Goal: Information Seeking & Learning: Learn about a topic

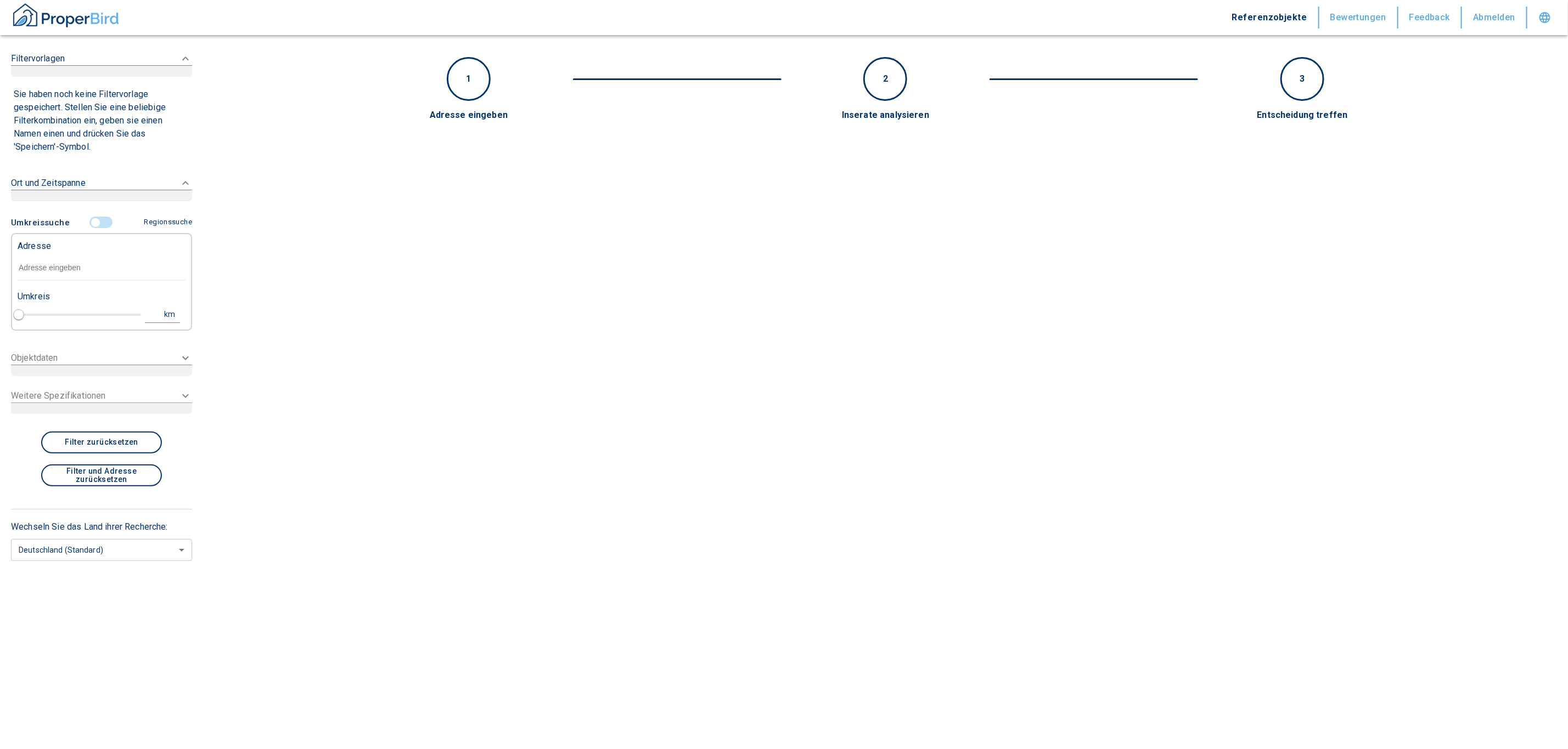
type input "2020"
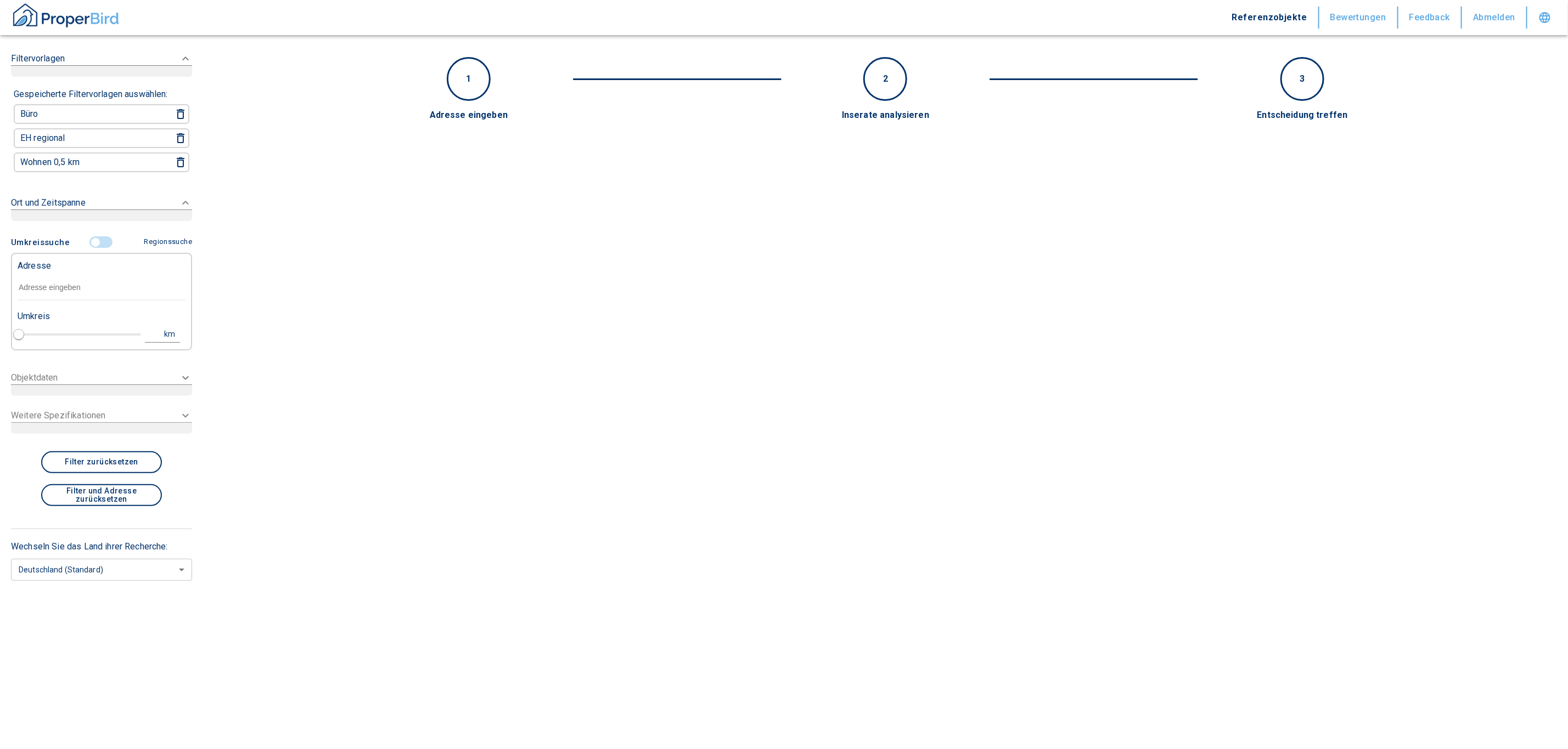
click at [97, 265] on div "Adresse" at bounding box center [102, 265] width 168 height 22
click at [86, 278] on input "text" at bounding box center [102, 287] width 168 height 25
paste input "Ibach | Zur Säge 2"
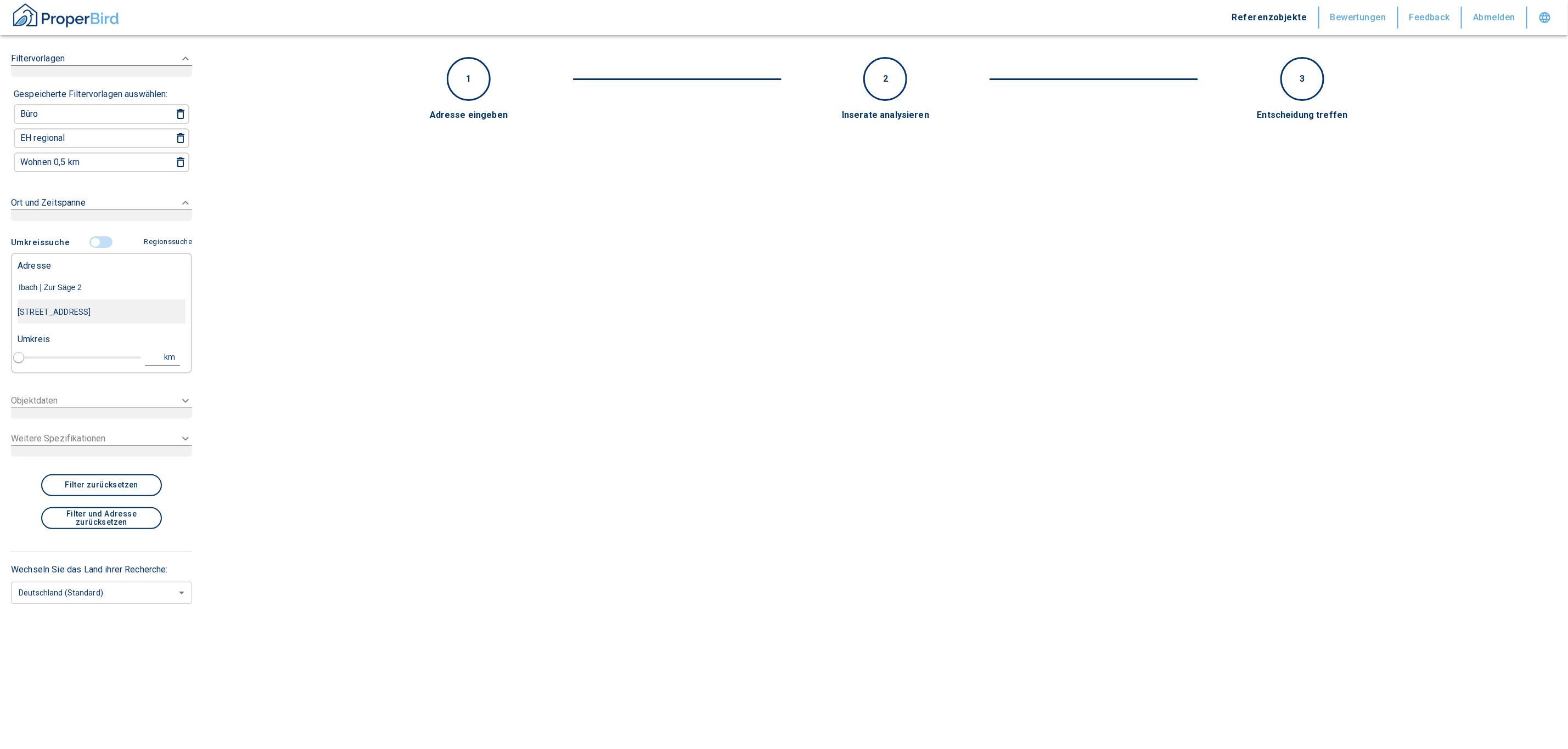
click at [45, 307] on div "[STREET_ADDRESS]" at bounding box center [102, 312] width 168 height 23
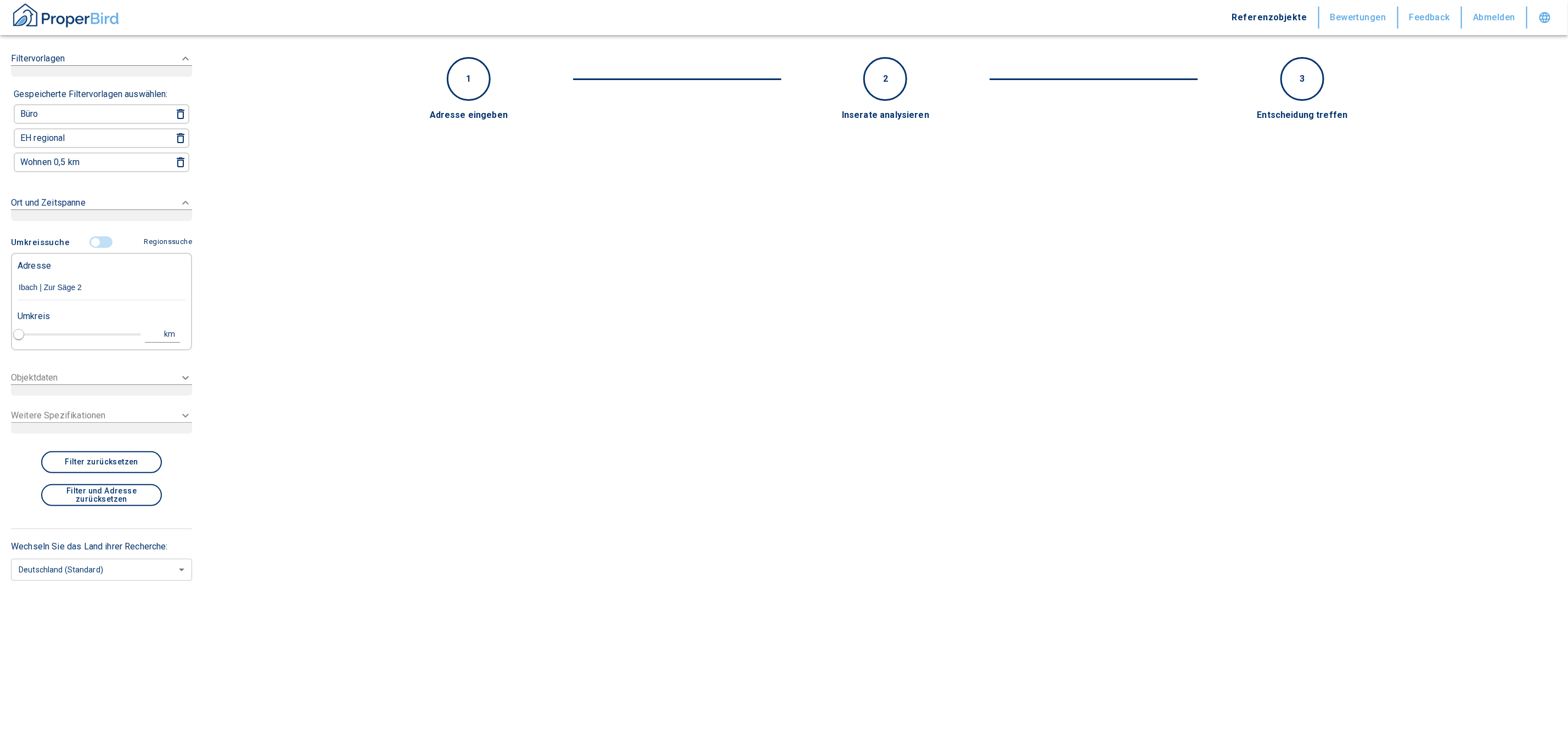
type input "[STREET_ADDRESS]"
type input "1"
type input "2020"
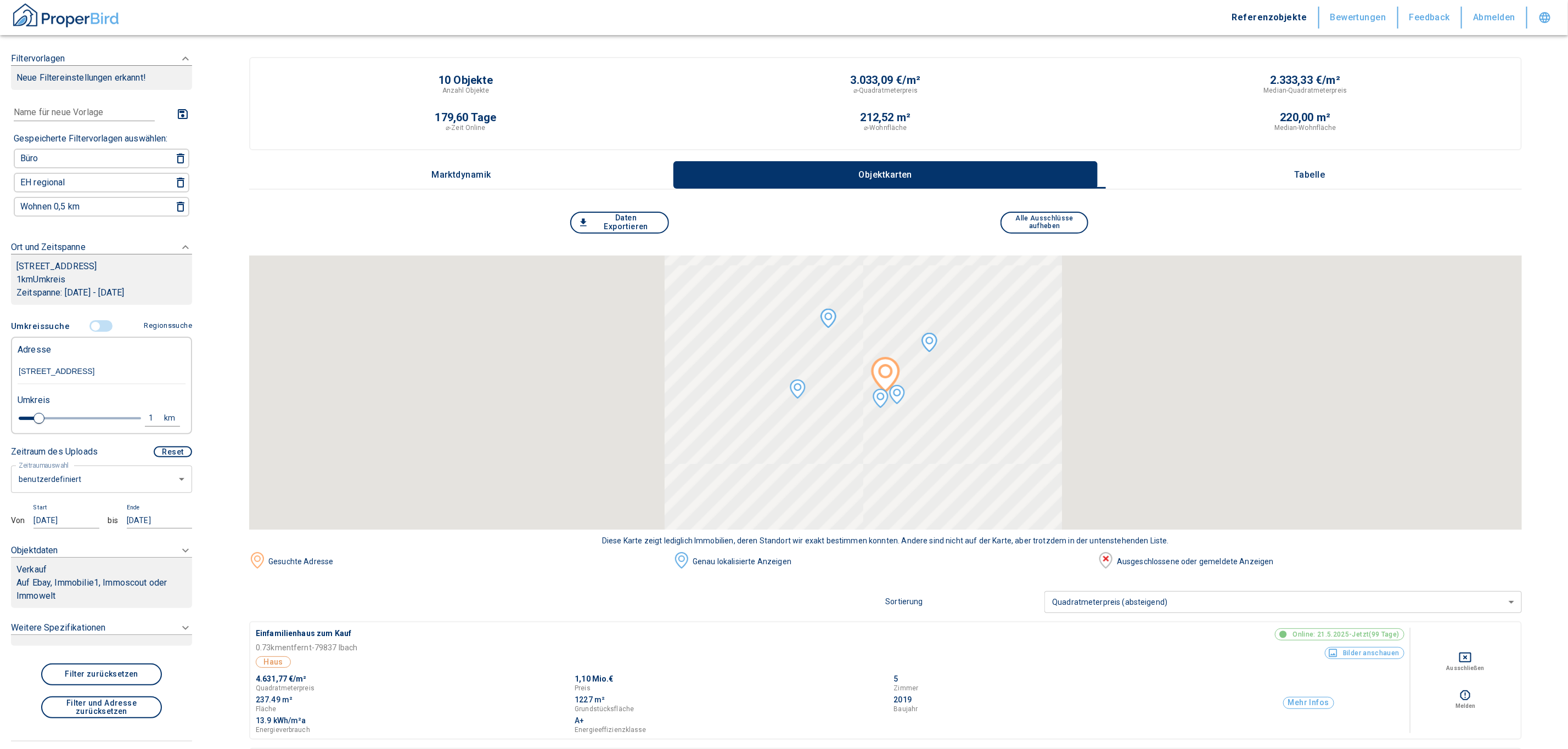
type input "[STREET_ADDRESS]"
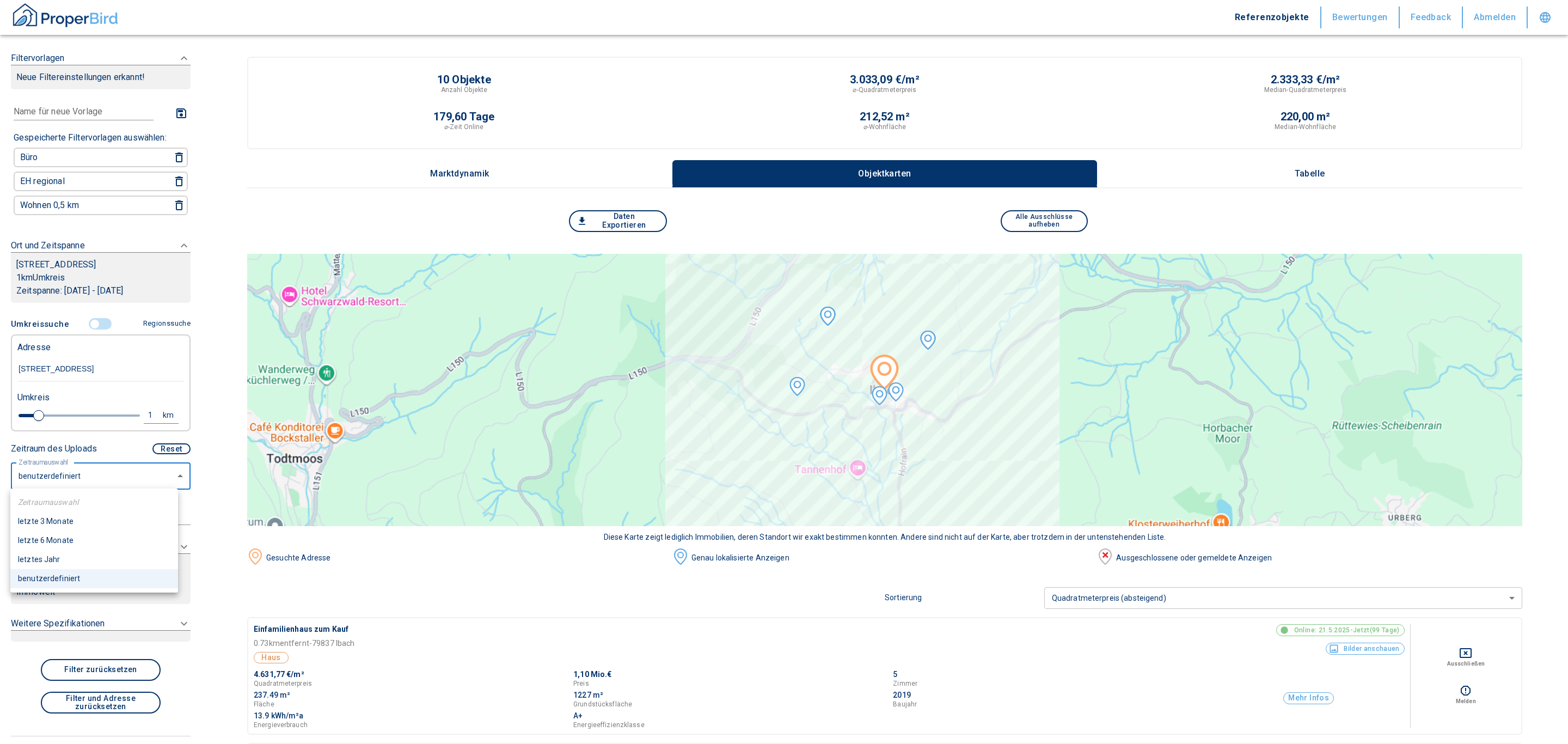
click at [70, 543] on li "letzte 6 Monate" at bounding box center [94, 541] width 167 height 19
type input "2020"
type input "6"
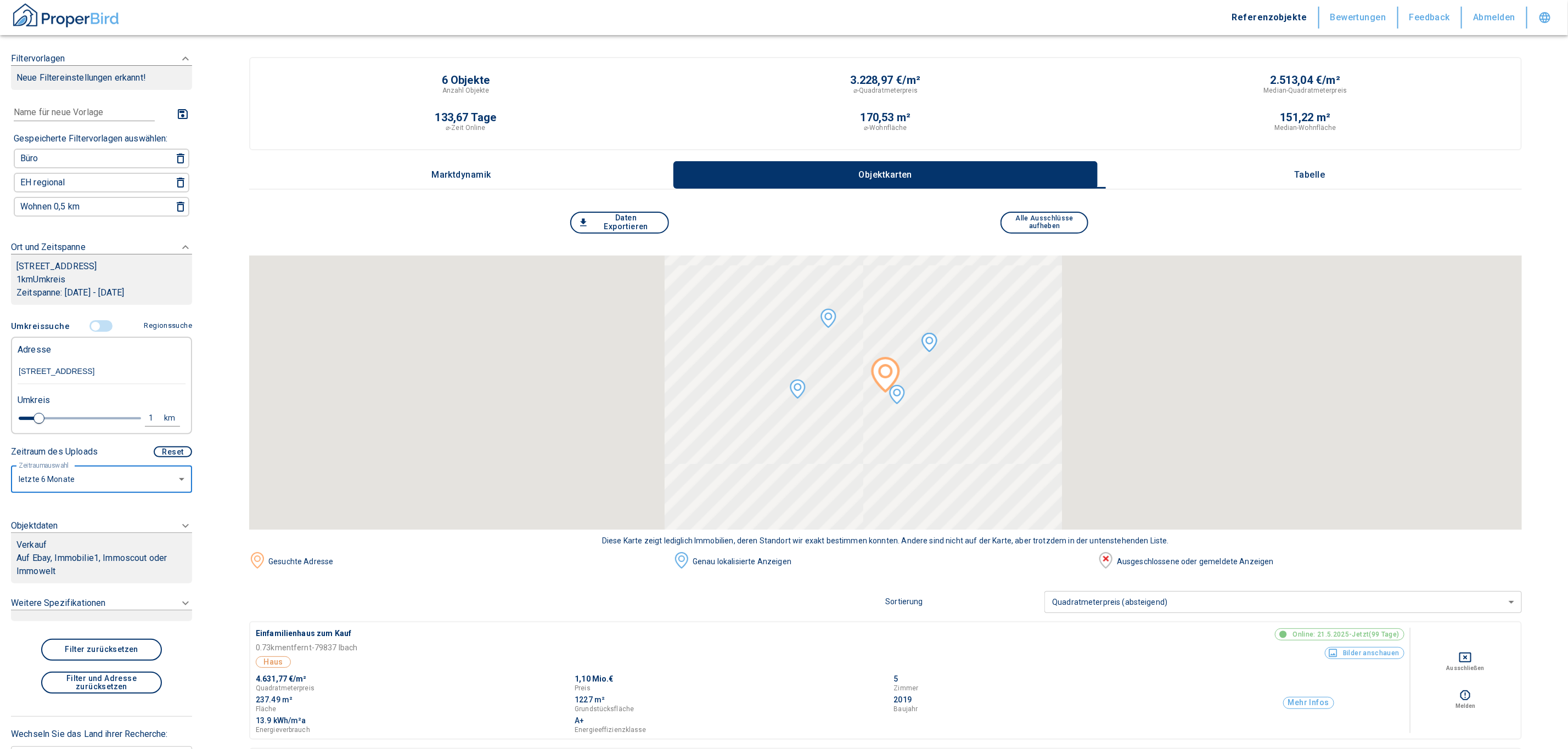
click at [67, 552] on p "Auf Ebay, Immobilie1, Immoscout oder Immowelt" at bounding box center [101, 565] width 170 height 26
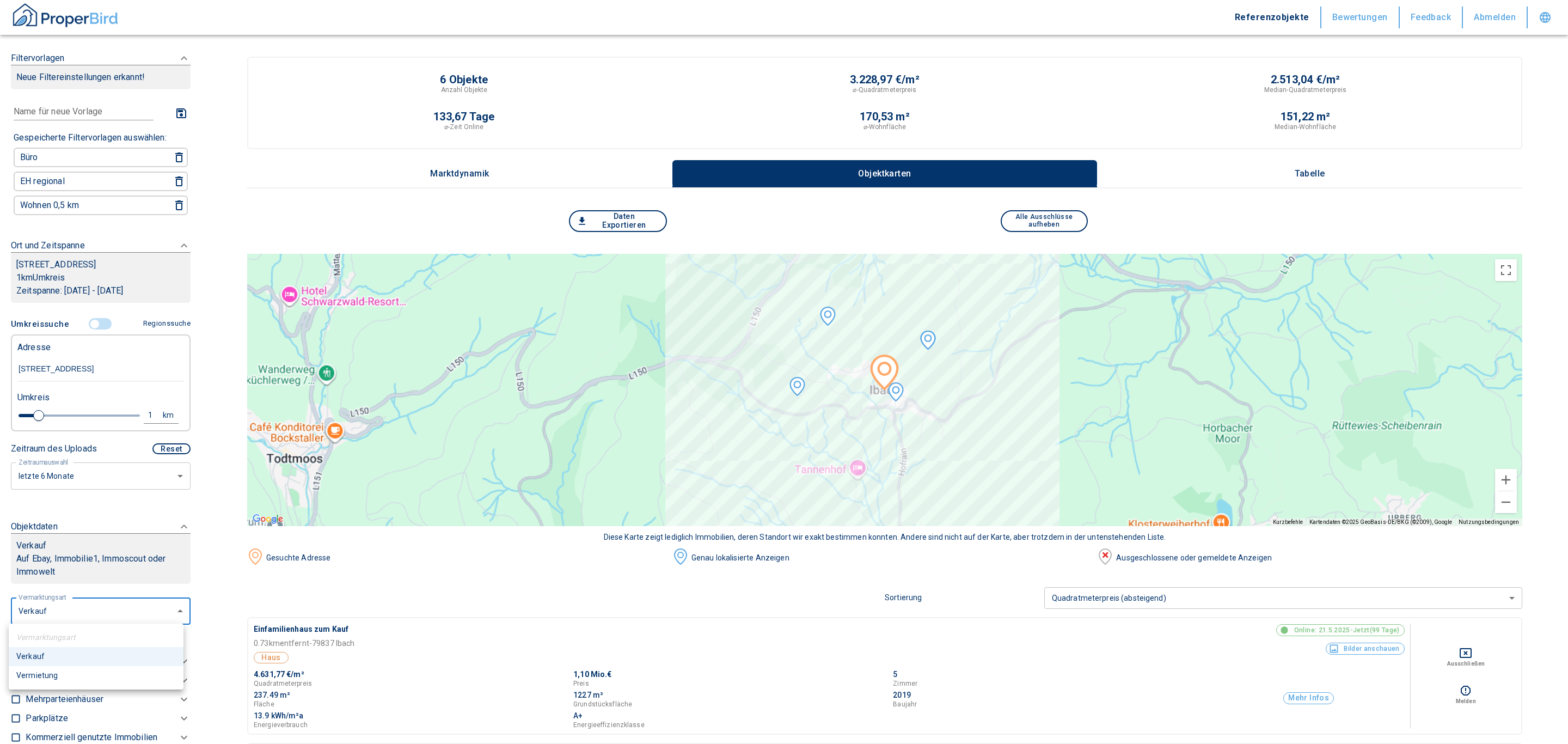
click at [44, 675] on li "Vermietung" at bounding box center [96, 676] width 175 height 19
type input "rent"
type input "2020"
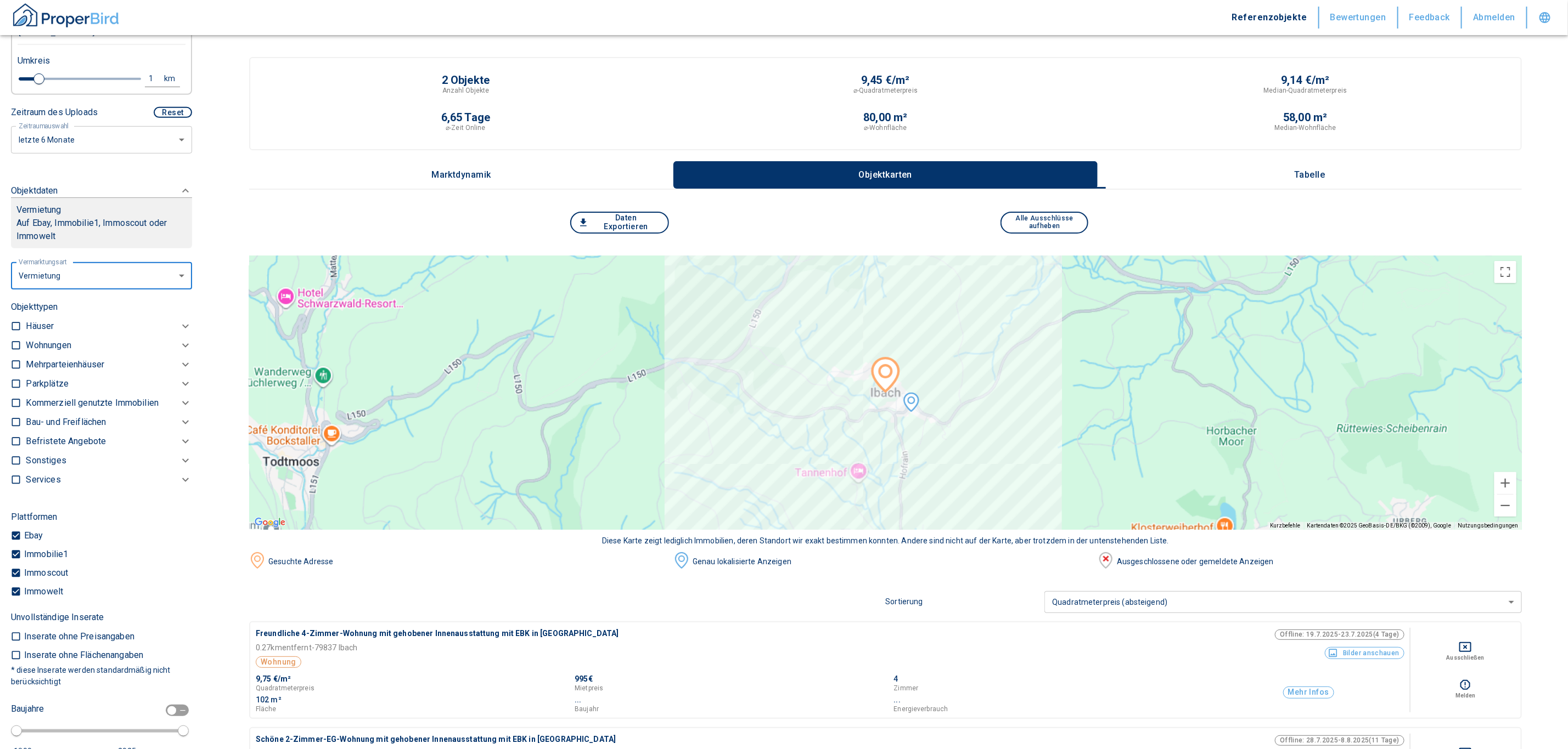
scroll to position [342, 0]
click at [71, 349] on p "Kommerziell genutzte Immobilien" at bounding box center [48, 343] width 45 height 13
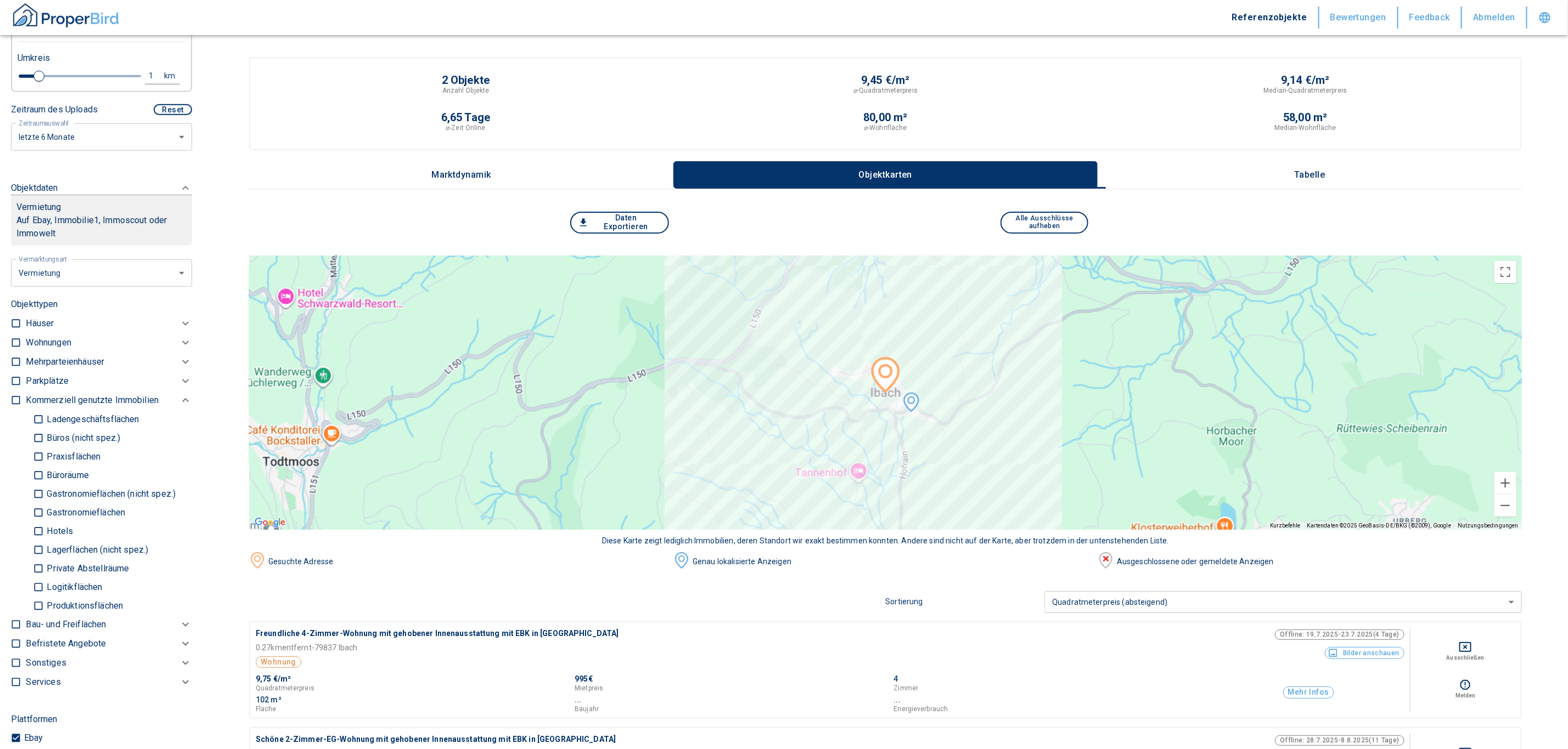
click at [75, 602] on p "Produktionsflächen" at bounding box center [83, 606] width 79 height 9
click at [44, 602] on input "Produktionsflächen" at bounding box center [37, 606] width 11 height 20
checkbox input "true"
type input "2020"
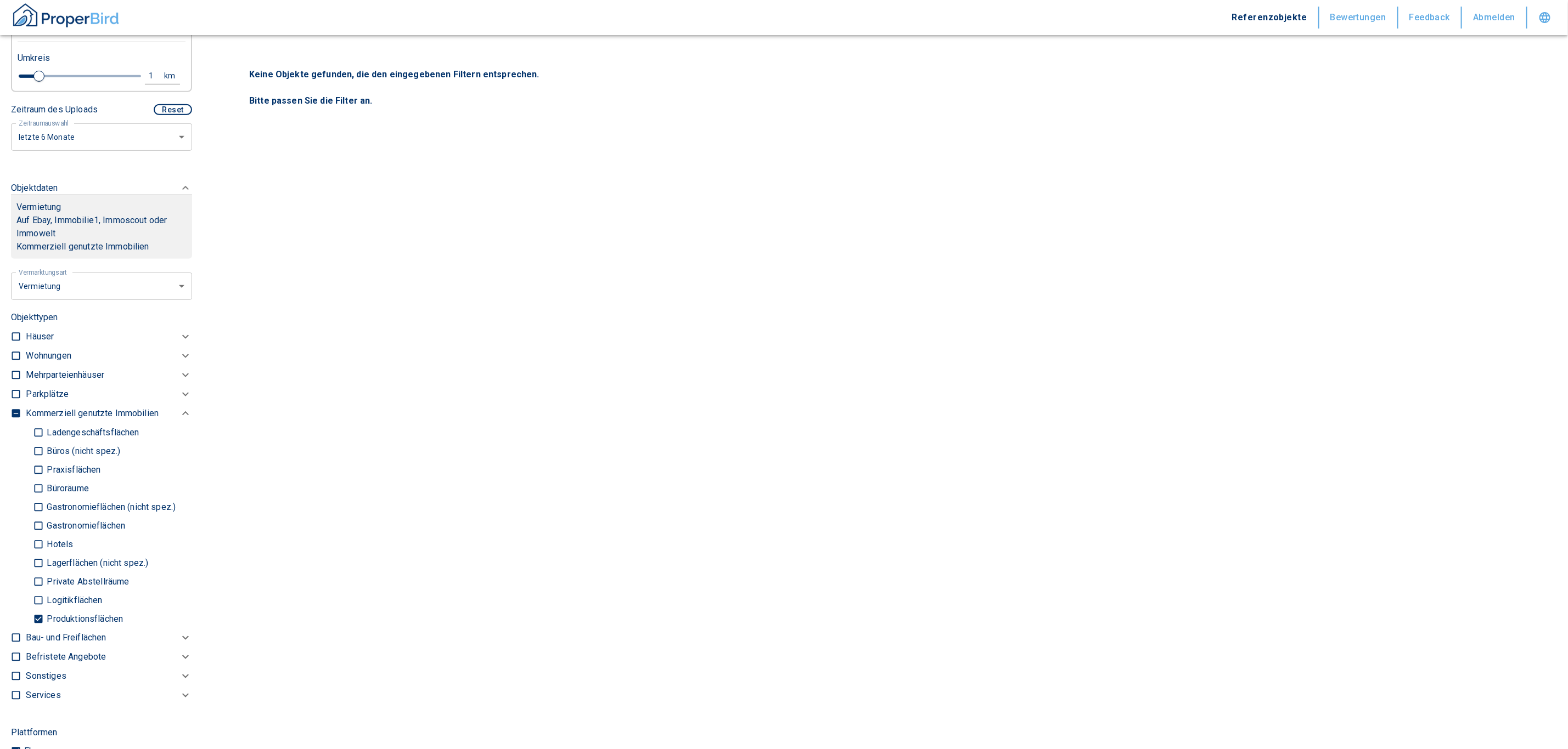
click at [66, 591] on label "Logitikflächen" at bounding box center [108, 600] width 151 height 19
click at [44, 590] on input "Logitikflächen" at bounding box center [37, 600] width 11 height 20
checkbox input "true"
type input "2020"
click at [72, 558] on p "Lagerflächen (nicht spez.)" at bounding box center [96, 563] width 104 height 9
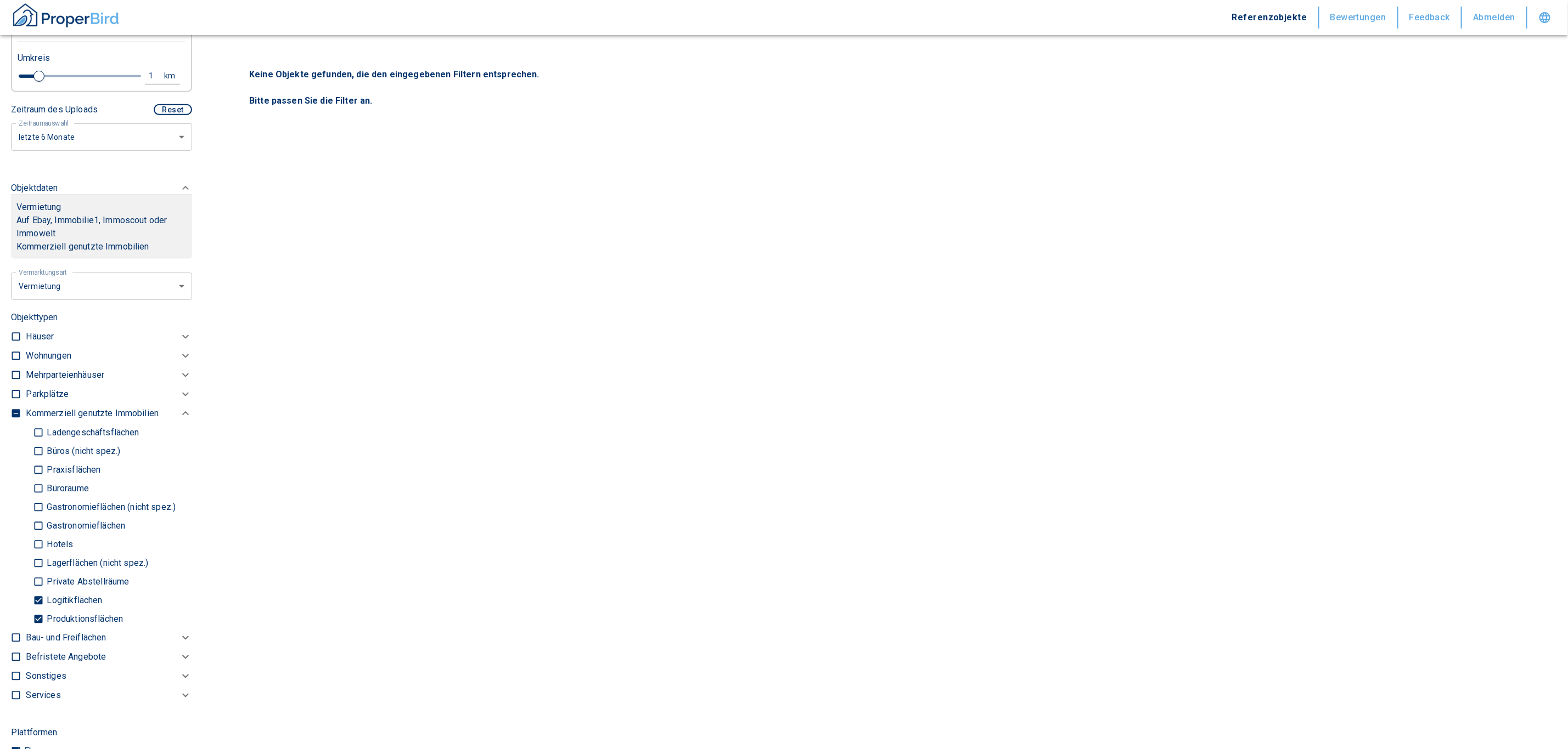
click at [44, 557] on input "Lagerflächen (nicht spez.)" at bounding box center [37, 563] width 11 height 20
checkbox input "true"
type input "2020"
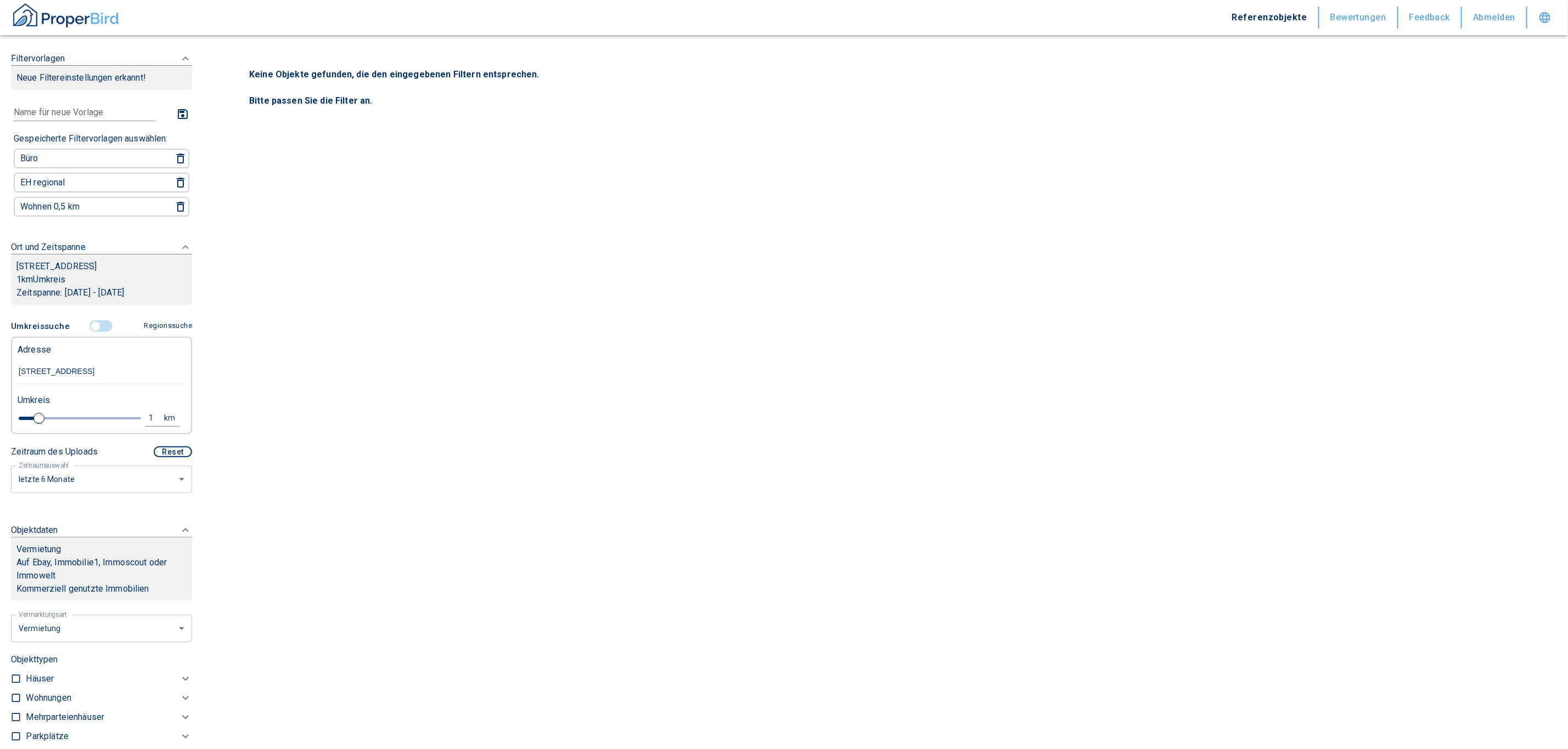
click at [145, 424] on button "1 km" at bounding box center [162, 418] width 35 height 16
drag, startPoint x: 64, startPoint y: 412, endPoint x: 26, endPoint y: 412, distance: 38.0
click at [26, 412] on div "1 km Neue Suchen" at bounding box center [93, 418] width 168 height 26
type input "10,0"
click at [117, 411] on button "Neue Suchen" at bounding box center [147, 418] width 60 height 15
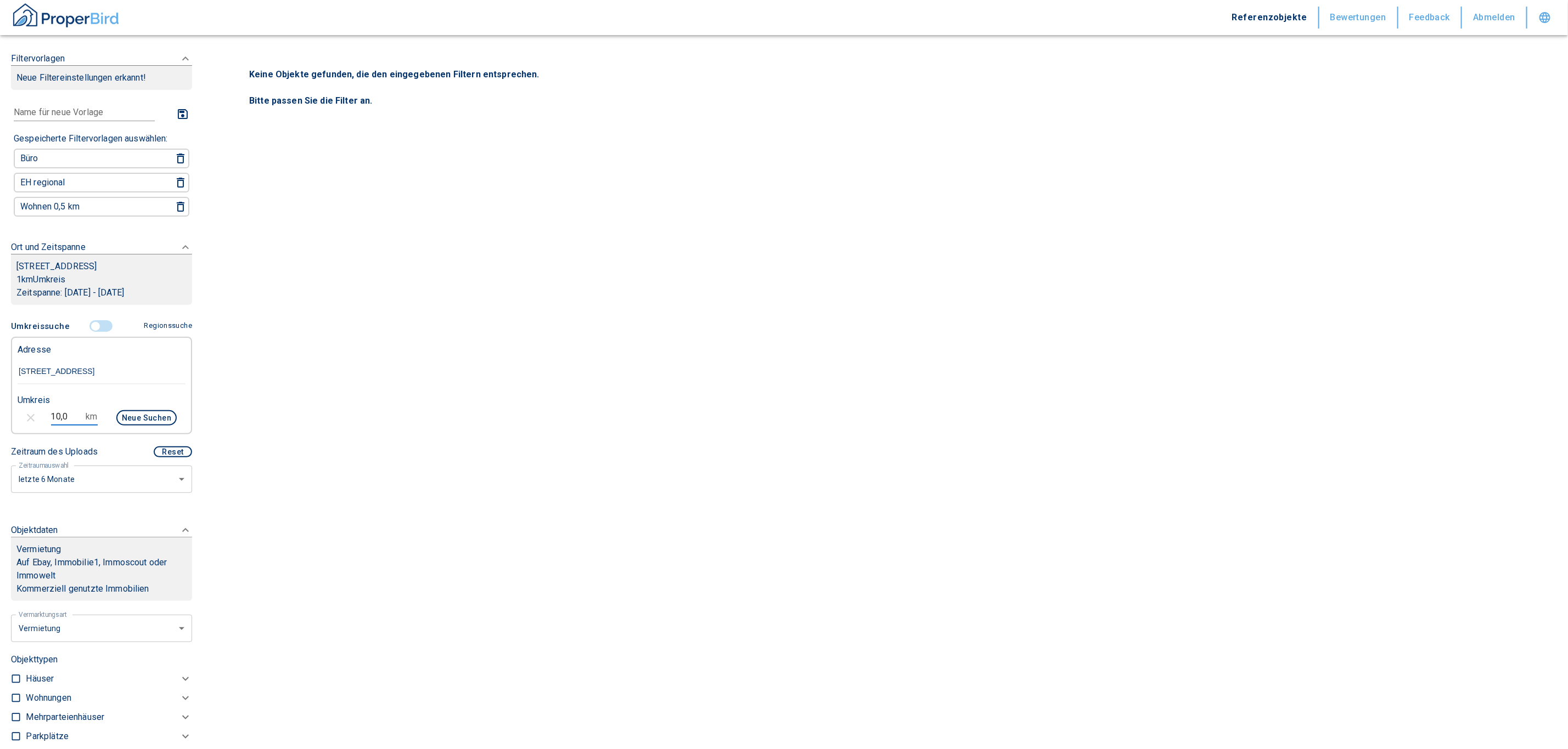
type input "2020"
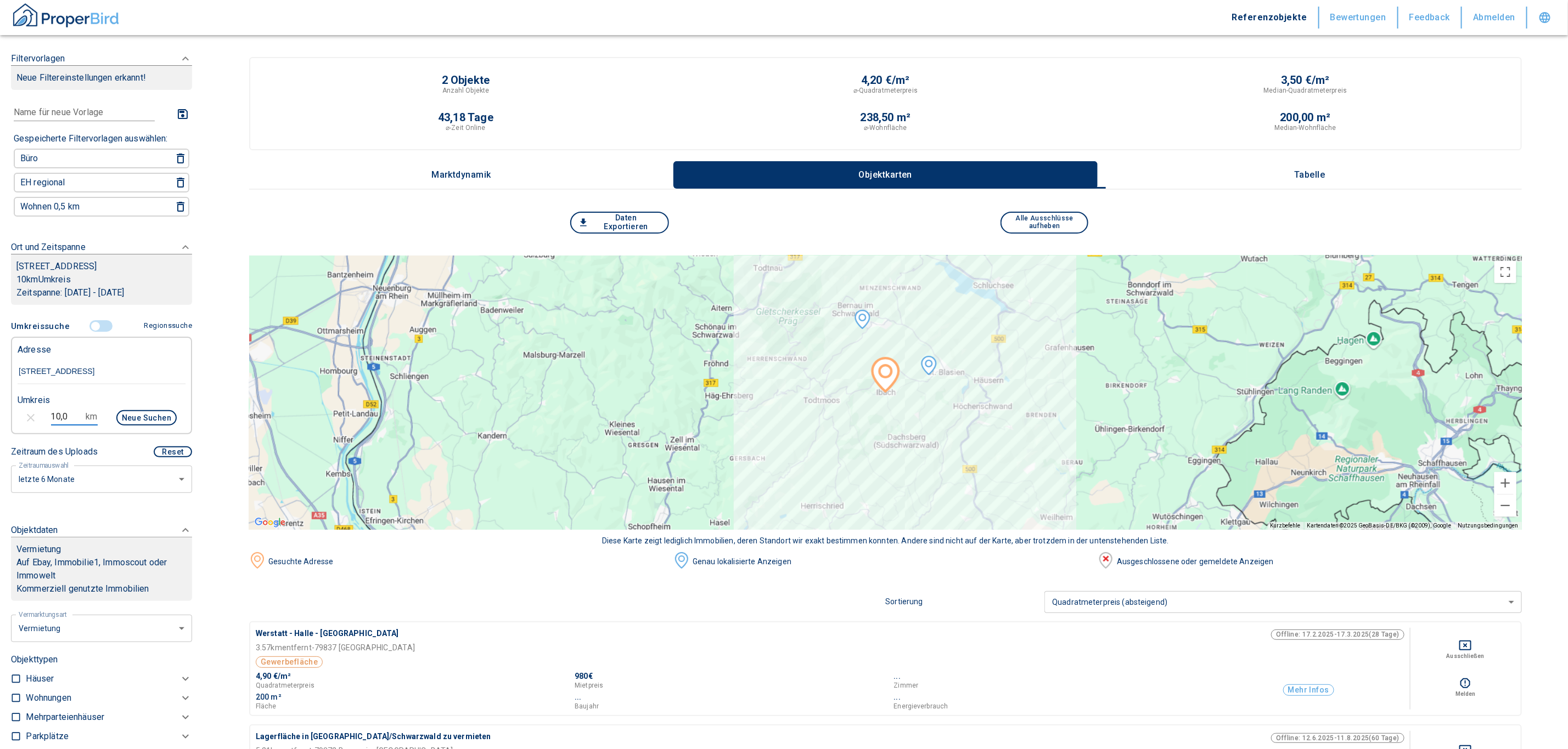
drag, startPoint x: 77, startPoint y: 418, endPoint x: 11, endPoint y: 419, distance: 66.0
click at [11, 419] on div "10,0 km Neue Suchen" at bounding box center [93, 418] width 168 height 26
type input "15,0"
click at [137, 413] on button "Neue Suchen" at bounding box center [147, 418] width 60 height 15
type input "2020"
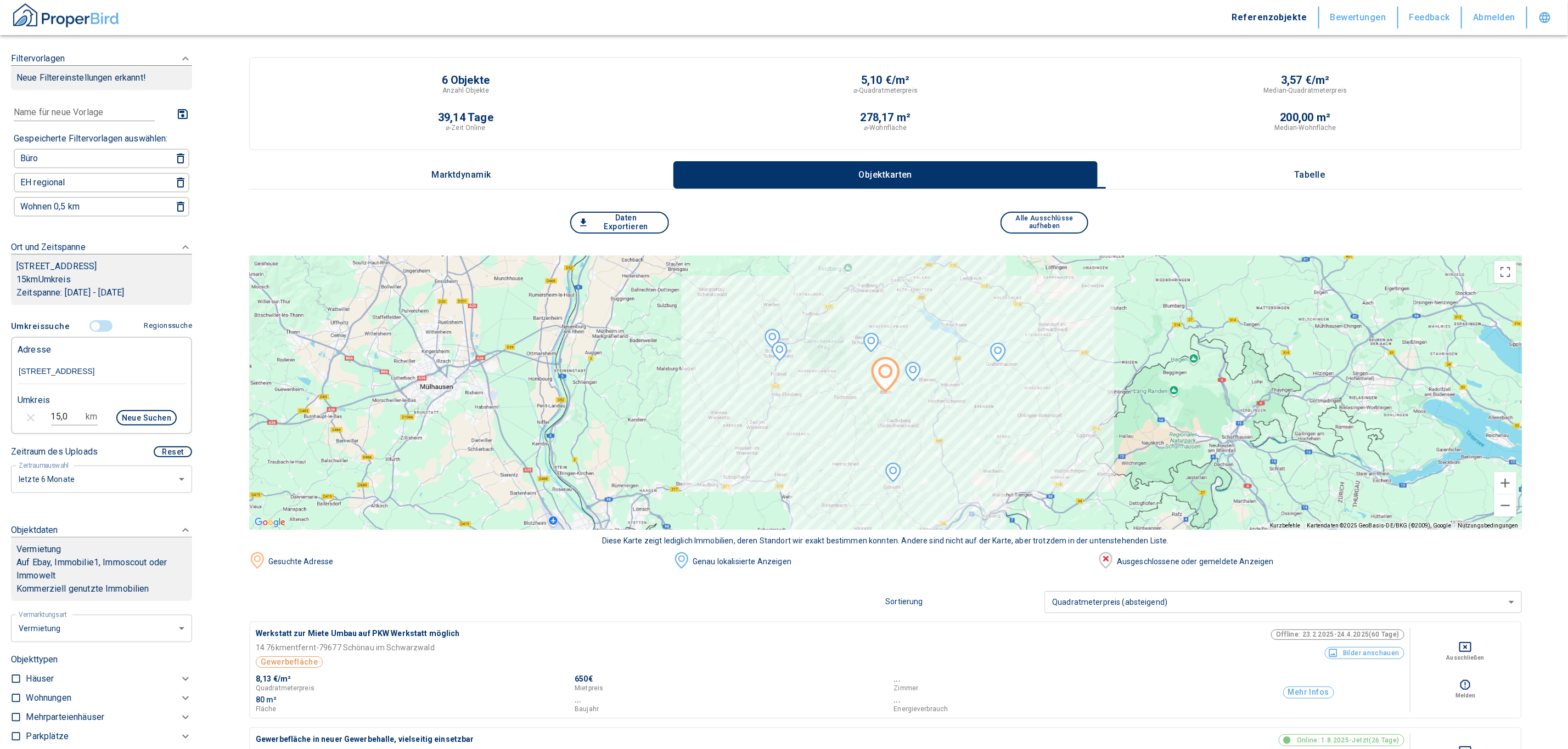
click at [1327, 175] on p "Tabelle" at bounding box center [1309, 175] width 55 height 10
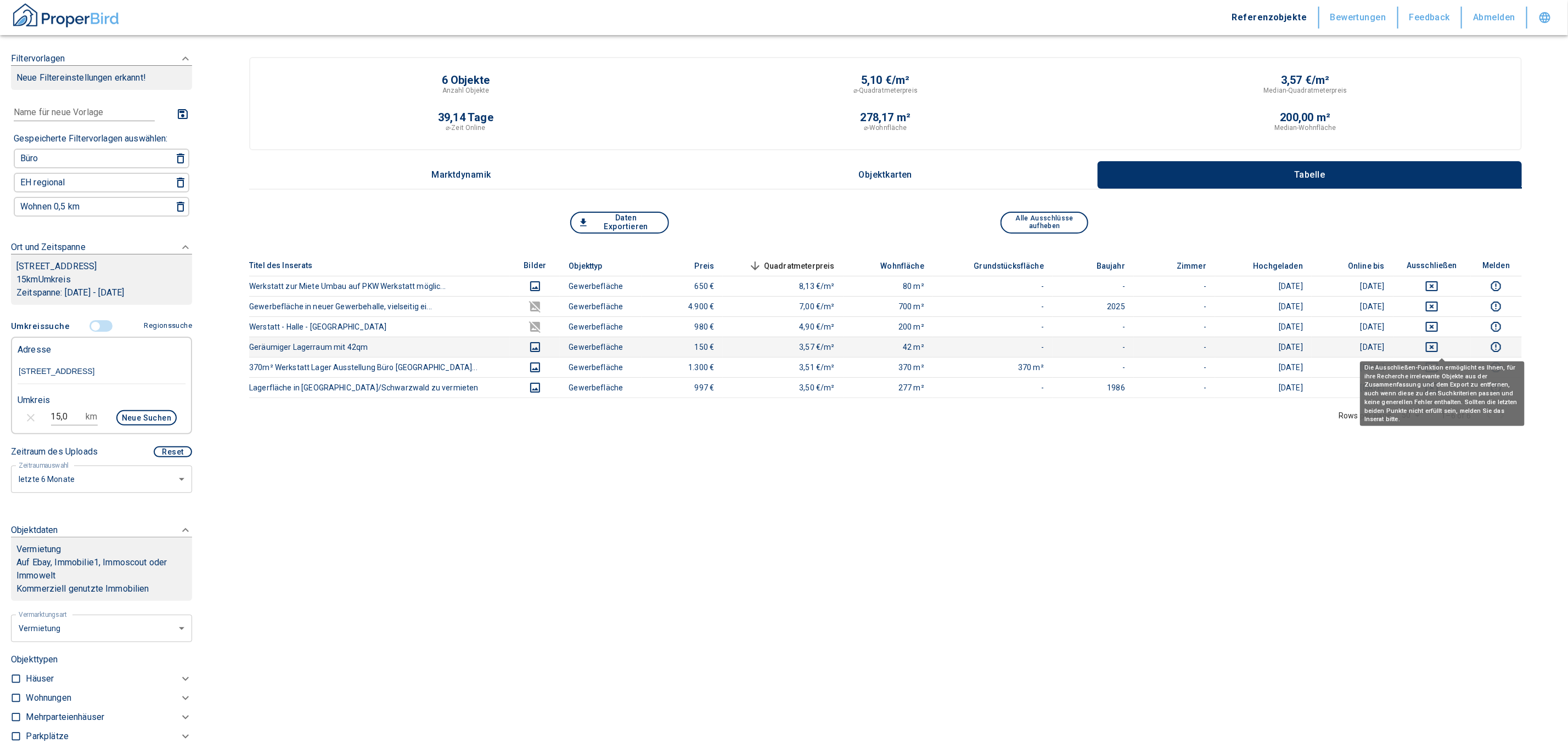
click at [1438, 344] on icon "deselect this listing" at bounding box center [1431, 347] width 13 height 13
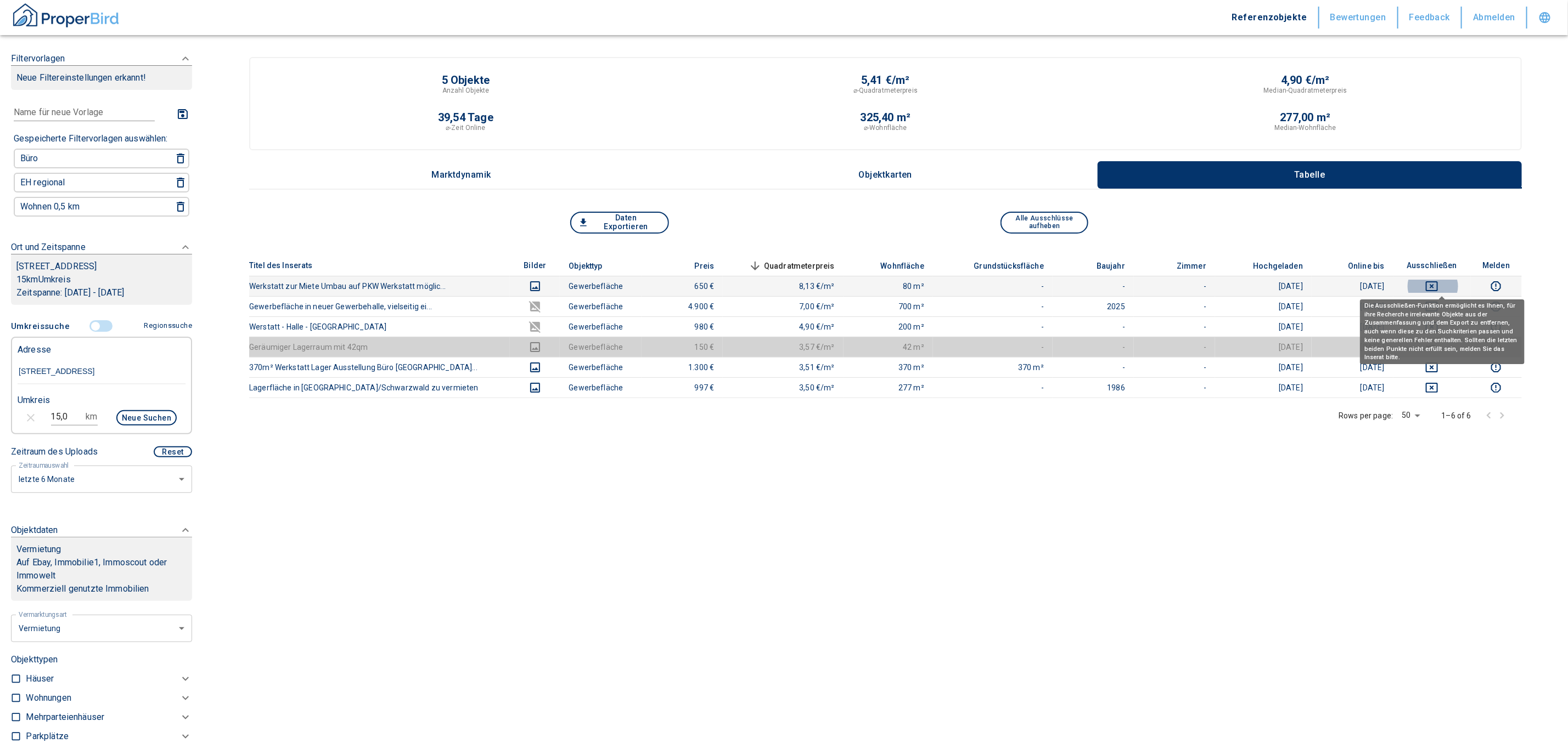
click at [1438, 282] on icon "deselect this listing" at bounding box center [1431, 287] width 12 height 10
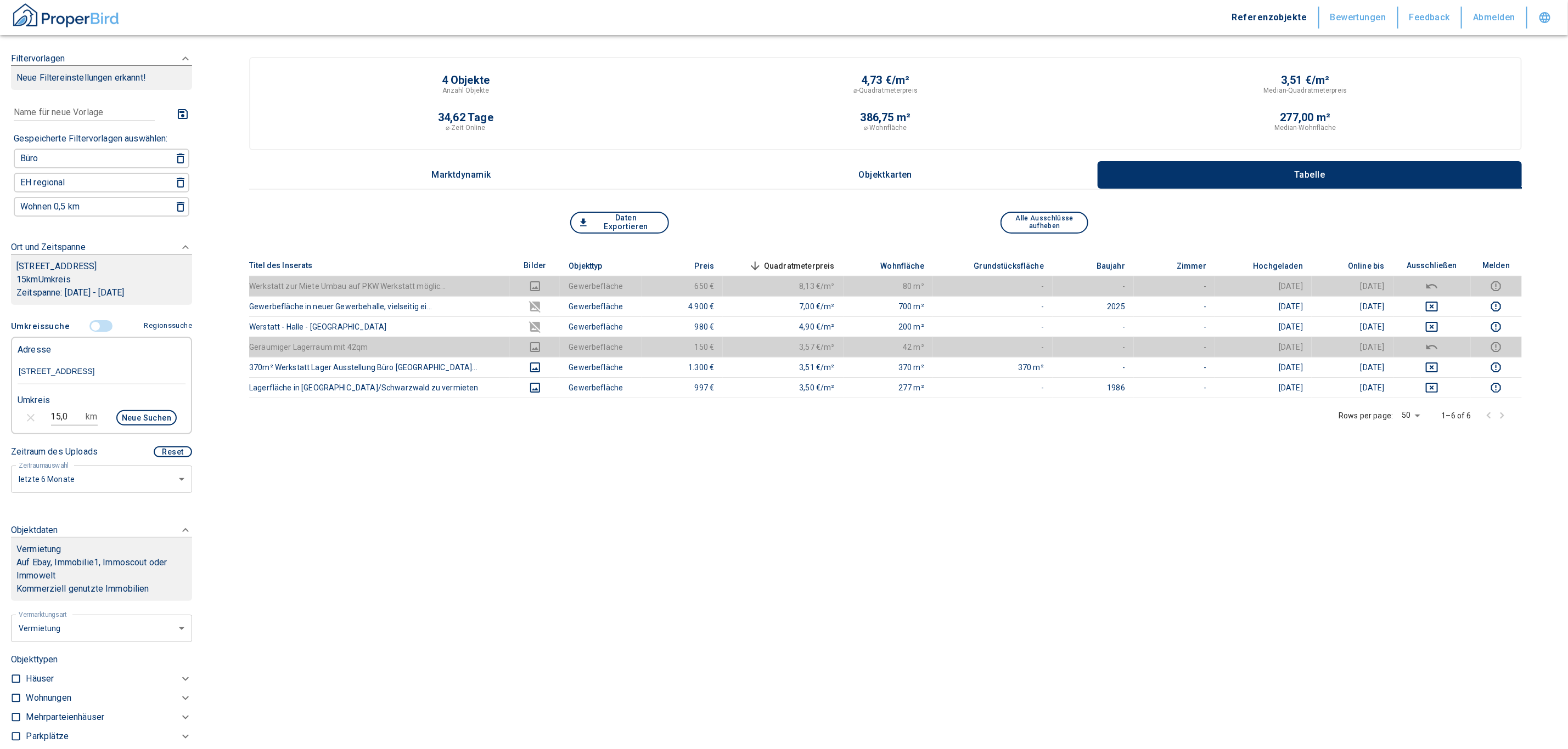
click at [1030, 572] on main "4 Objekte Anzahl Objekte 4,73 €/m² ⌀-Quadratmeterpreis 3,51 €/m² Median-Quadrat…" at bounding box center [885, 388] width 1364 height 776
drag, startPoint x: 78, startPoint y: 411, endPoint x: 5, endPoint y: 405, distance: 73.2
click at [4, 406] on div "Filtervorlagen Neue Filtereinstellungen erkannt! Name für neue Vorlage x Gespei…" at bounding box center [101, 374] width 203 height 749
click at [76, 412] on input "15,0" at bounding box center [67, 417] width 31 height 18
drag, startPoint x: 67, startPoint y: 414, endPoint x: 21, endPoint y: 413, distance: 46.0
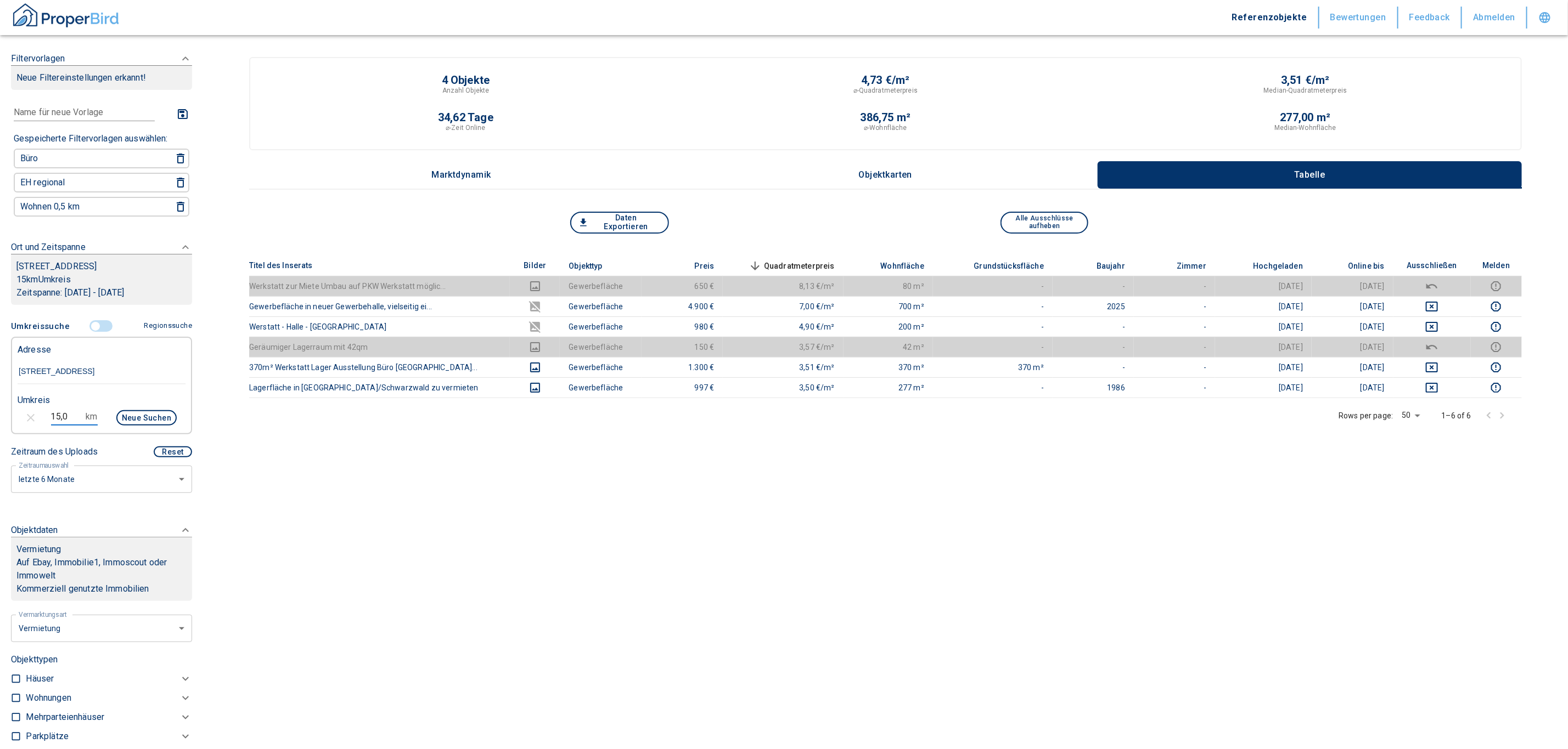
click at [21, 414] on div "15,0 km Neue Suchen" at bounding box center [93, 418] width 168 height 26
type input "20,0"
click at [119, 414] on button "Neue Suchen" at bounding box center [147, 418] width 60 height 15
type input "2020"
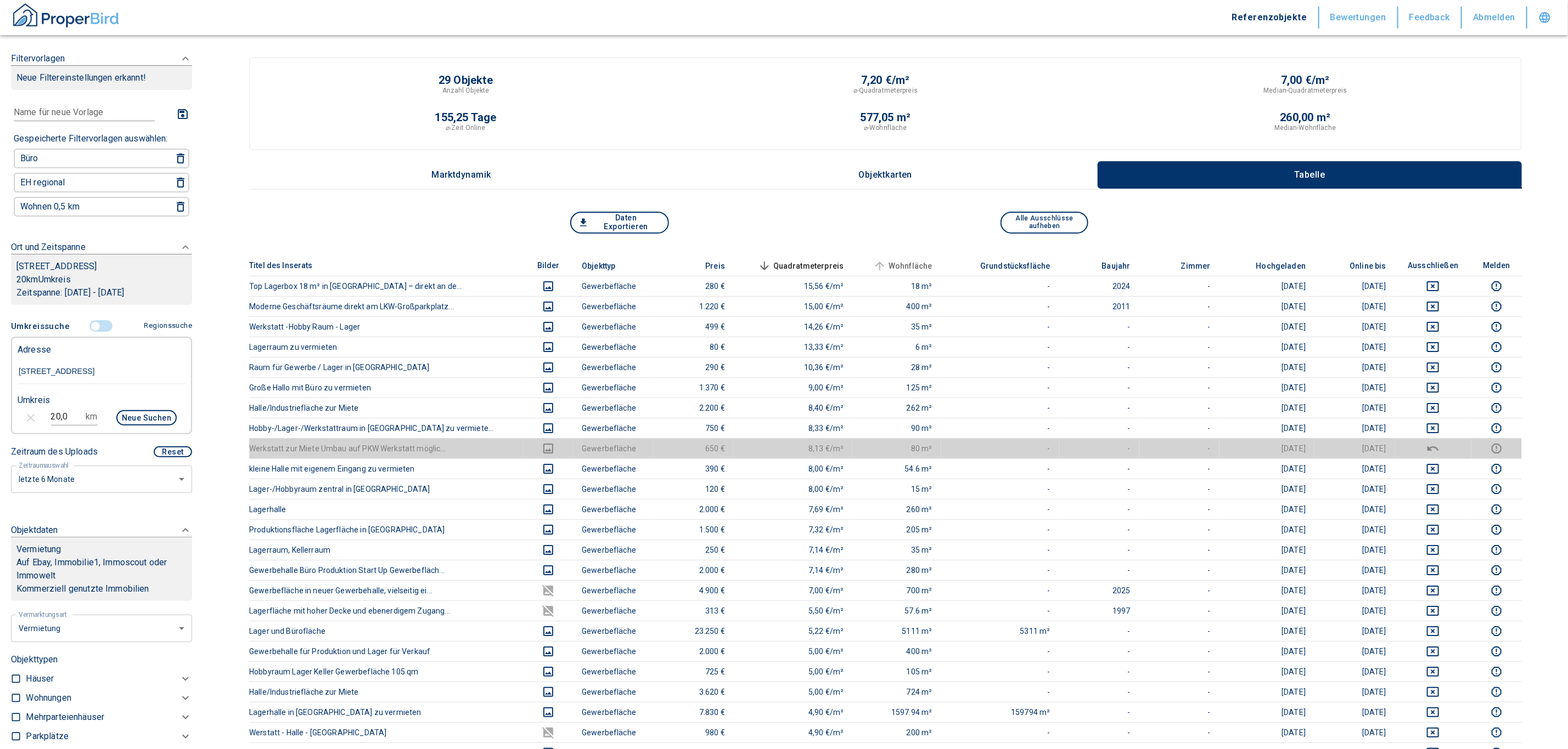
click at [909, 269] on span "Wohnfläche" at bounding box center [901, 266] width 61 height 13
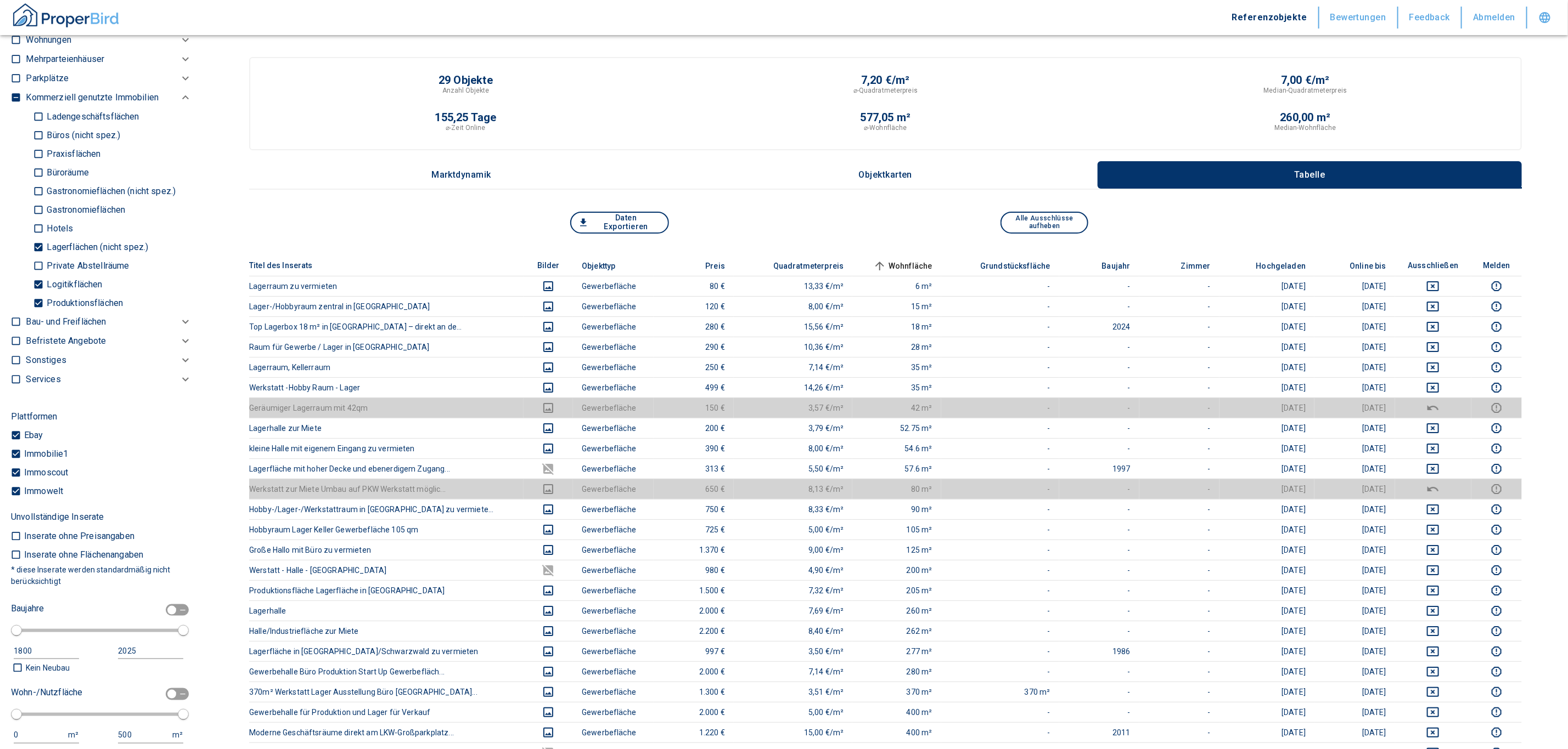
scroll to position [988, 0]
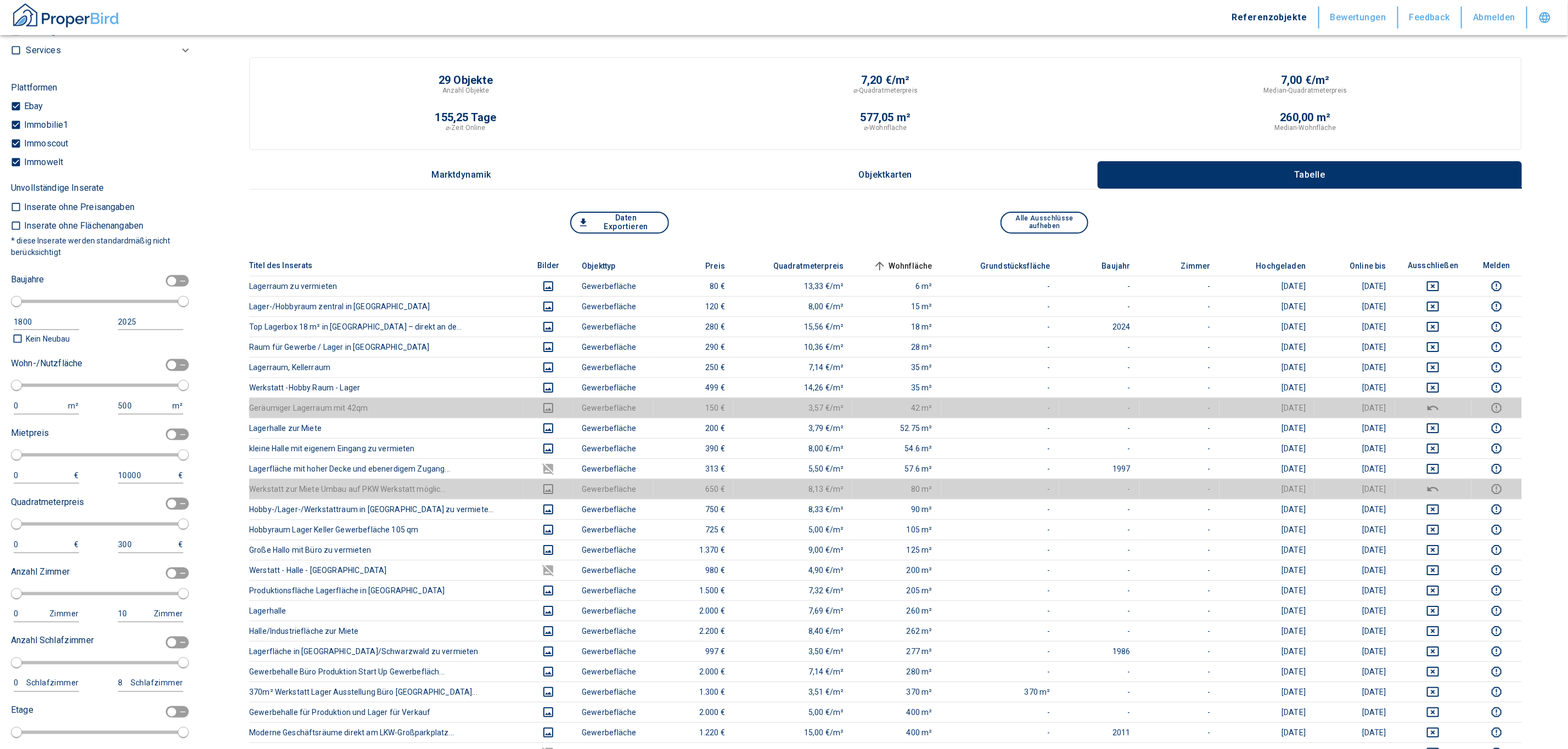
click at [163, 367] on input "checkbox" at bounding box center [172, 365] width 33 height 12
checkbox input "true"
type input "2020"
type input "50"
type input "150"
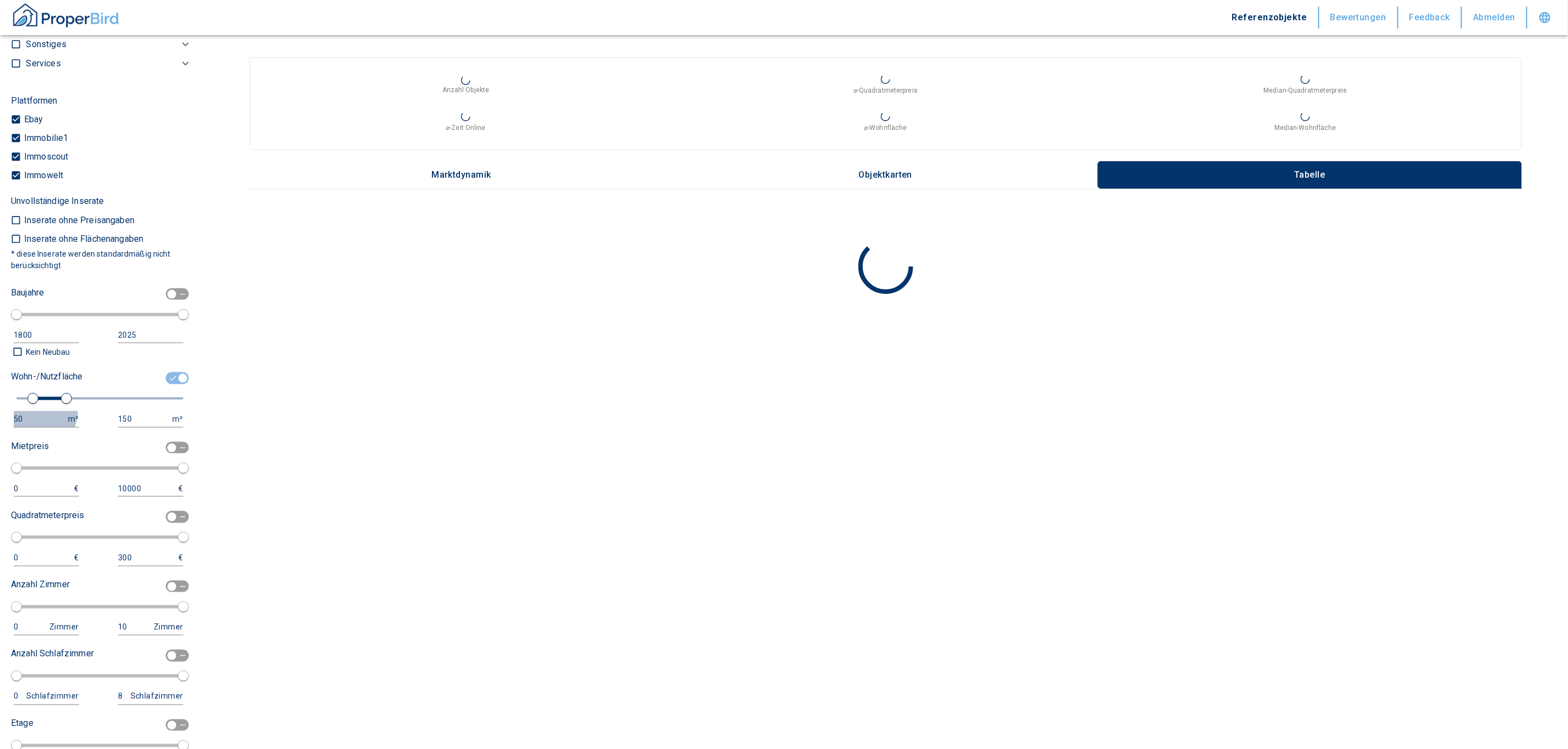
click at [29, 411] on button "50 m²" at bounding box center [46, 419] width 65 height 16
drag, startPoint x: 29, startPoint y: 409, endPoint x: 0, endPoint y: 412, distance: 29.2
click at [0, 412] on div "Filtervorlagen Neue Filtereinstellungen erkannt! Name für neue Vorlage x Gespei…" at bounding box center [101, 374] width 203 height 749
drag, startPoint x: 43, startPoint y: 407, endPoint x: -18, endPoint y: 410, distance: 61.1
click at [0, 410] on html "Referenzobjekte Bewertungen Feedback Abmelden Filtervorlagen Neue Filtereinstel…" at bounding box center [784, 374] width 1568 height 749
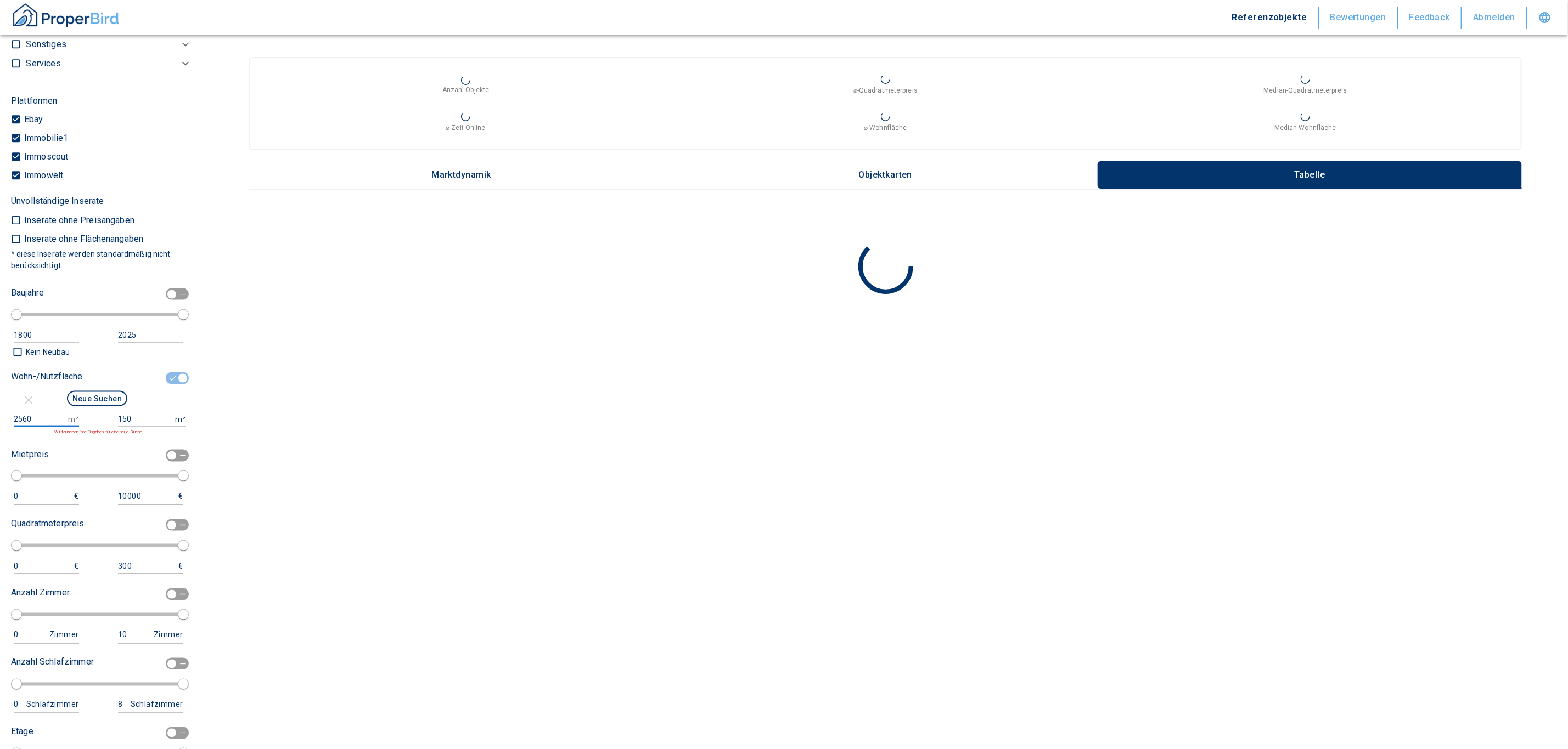
click at [31, 418] on input "2560" at bounding box center [38, 419] width 50 height 16
type input "250"
click at [151, 406] on div "Neue Suchen" at bounding box center [97, 401] width 173 height 23
click at [140, 418] on input "150" at bounding box center [144, 419] width 53 height 16
type input "1500000"
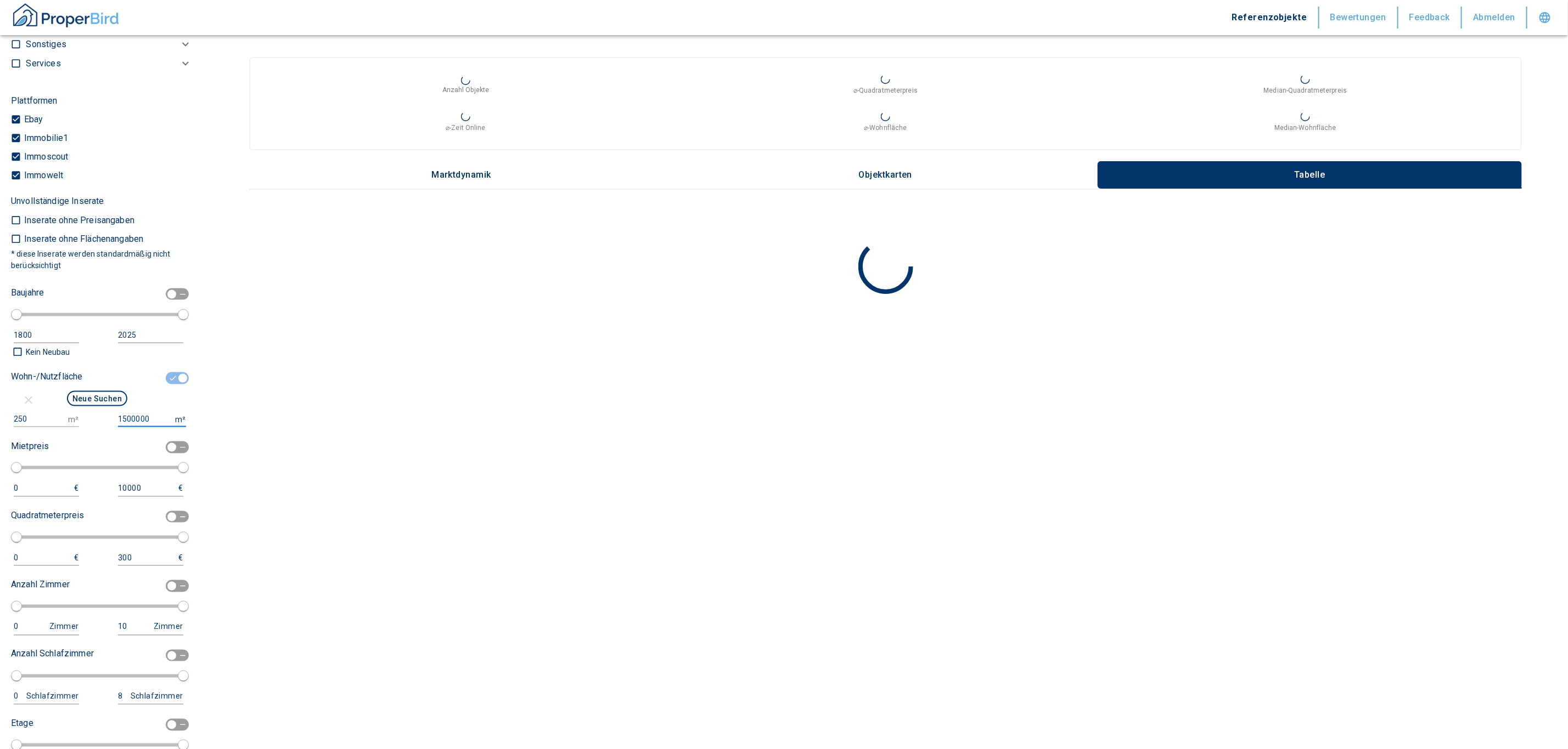
click at [99, 397] on button "Neue Suchen" at bounding box center [97, 398] width 60 height 15
type input "2020"
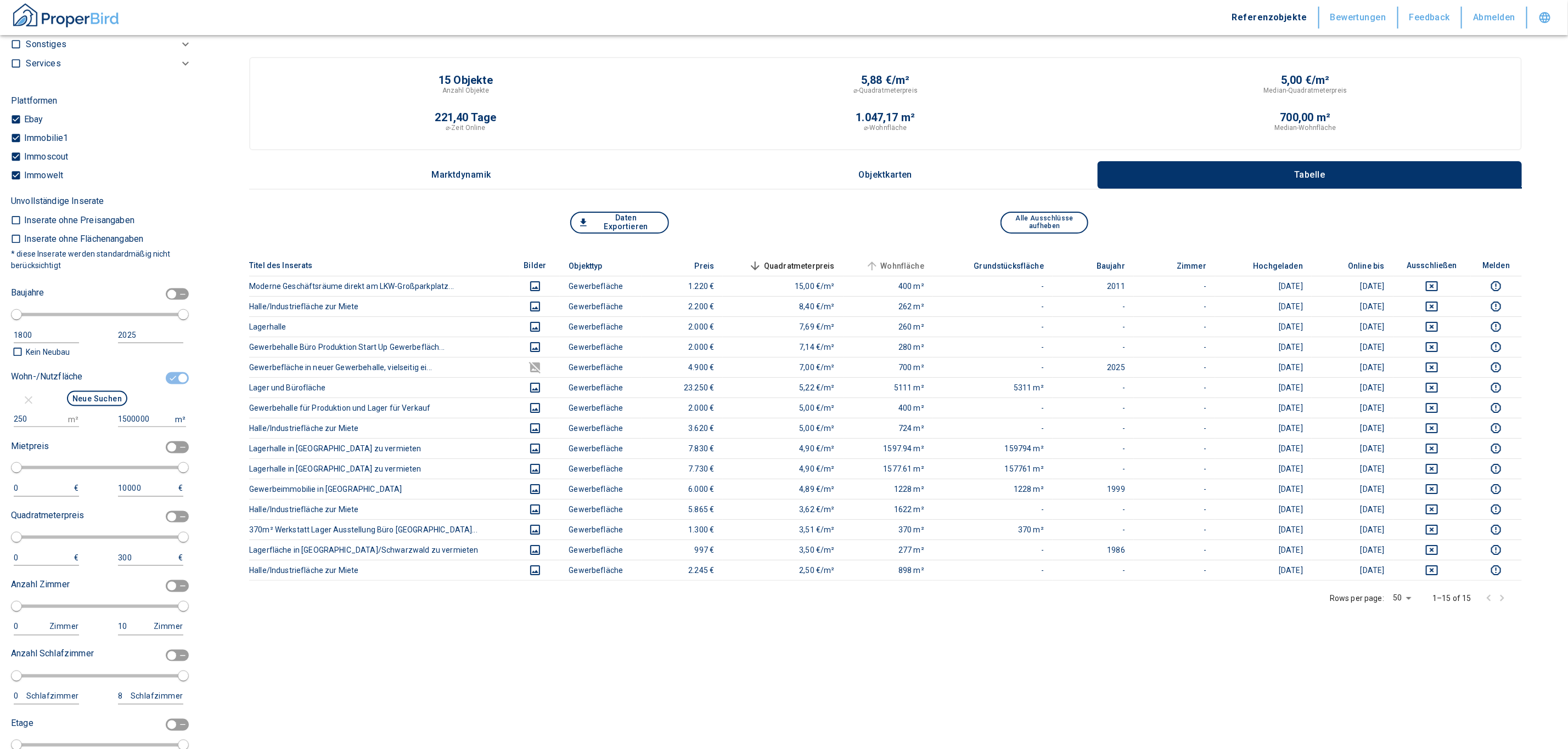
click at [897, 263] on span "Wohnfläche" at bounding box center [894, 266] width 61 height 13
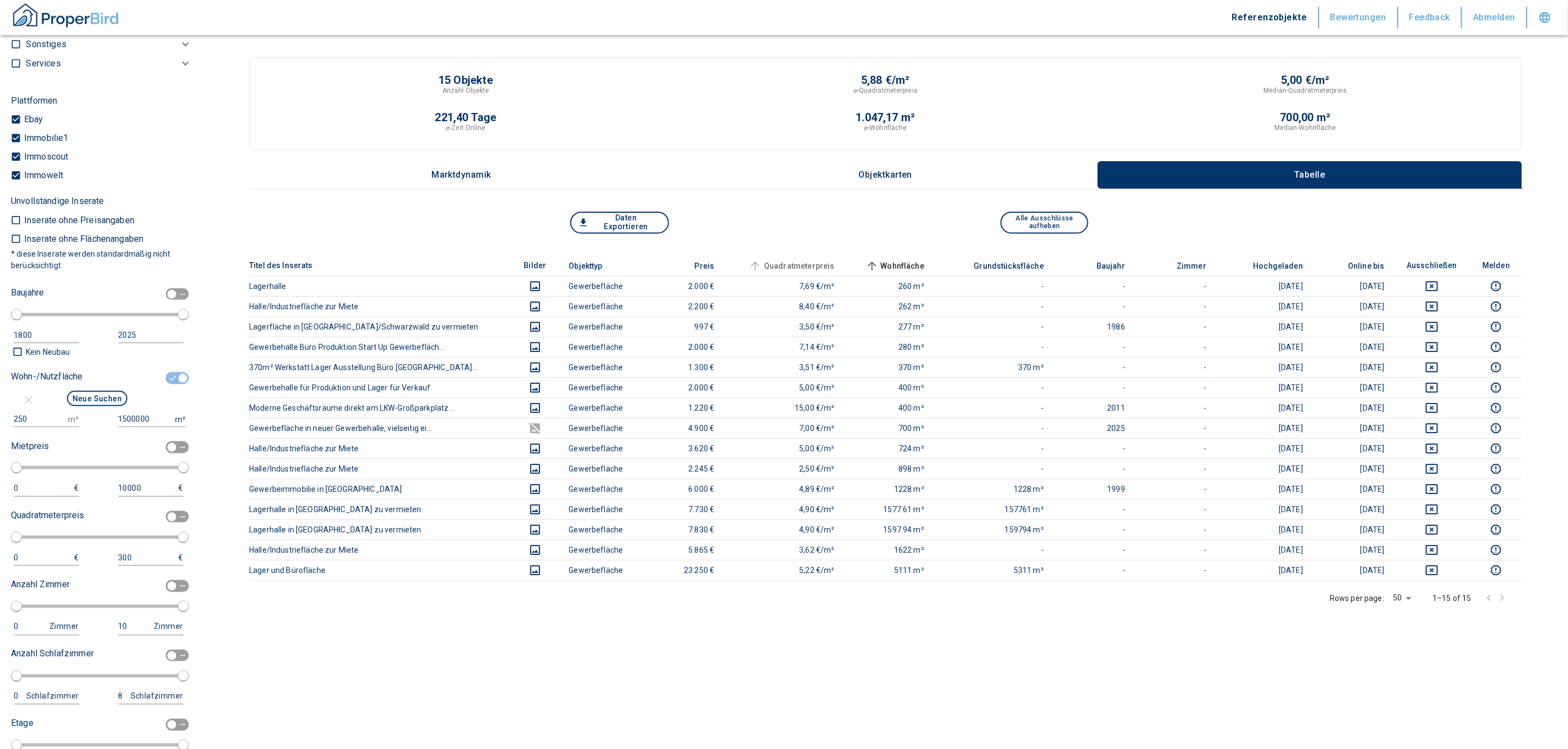
click at [800, 261] on span "Quadratmeterpreis" at bounding box center [790, 266] width 88 height 13
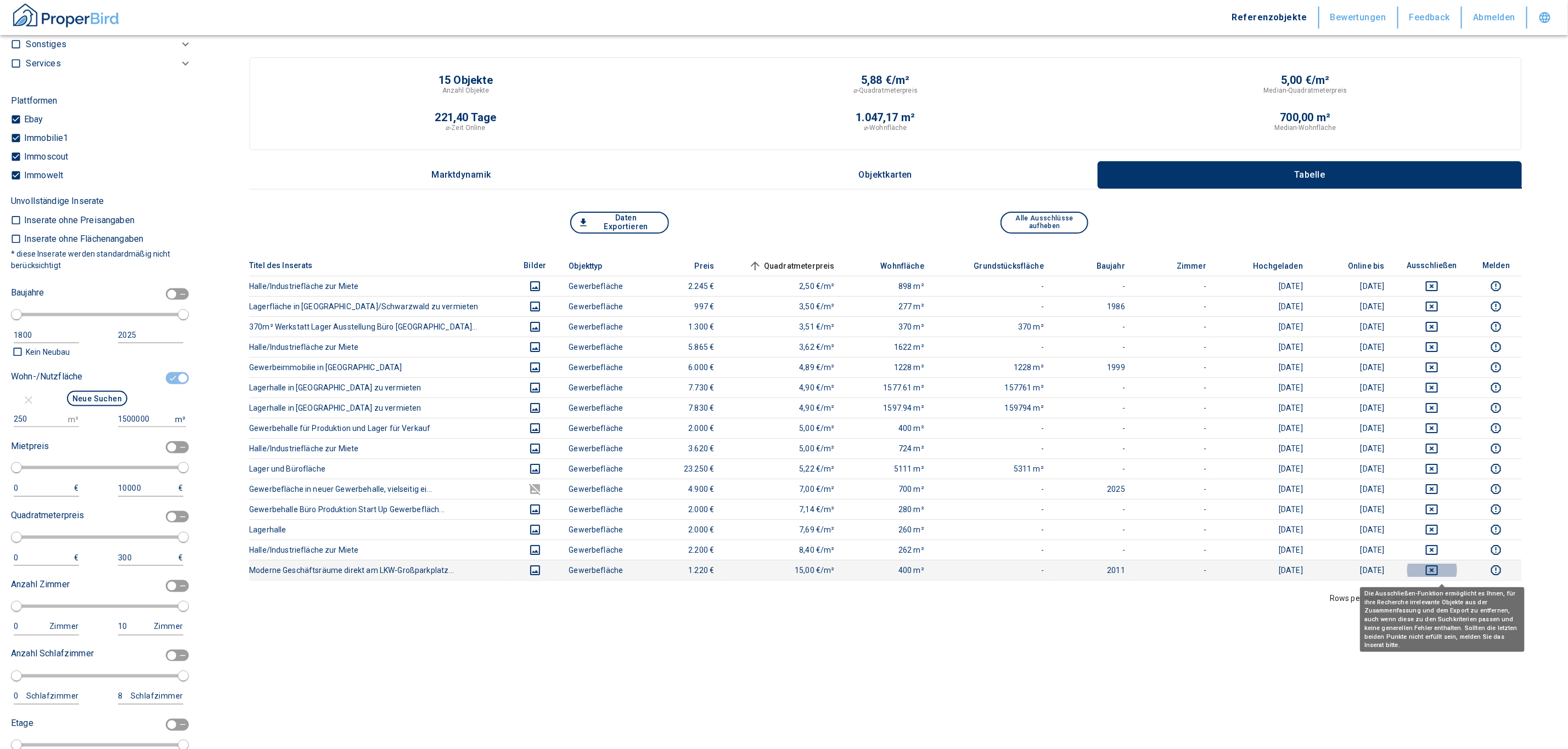
click at [1438, 573] on icon "deselect this listing" at bounding box center [1431, 570] width 13 height 13
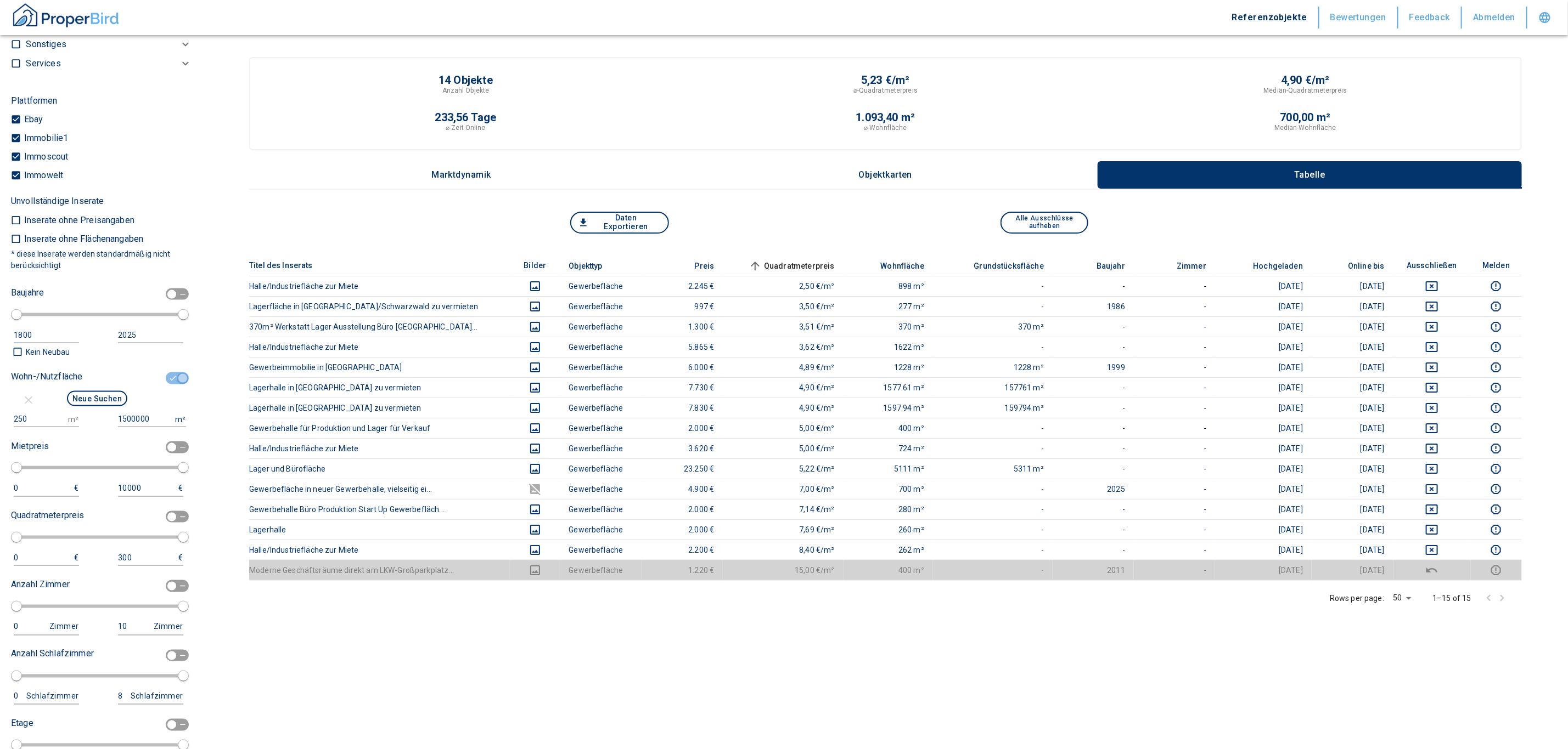
click at [166, 380] on input "checkbox" at bounding box center [182, 378] width 33 height 12
checkbox input "false"
type input "2020"
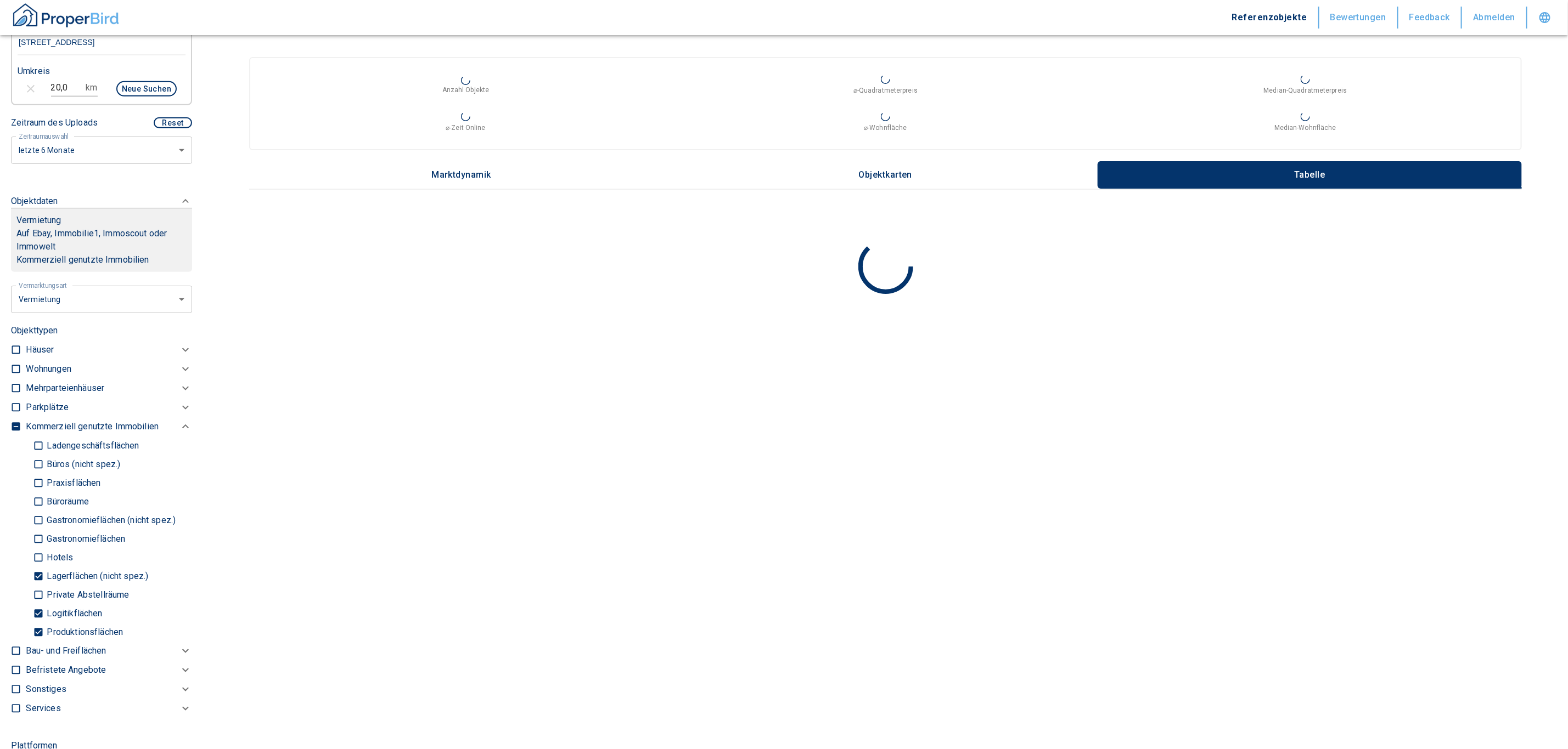
scroll to position [988, 0]
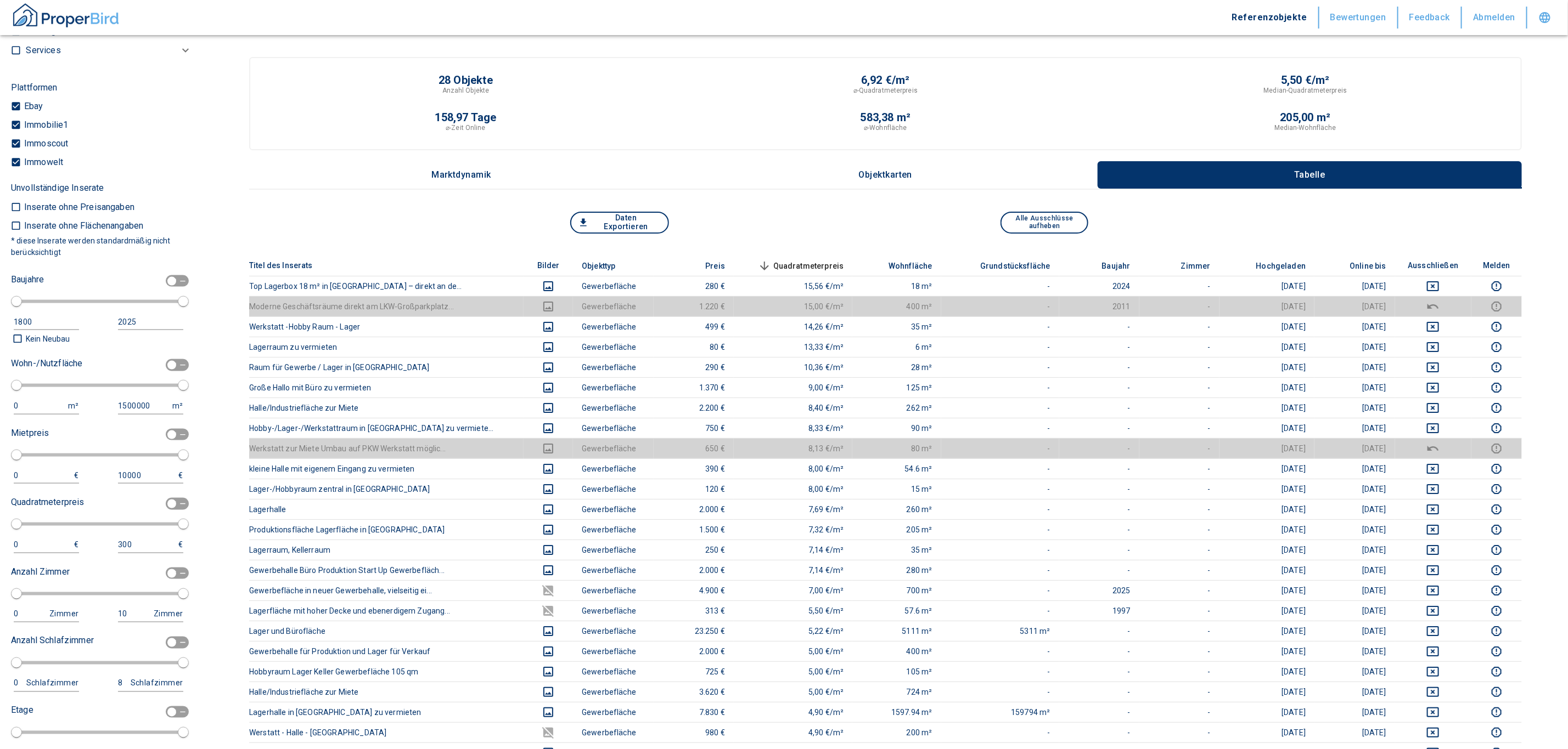
click at [616, 228] on button "Daten Exportieren" at bounding box center [619, 222] width 99 height 22
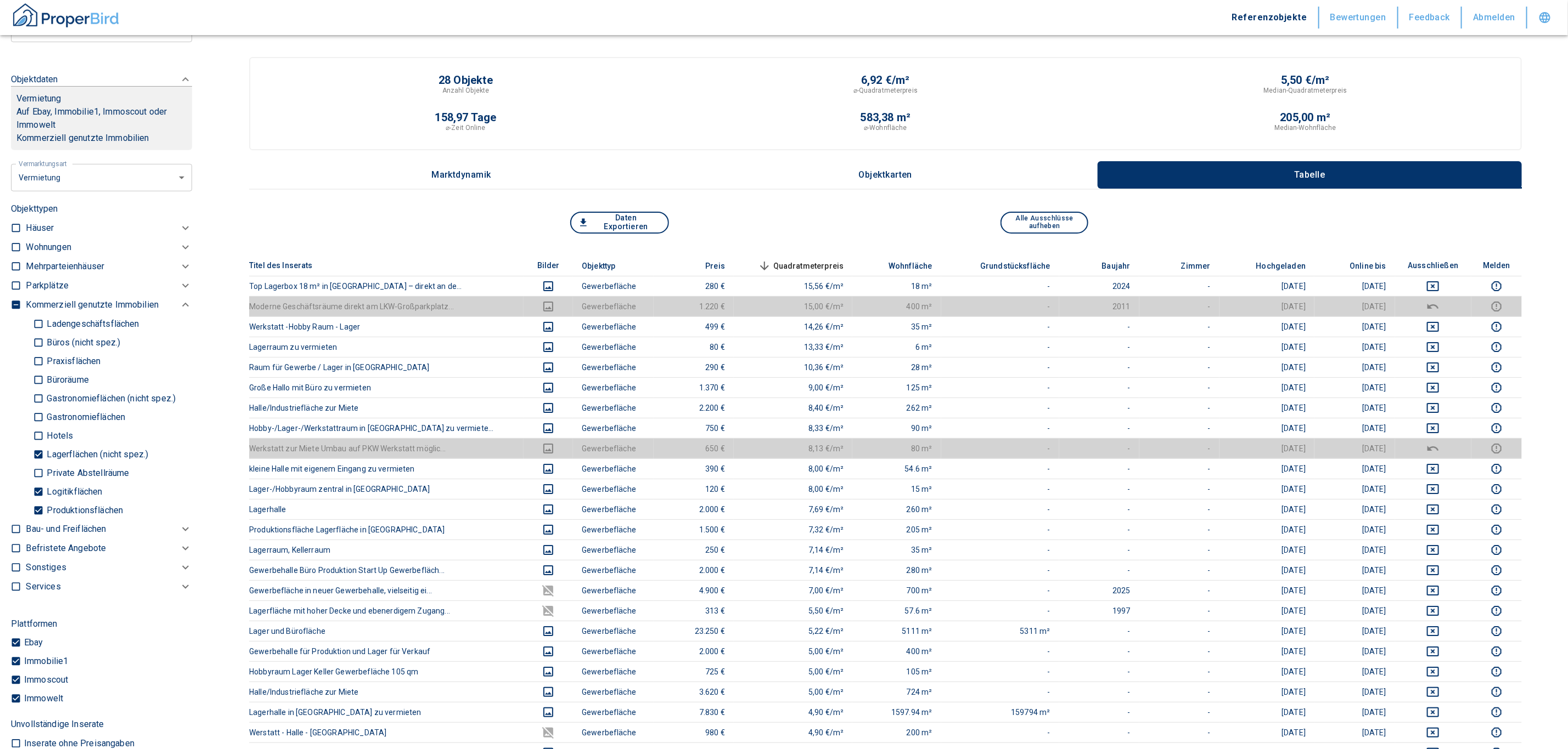
scroll to position [440, 0]
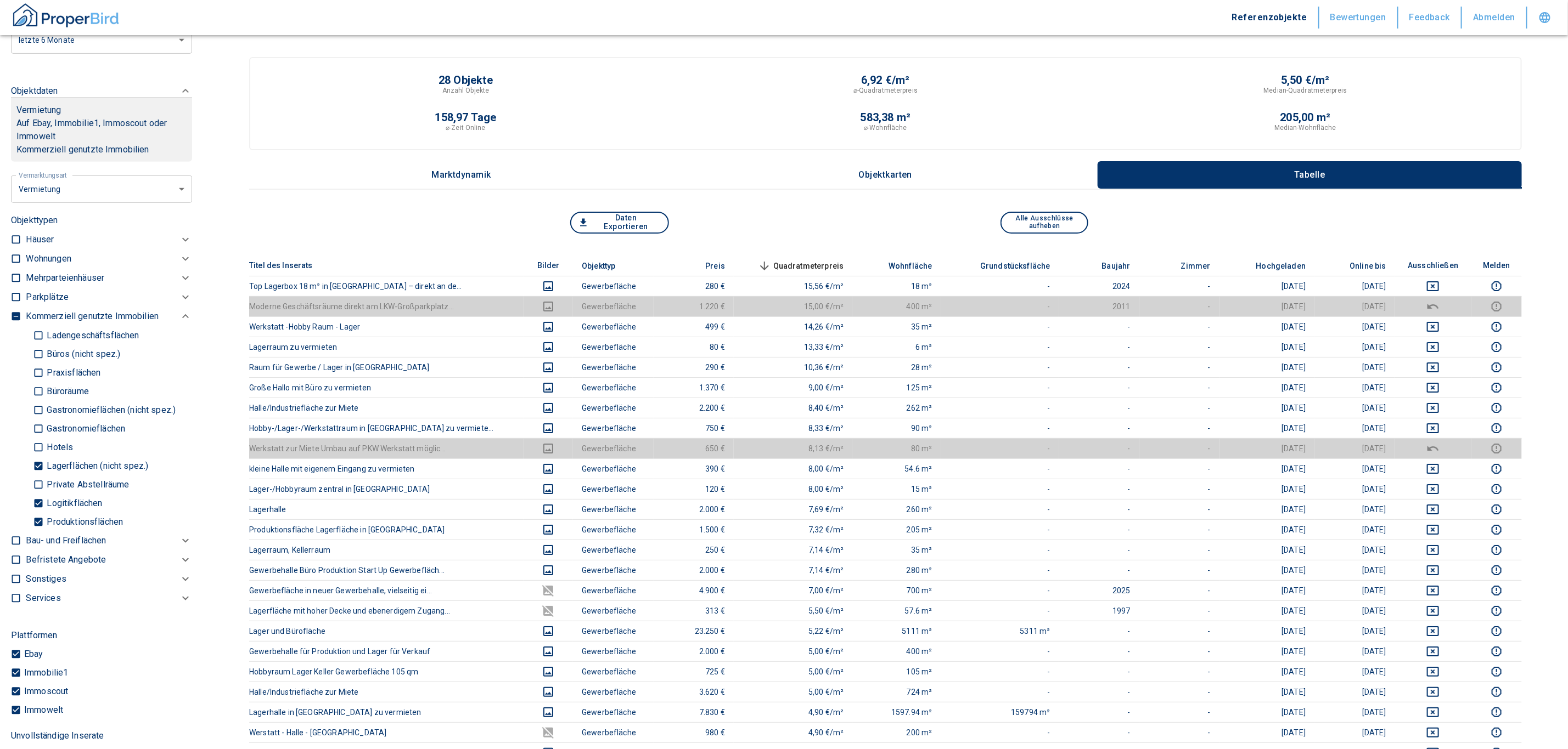
click at [38, 517] on input "Produktionsflächen" at bounding box center [37, 522] width 11 height 20
checkbox input "false"
type input "2020"
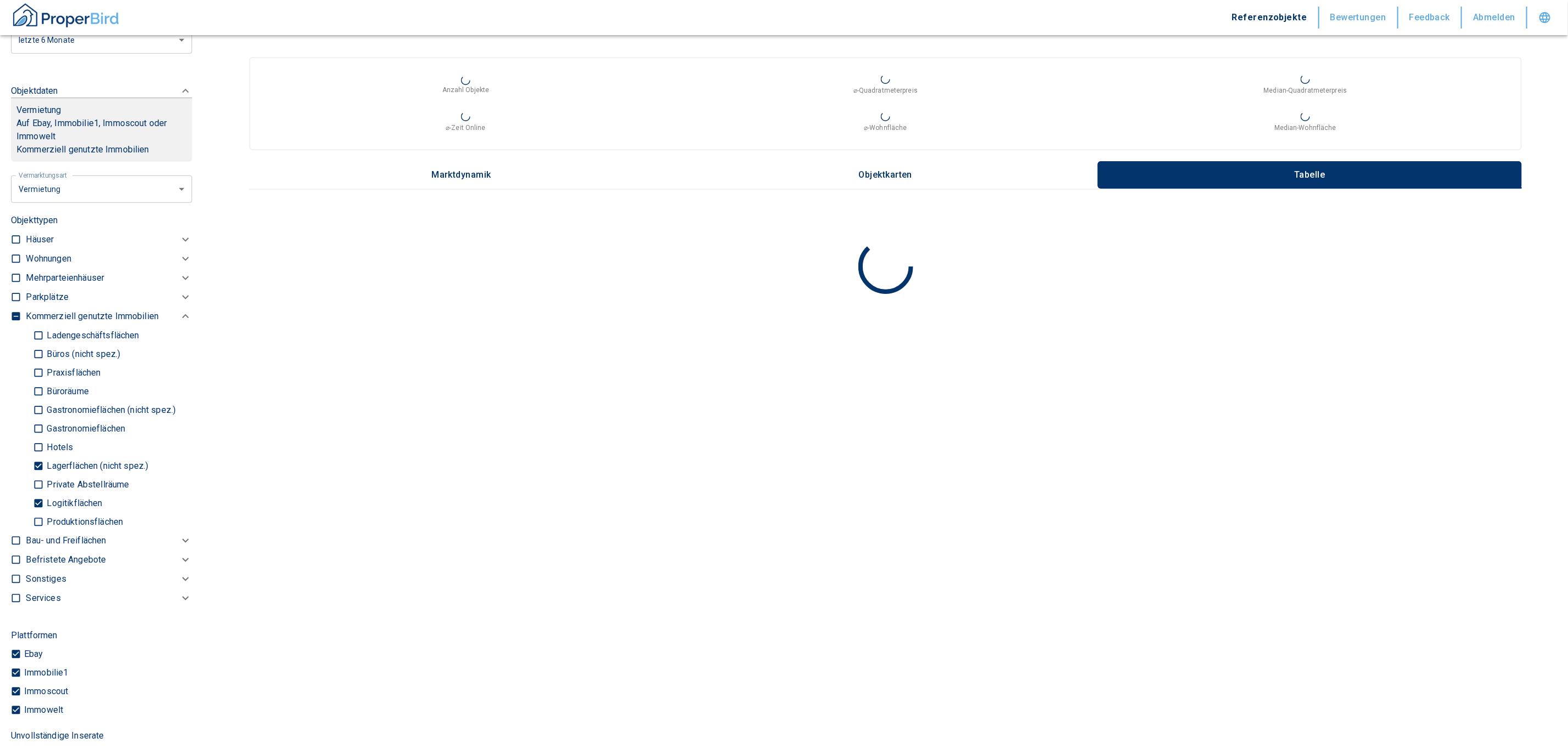
click at [38, 499] on input "Logitikflächen" at bounding box center [37, 503] width 11 height 20
checkbox input "false"
type input "2020"
click at [36, 464] on input "Lagerflächen (nicht spez.)" at bounding box center [37, 466] width 11 height 20
checkbox input "false"
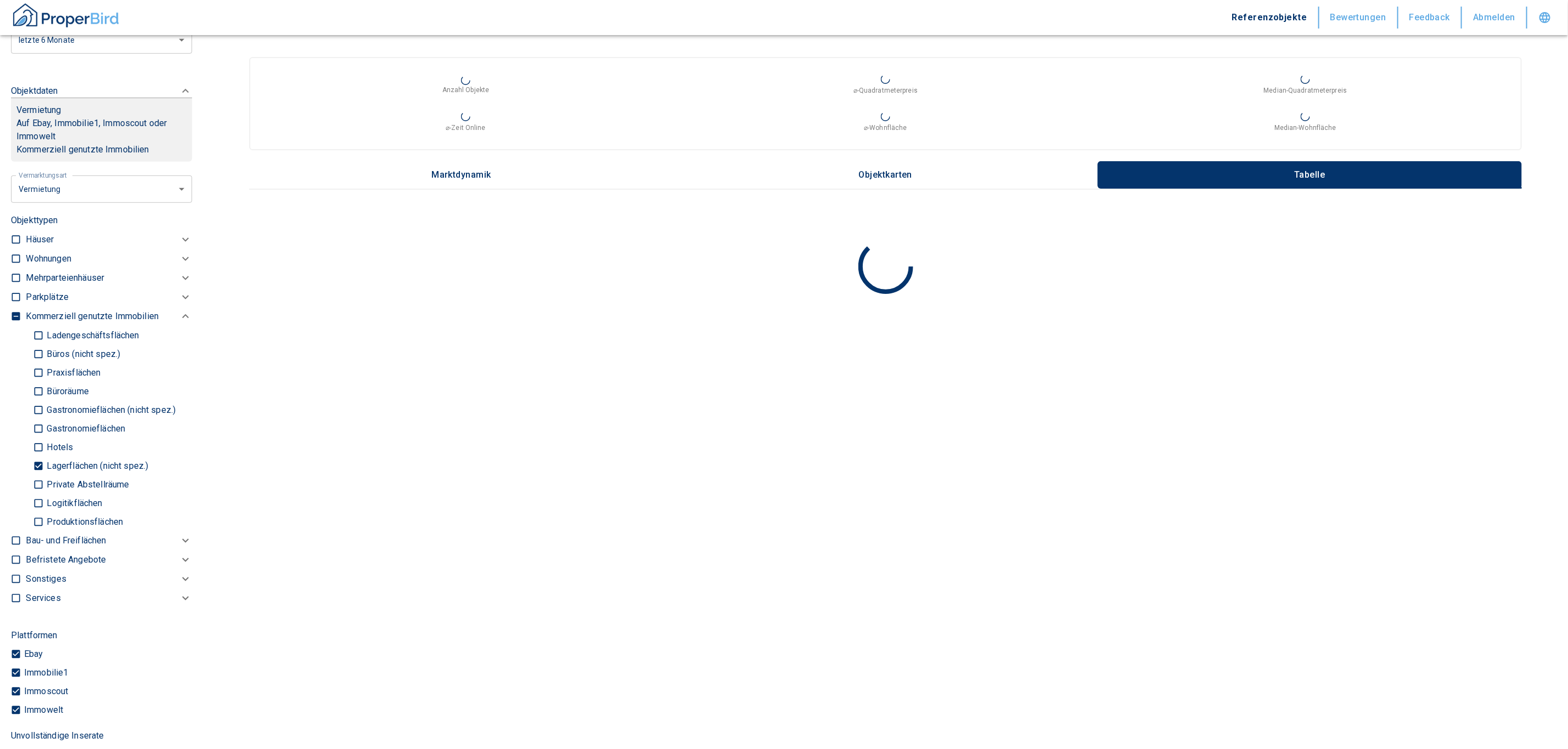
type input "2020"
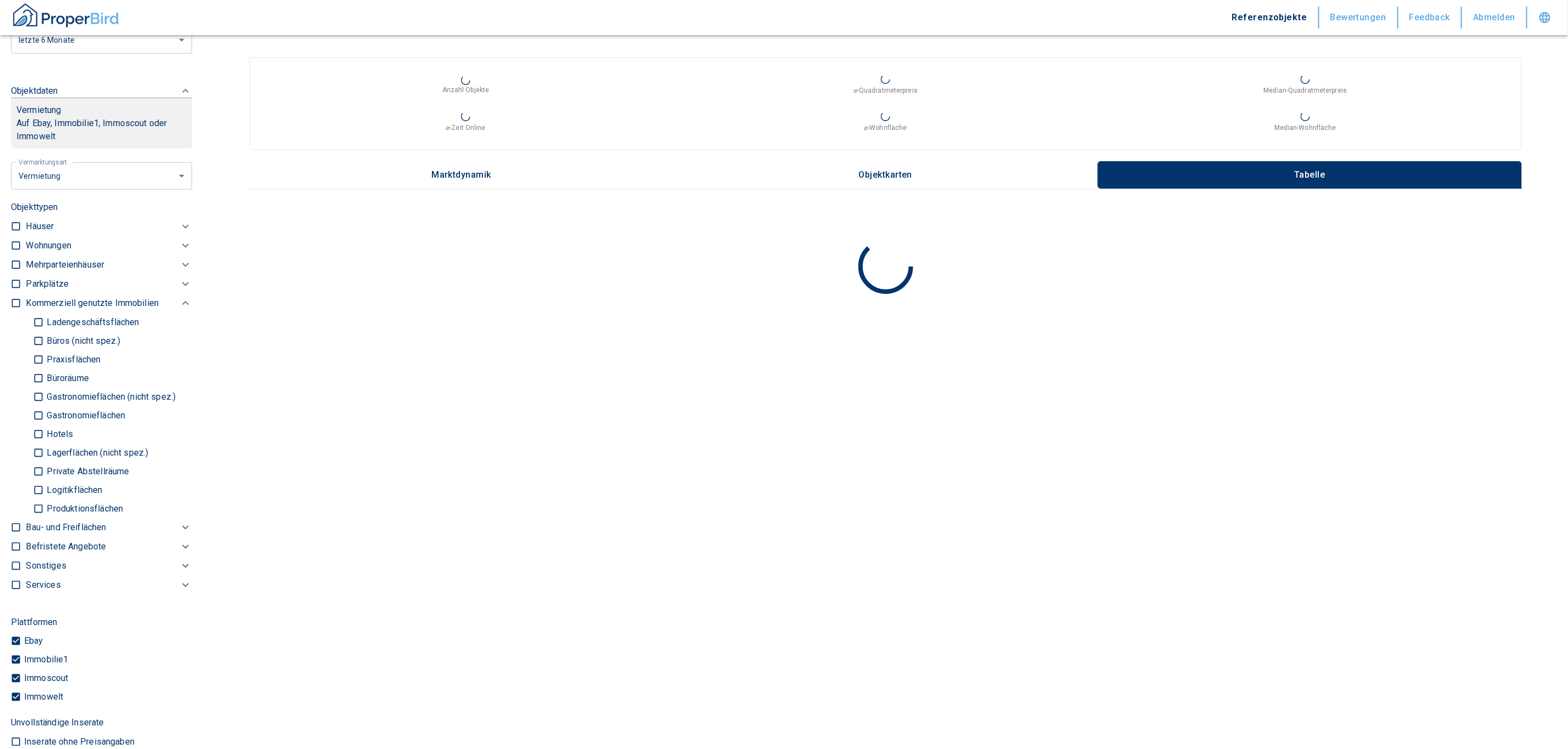
click at [80, 337] on p "Büros (nicht spez.)" at bounding box center [82, 341] width 77 height 9
click at [44, 337] on input "Büros (nicht spez.)" at bounding box center [37, 341] width 11 height 20
checkbox input "true"
type input "2020"
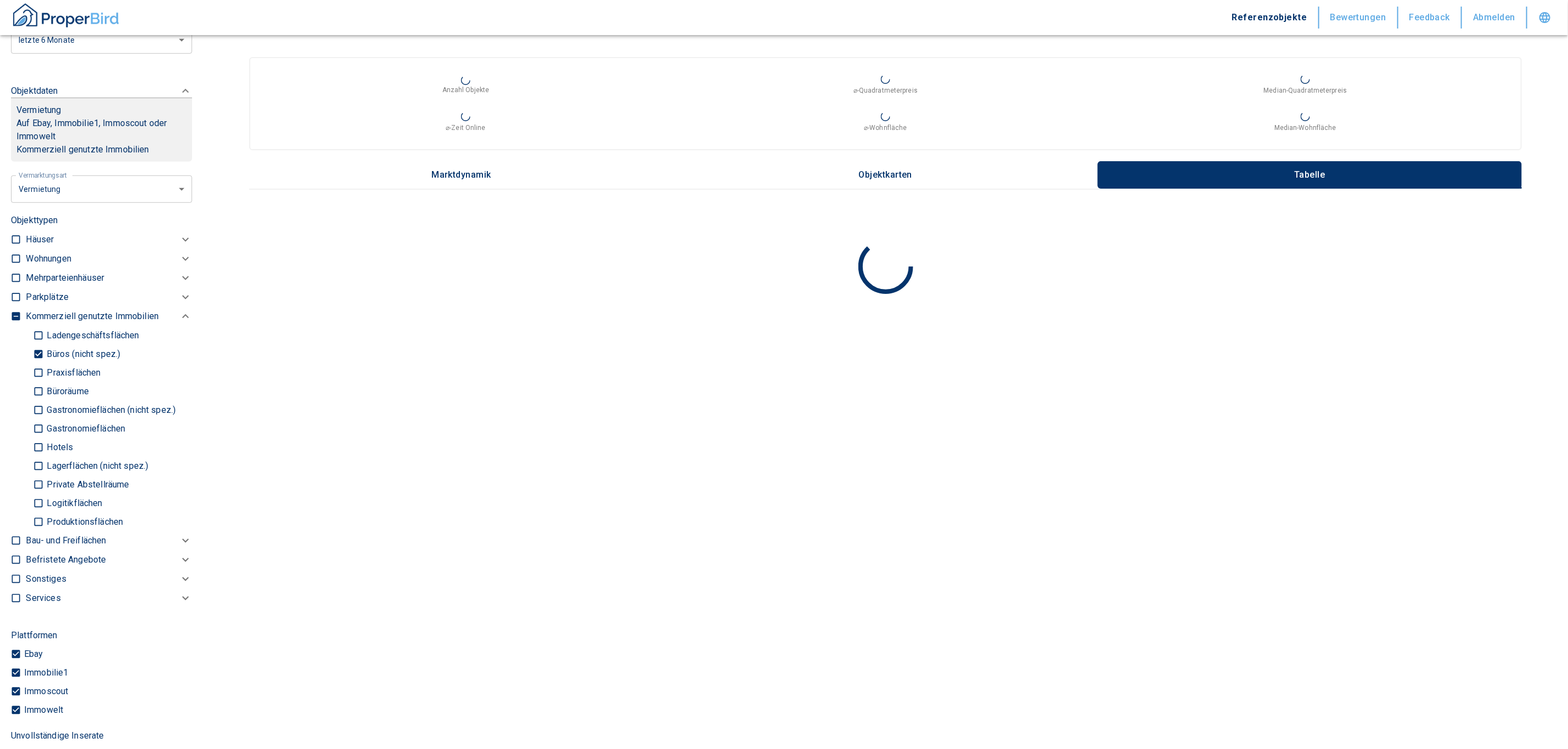
click at [91, 369] on p "Praxisflächen" at bounding box center [72, 373] width 56 height 9
click at [44, 369] on input "Praxisflächen" at bounding box center [37, 373] width 11 height 20
checkbox input "true"
type input "2020"
drag, startPoint x: 78, startPoint y: 393, endPoint x: 88, endPoint y: 394, distance: 10.0
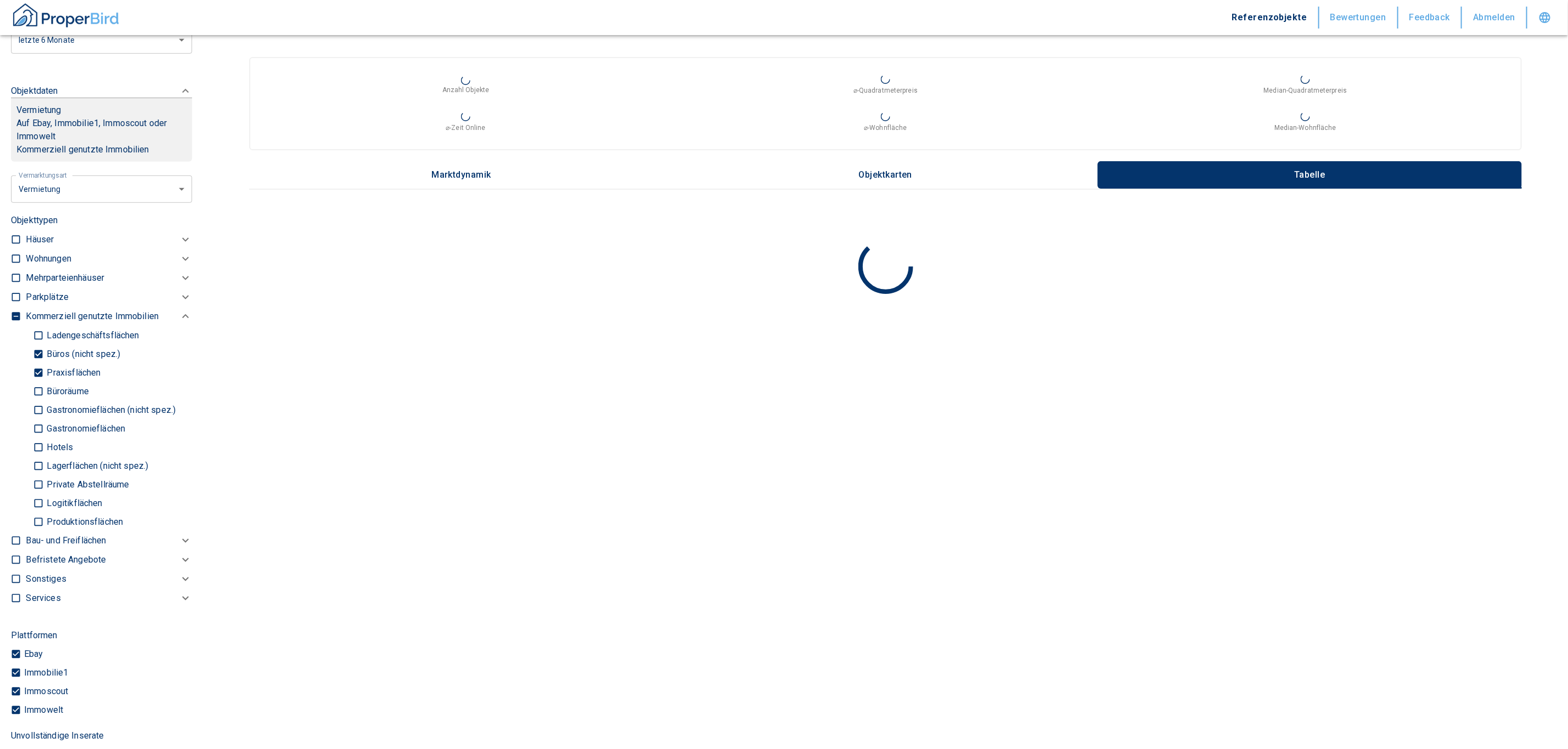
click at [78, 393] on p "Büroräume" at bounding box center [66, 392] width 45 height 9
click at [44, 393] on input "Büroräume" at bounding box center [37, 392] width 11 height 20
checkbox input "true"
type input "2020"
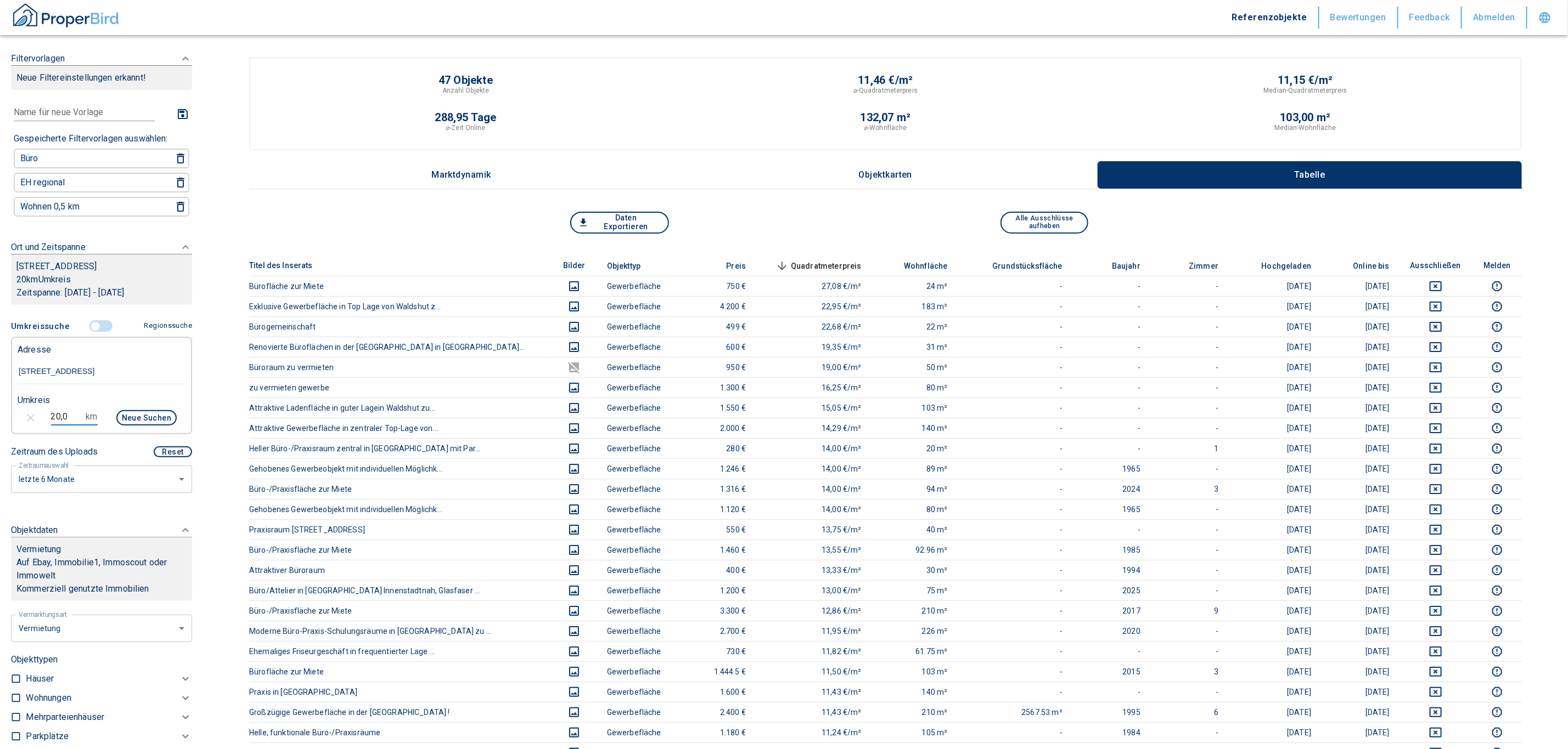
drag, startPoint x: 72, startPoint y: 411, endPoint x: 37, endPoint y: 410, distance: 35.0
click at [37, 410] on div "20,0 km Neue Suchen" at bounding box center [93, 418] width 168 height 26
type input "2,0"
click at [137, 412] on button "Neue Suchen" at bounding box center [147, 418] width 60 height 15
type input "2020"
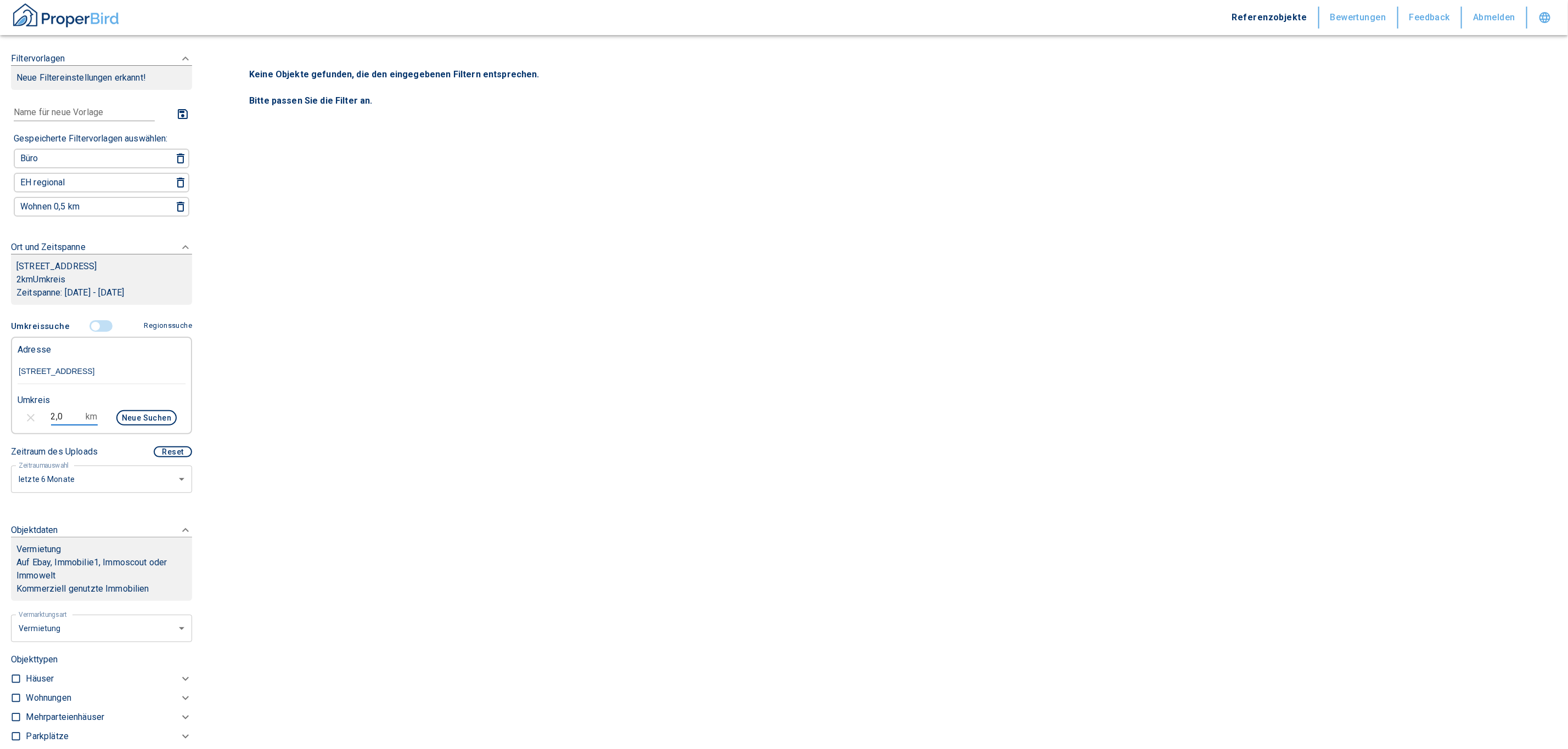
drag, startPoint x: 76, startPoint y: 412, endPoint x: 18, endPoint y: 414, distance: 58.0
click at [18, 414] on div "2,0 km Neue Suchen" at bounding box center [93, 418] width 168 height 26
type input "5,0"
click at [129, 416] on button "Neue Suchen" at bounding box center [147, 418] width 60 height 15
type input "2020"
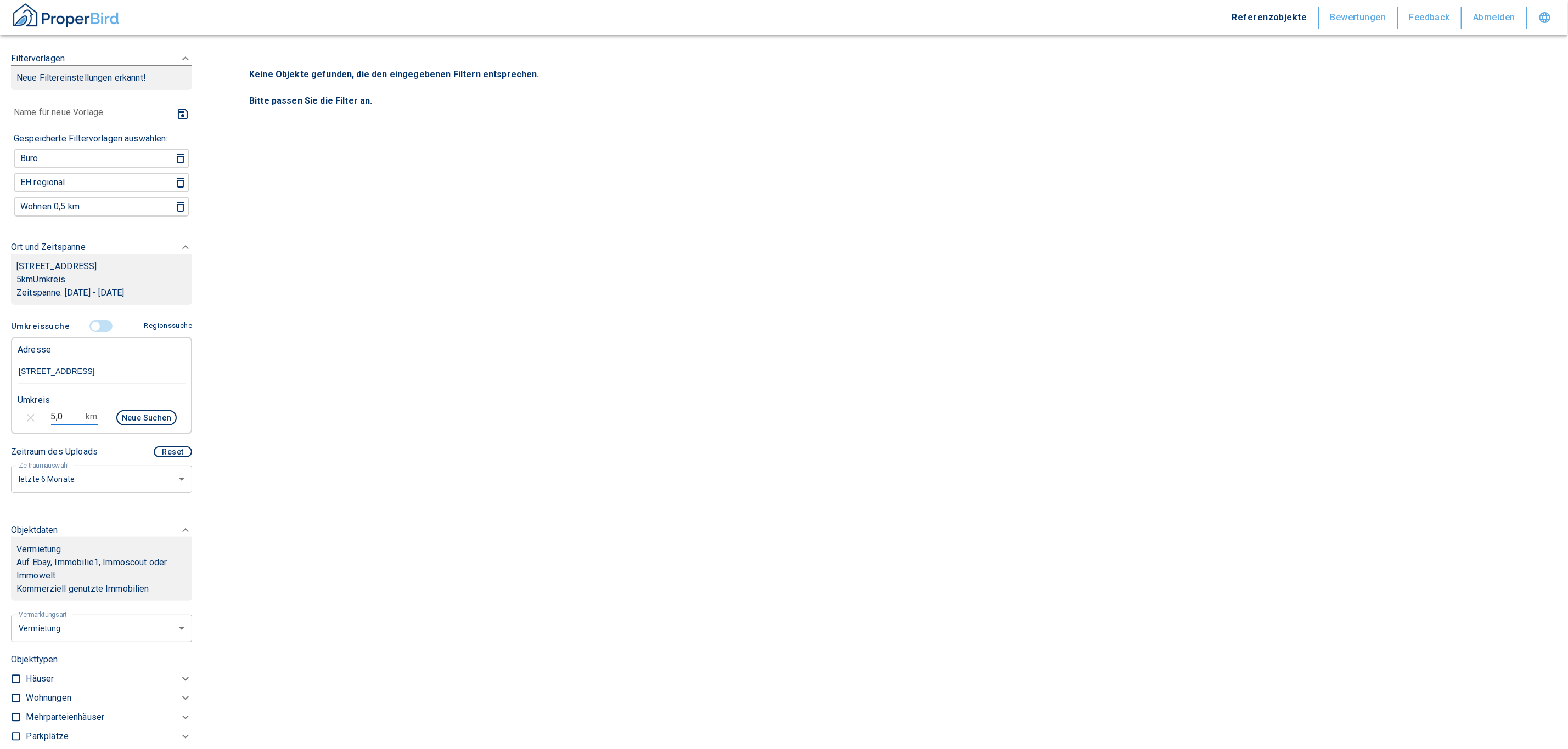
drag, startPoint x: 72, startPoint y: 409, endPoint x: -10, endPoint y: 399, distance: 82.6
click at [0, 399] on html "Referenzobjekte Bewertungen Feedback Abmelden Filtervorlagen Neue Filtereinstel…" at bounding box center [784, 374] width 1568 height 749
type input "10,0"
click at [147, 410] on button "Neue Suchen" at bounding box center [147, 418] width 60 height 15
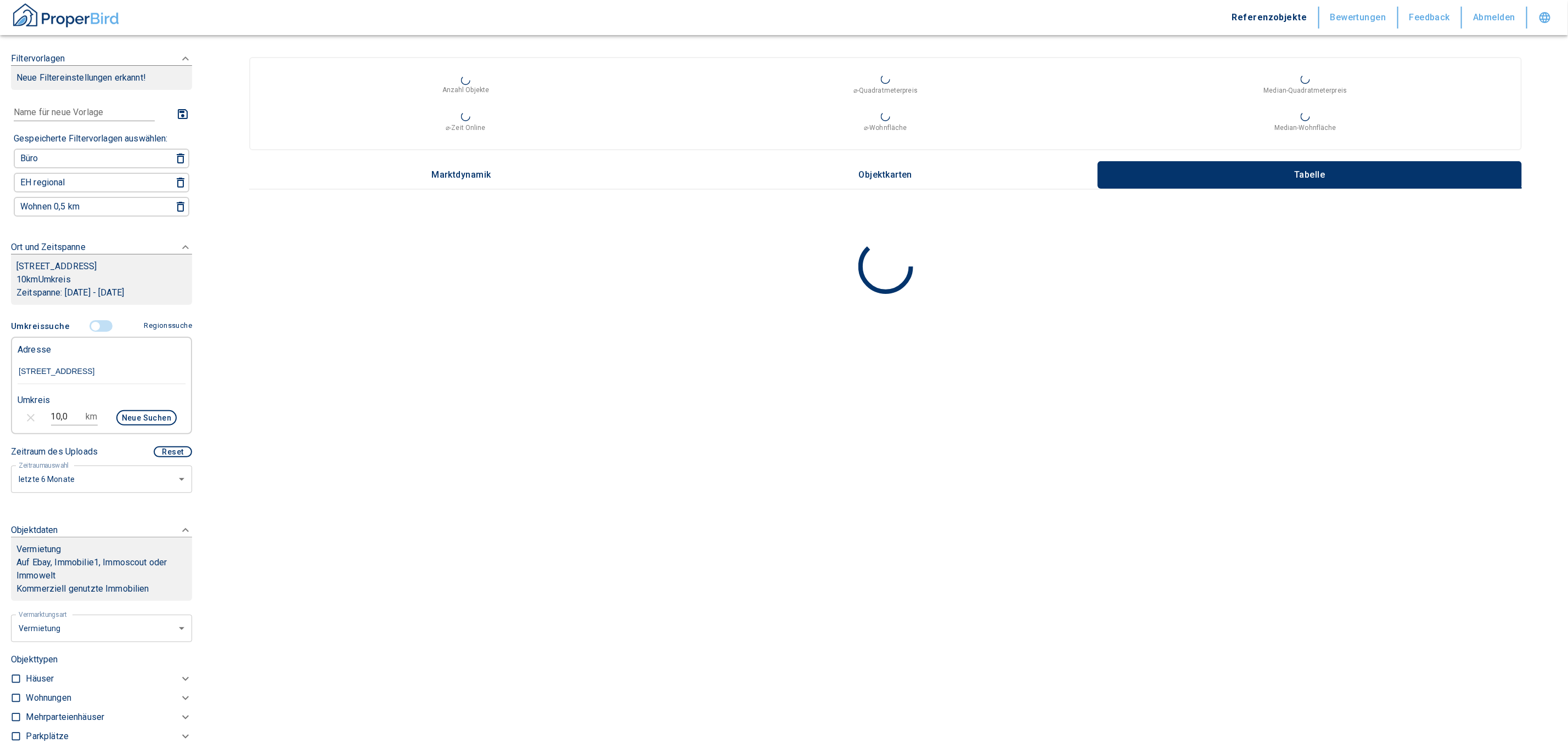
type input "2020"
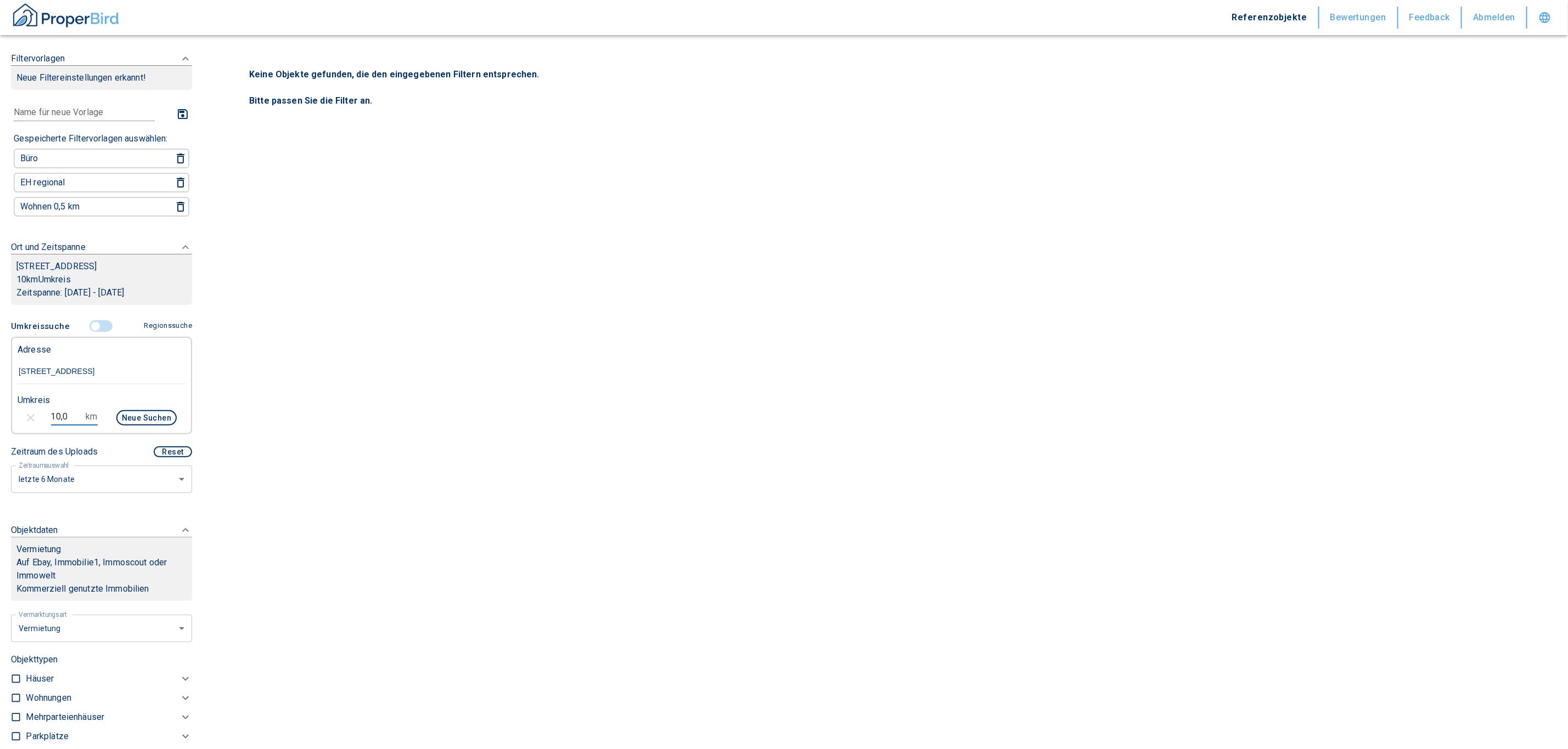
drag, startPoint x: 69, startPoint y: 415, endPoint x: 33, endPoint y: 418, distance: 36.1
click at [33, 418] on div "10,0 km Neue Suchen" at bounding box center [93, 418] width 168 height 26
type input "15,0"
click at [156, 414] on button "Neue Suchen" at bounding box center [147, 418] width 60 height 15
type input "2020"
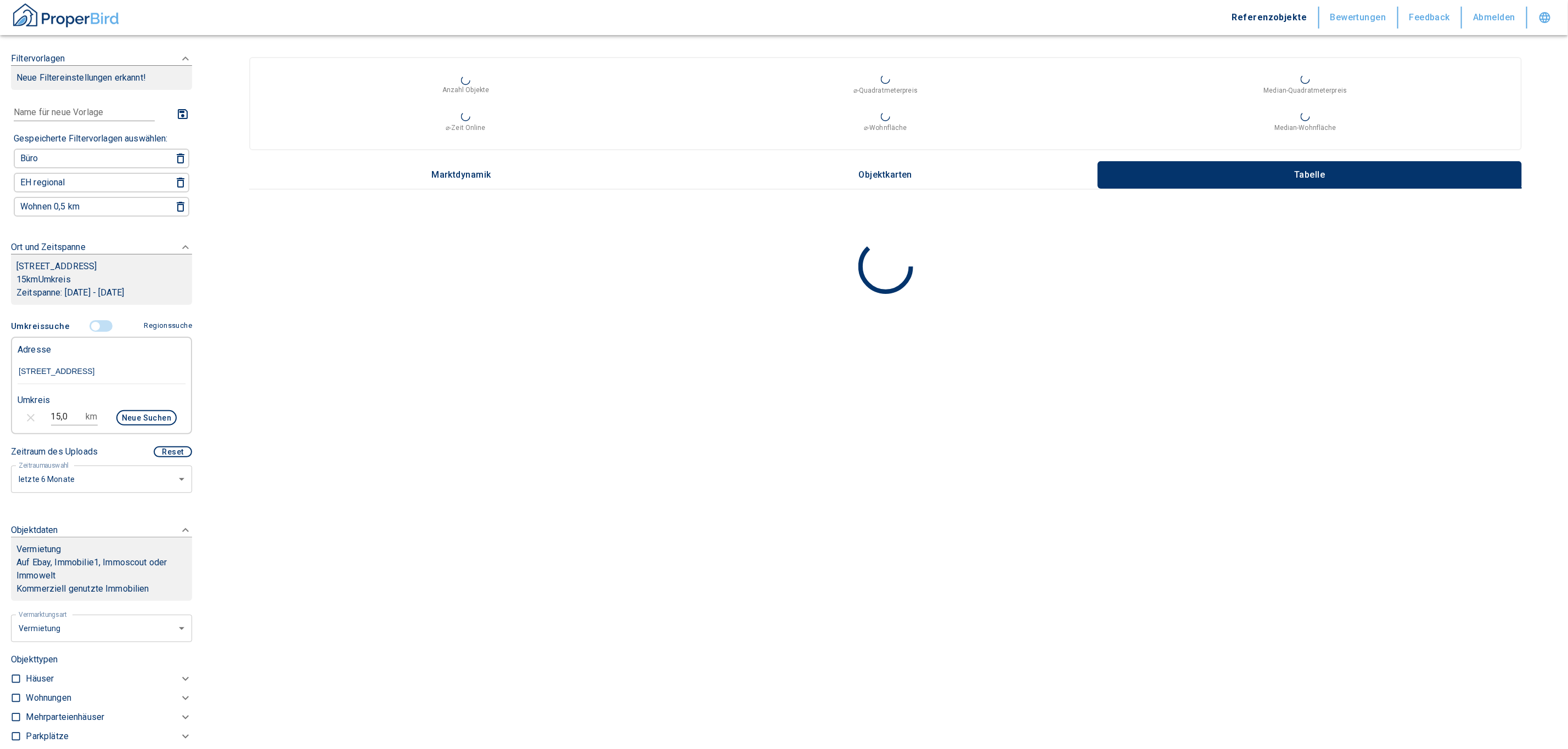
scroll to position [329, 0]
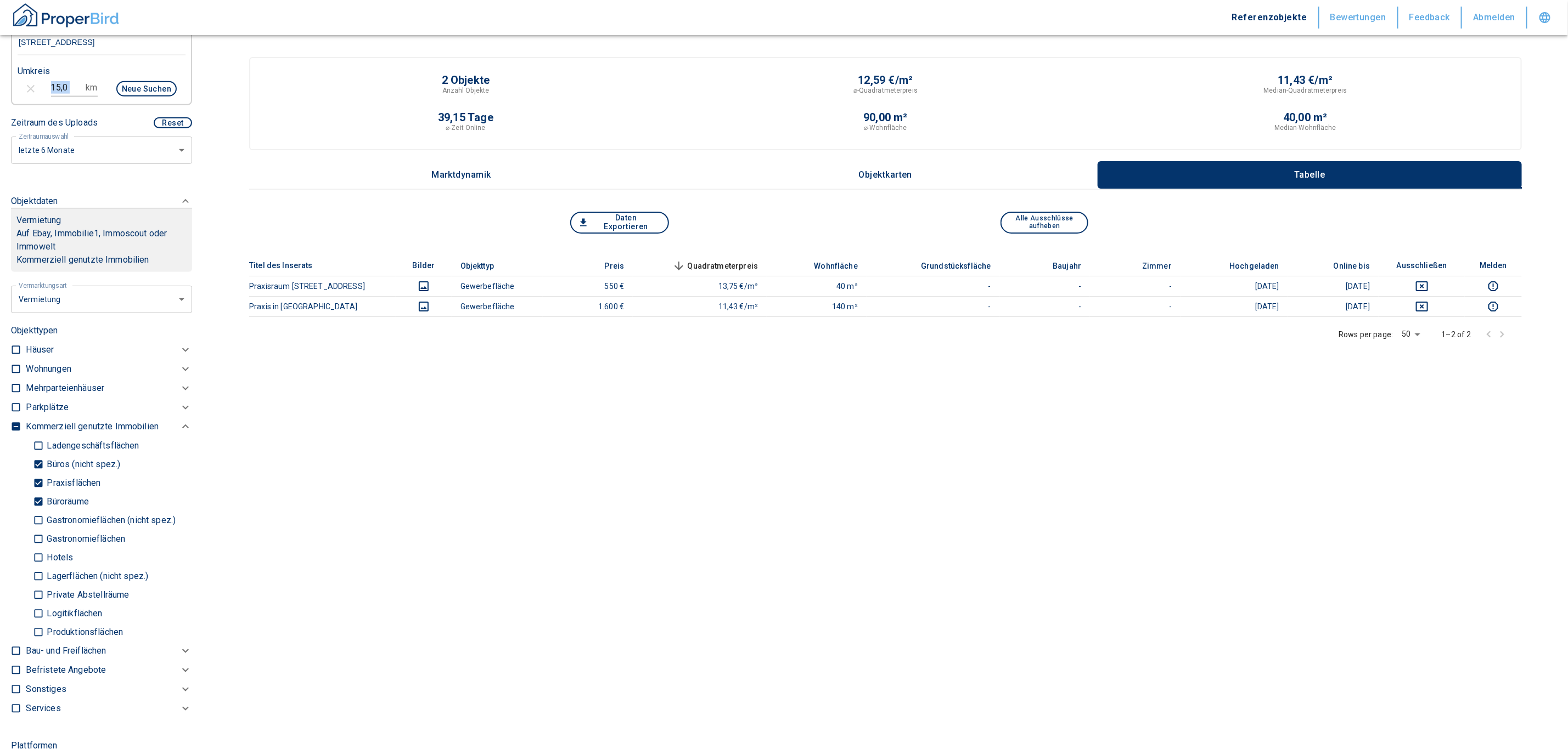
drag, startPoint x: 82, startPoint y: 85, endPoint x: -15, endPoint y: 79, distance: 97.2
click at [0, 79] on html "Referenzobjekte Bewertungen Feedback Abmelden Filtervorlagen Neue Filtereinstel…" at bounding box center [784, 374] width 1568 height 749
drag, startPoint x: 83, startPoint y: 74, endPoint x: 61, endPoint y: 81, distance: 23.1
click at [82, 75] on div "Umkreis 15,0 km Neue Suchen" at bounding box center [97, 81] width 168 height 44
click at [58, 83] on input "15,0" at bounding box center [67, 88] width 31 height 18
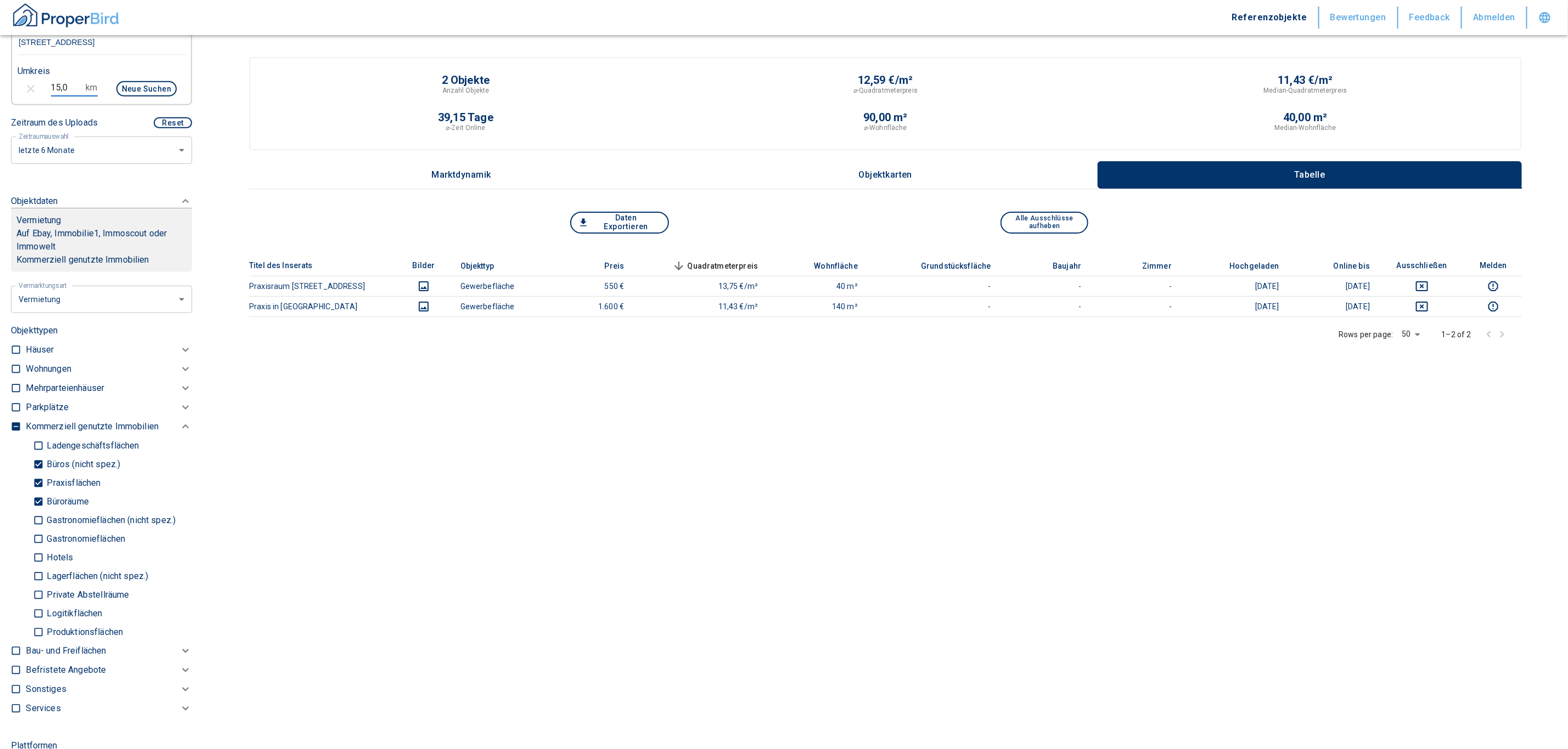
drag, startPoint x: 69, startPoint y: 85, endPoint x: 37, endPoint y: 87, distance: 32.1
click at [37, 87] on div "15,0 km Neue Suchen" at bounding box center [93, 90] width 168 height 26
type input "20,0"
click at [135, 77] on div "Neue Suchen" at bounding box center [142, 90] width 70 height 26
click at [132, 90] on button "Neue Suchen" at bounding box center [147, 89] width 60 height 15
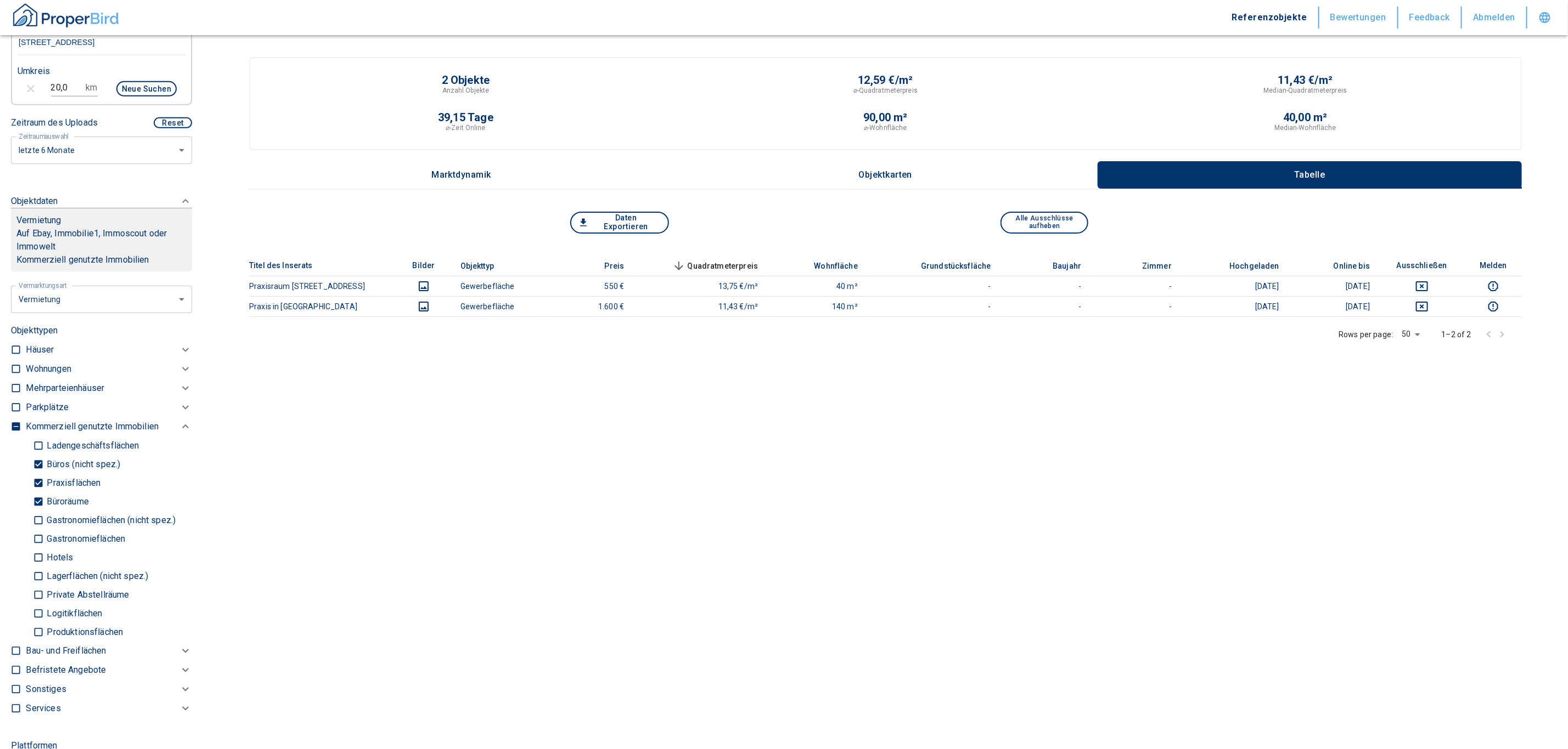
type input "2020"
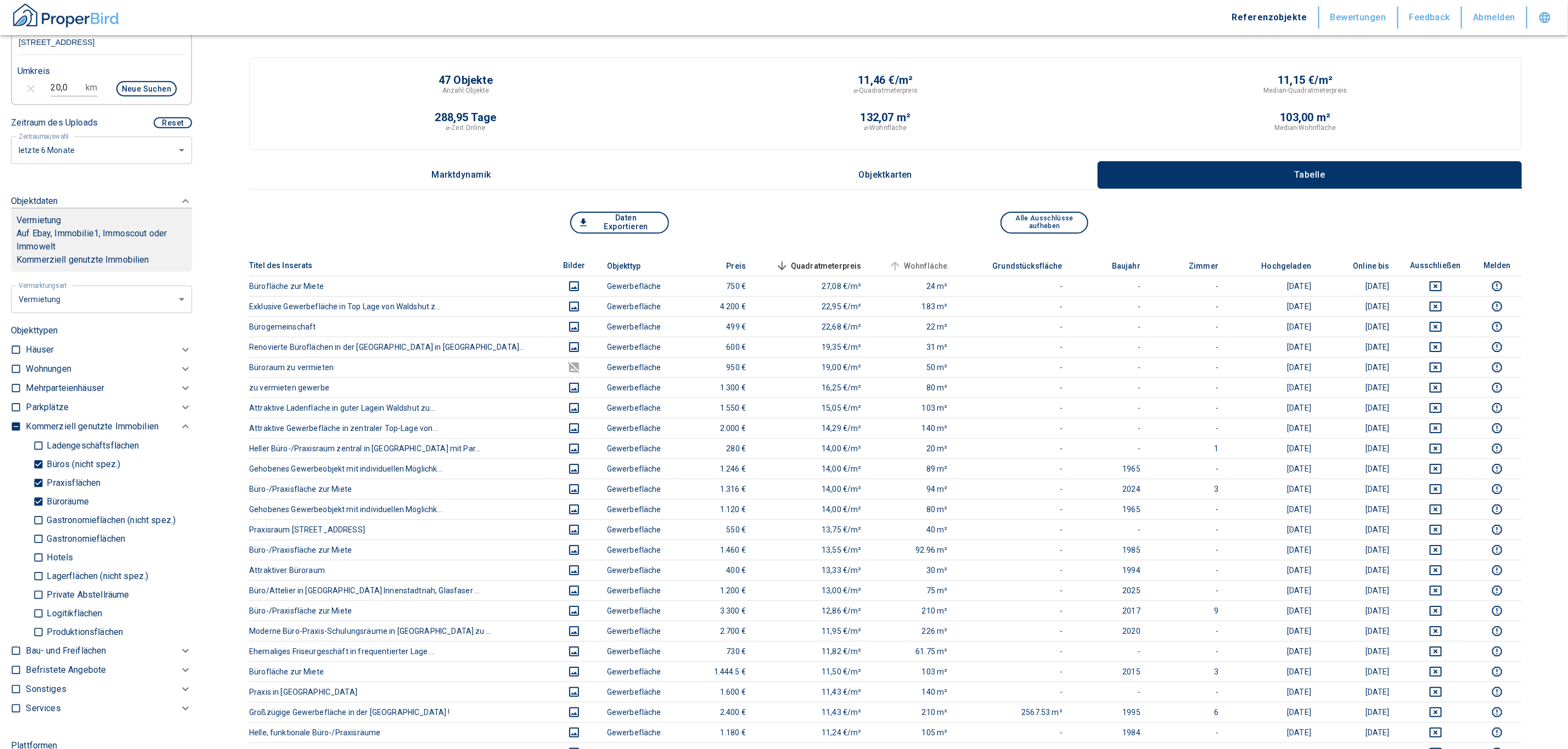
click at [890, 260] on span "Wohnfläche" at bounding box center [916, 266] width 61 height 13
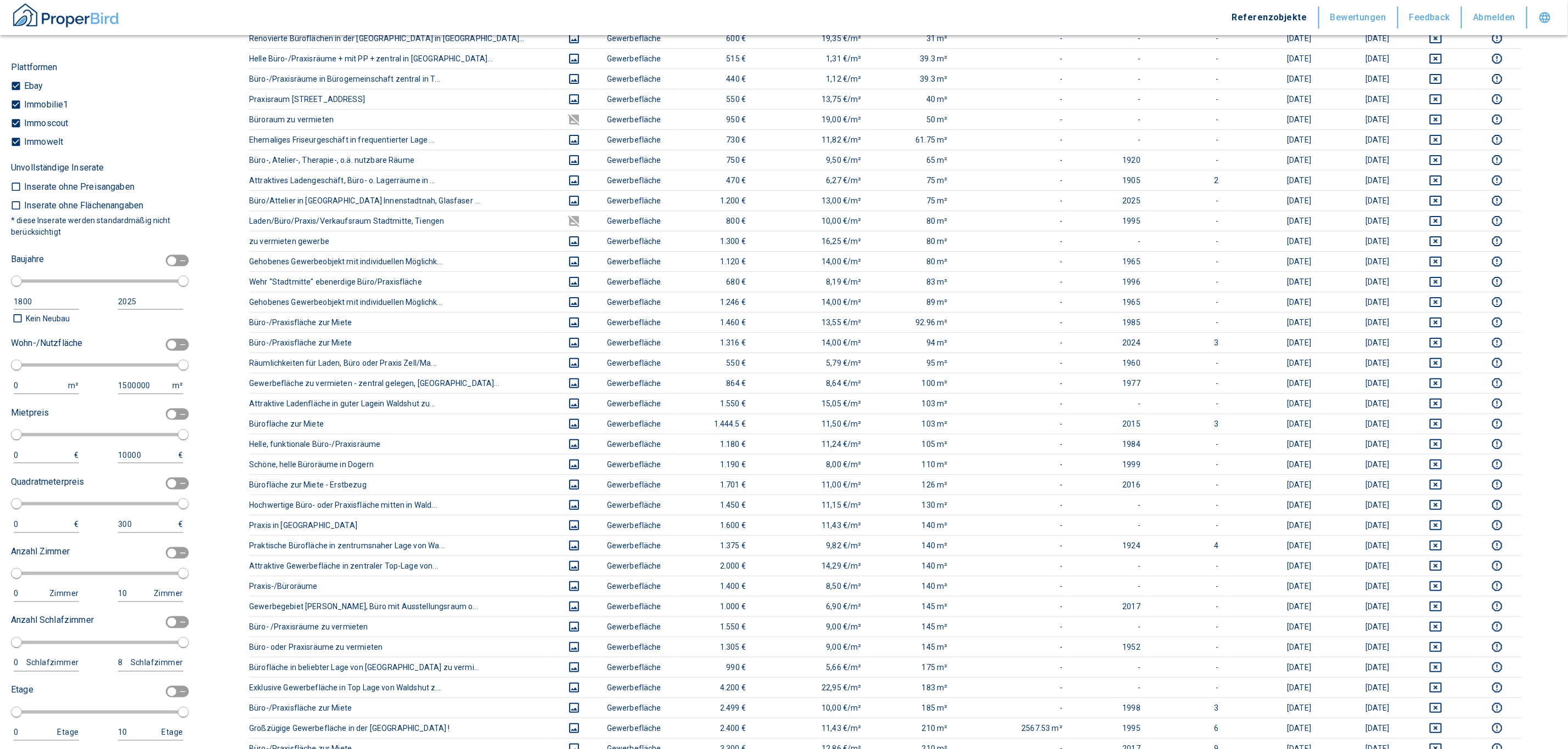
scroll to position [1035, 0]
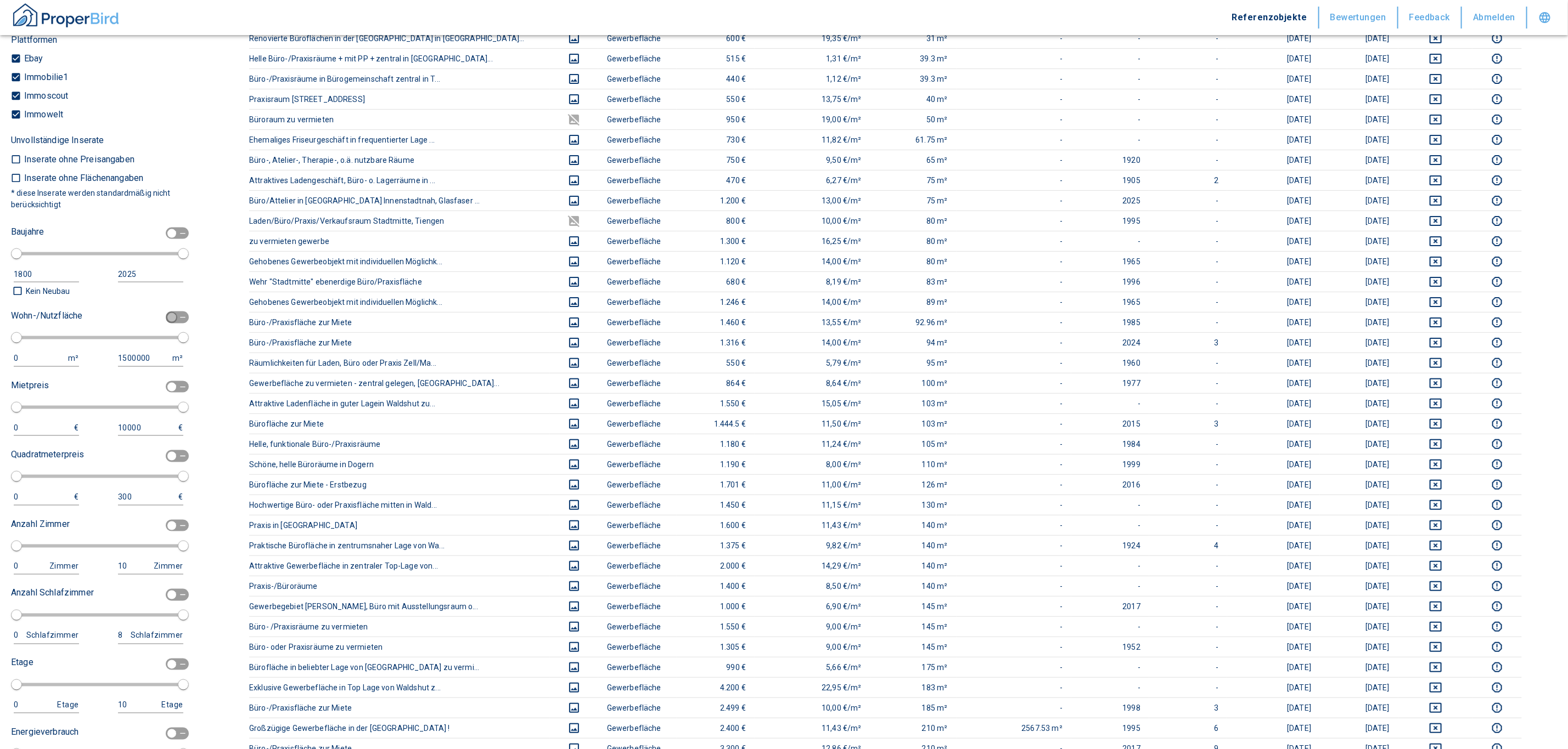
click at [164, 312] on input "checkbox" at bounding box center [172, 318] width 33 height 12
checkbox input "true"
type input "2020"
type input "50"
type input "150"
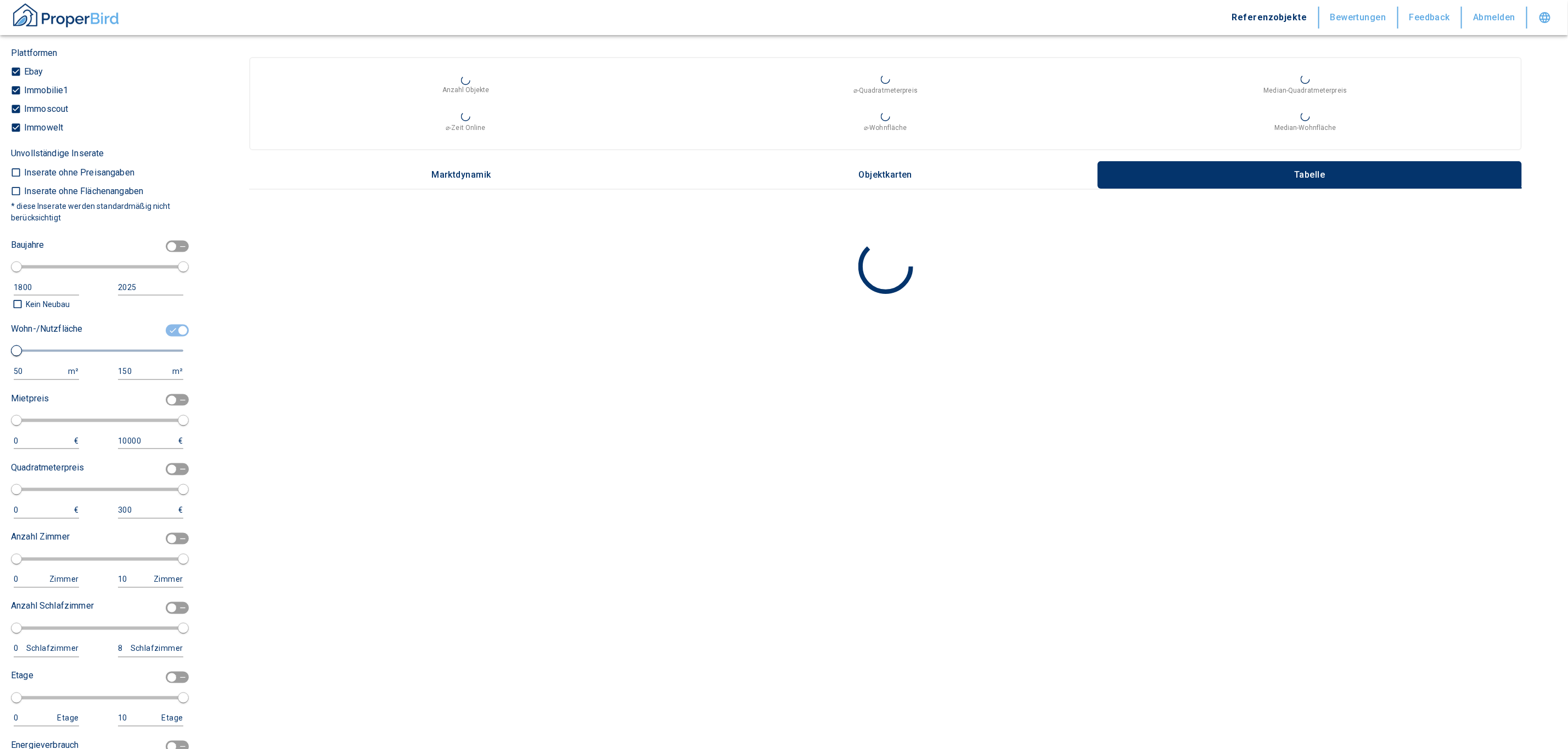
click at [40, 366] on div "50" at bounding box center [35, 371] width 43 height 14
drag, startPoint x: 34, startPoint y: 364, endPoint x: -33, endPoint y: 357, distance: 67.4
click at [0, 357] on html "Referenzobjekte Bewertungen Feedback Abmelden Filtervorlagen Neue Filtereinstel…" at bounding box center [784, 374] width 1568 height 749
type input "100"
click at [75, 346] on button "Neue Suchen" at bounding box center [97, 351] width 60 height 15
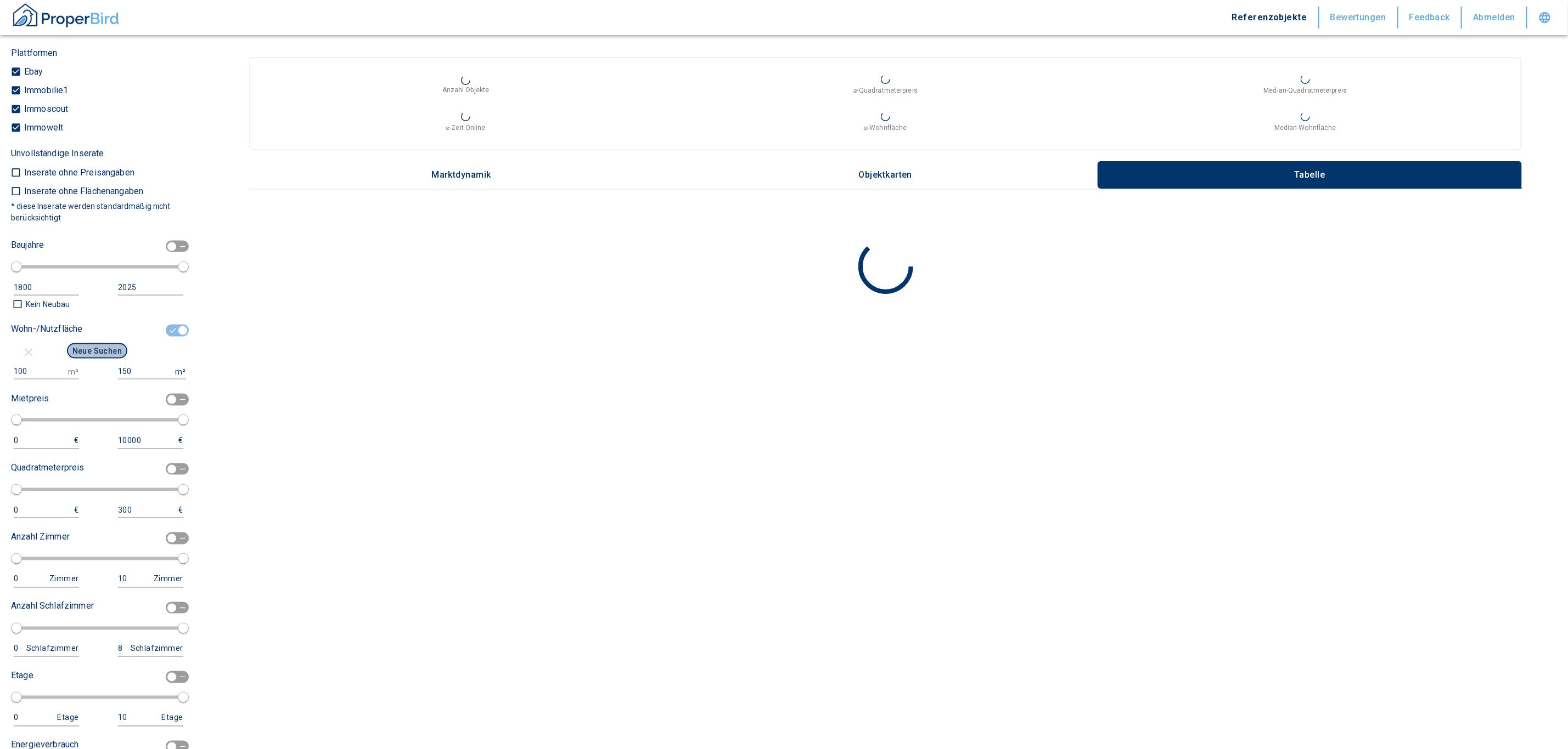
type input "2020"
click at [132, 375] on input "150" at bounding box center [144, 372] width 53 height 16
type input "1500000"
click at [113, 347] on button "Neue Suchen" at bounding box center [97, 351] width 60 height 15
type input "2020"
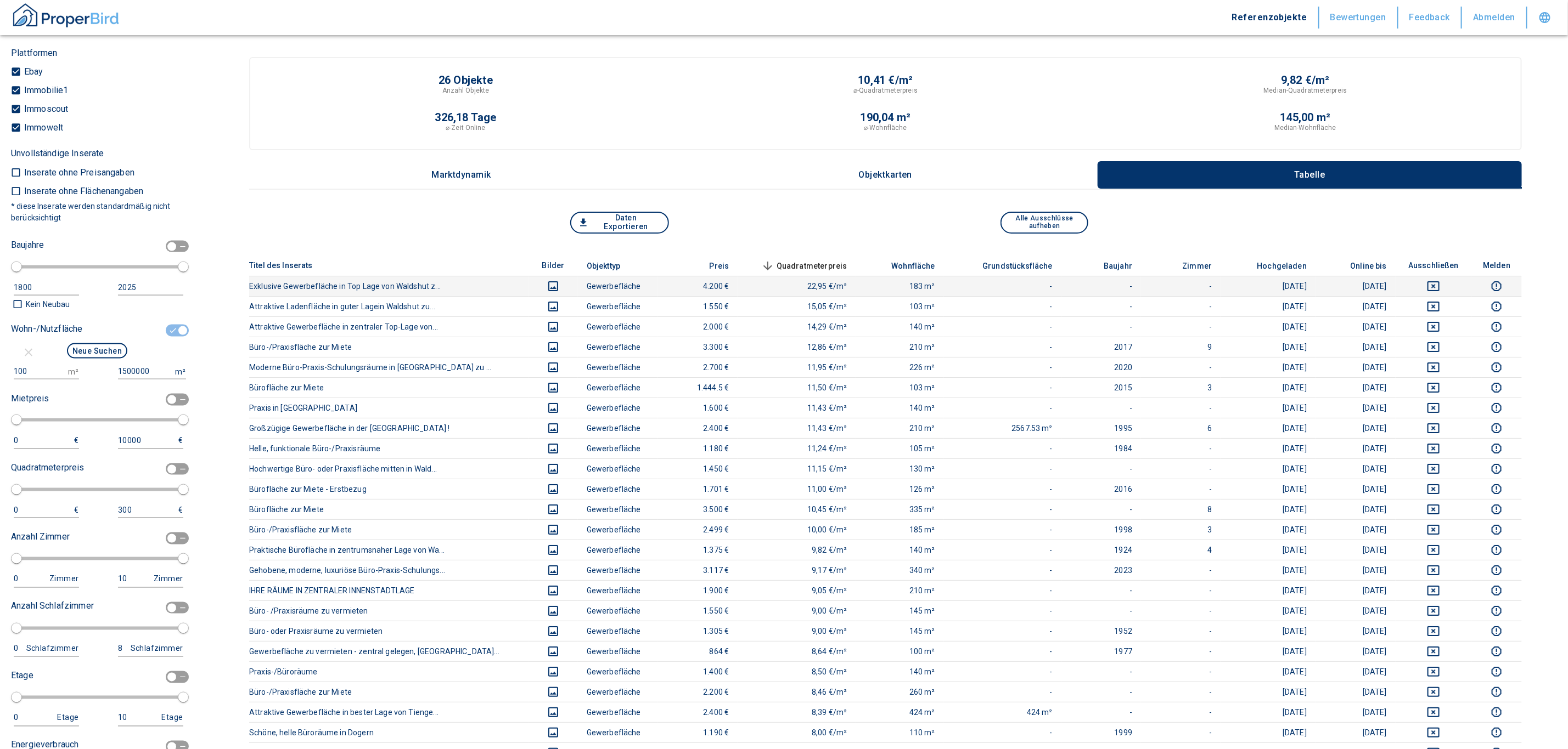
click at [1438, 285] on icon "deselect this listing" at bounding box center [1433, 287] width 13 height 13
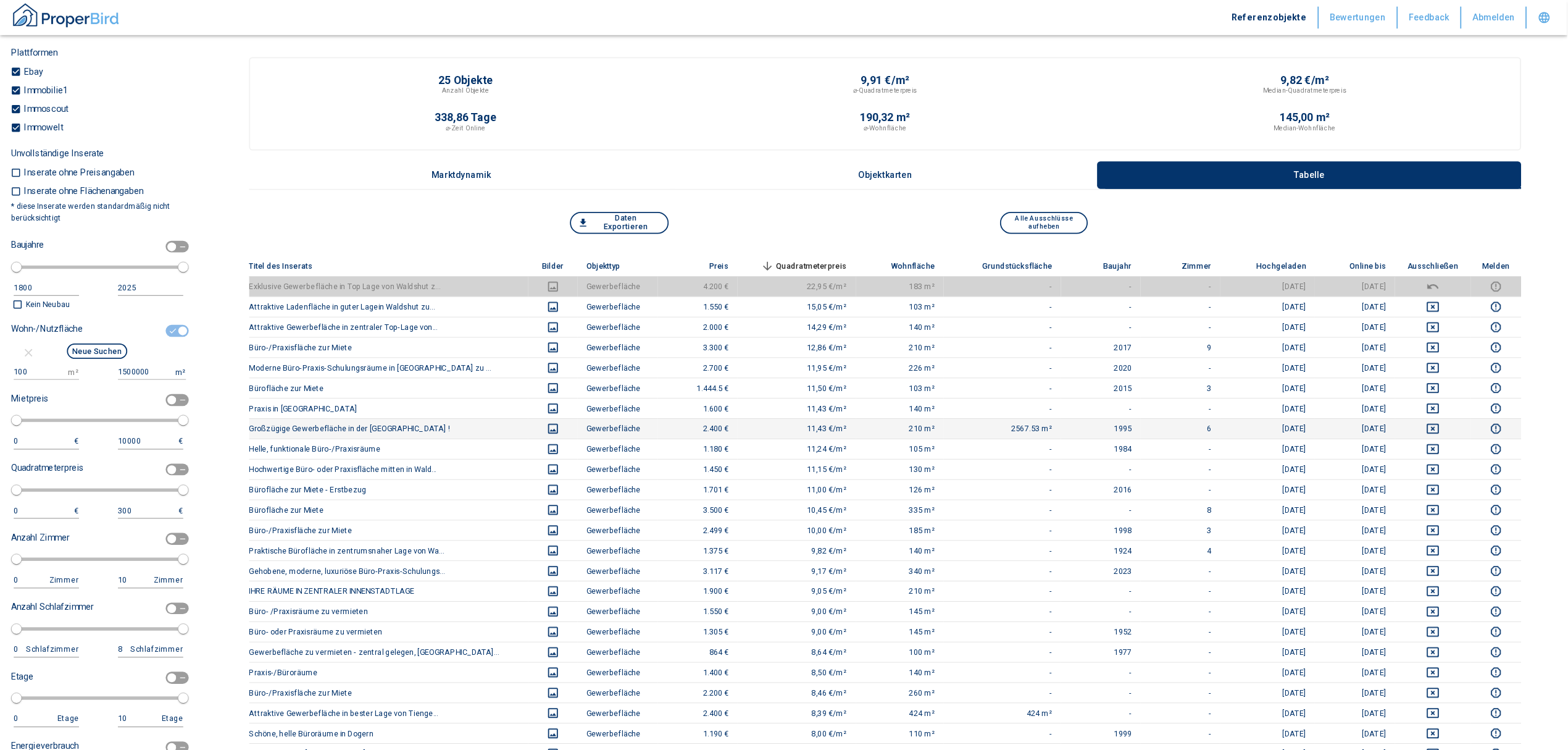
scroll to position [1164, 0]
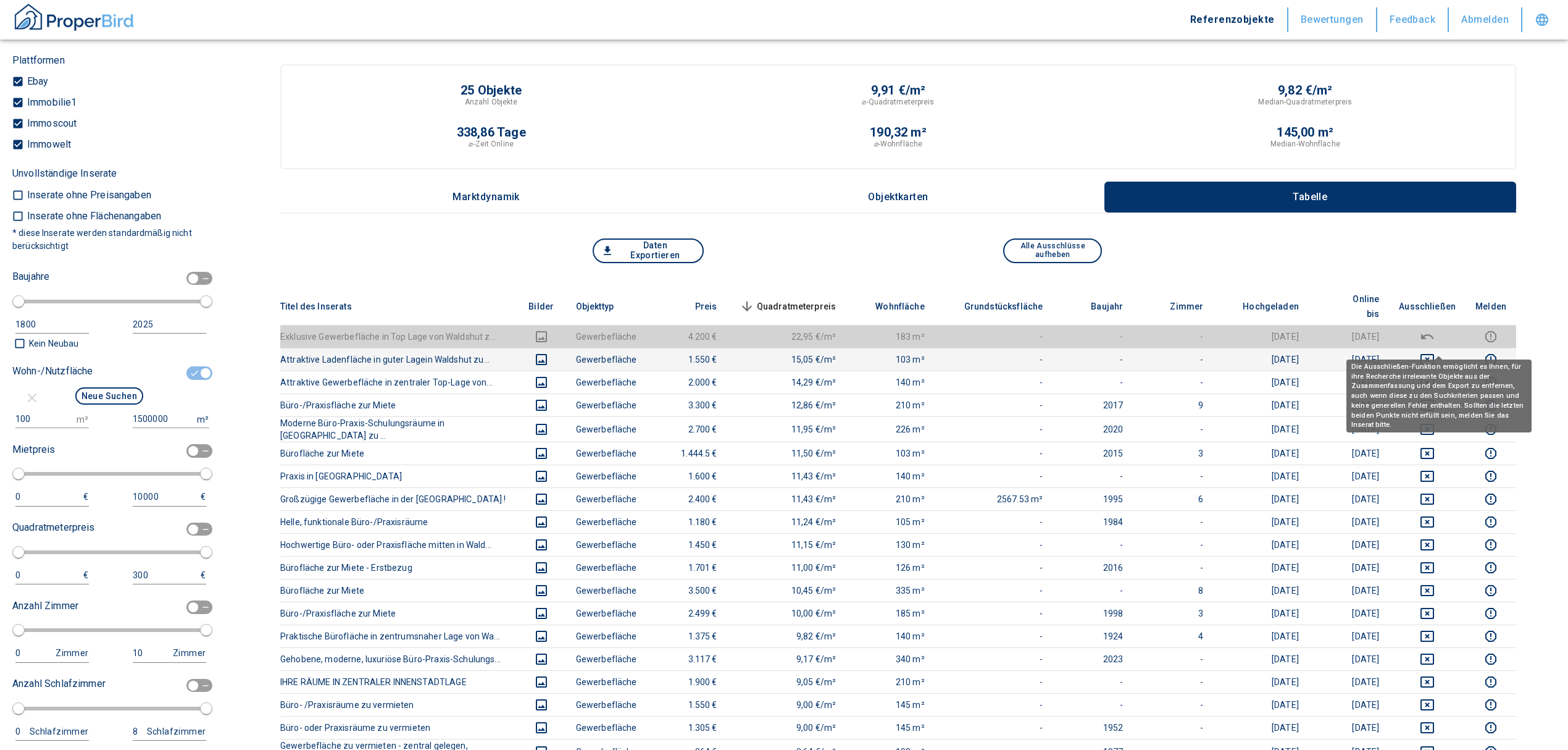
click at [1435, 352] on icon "deselect this listing" at bounding box center [1427, 359] width 15 height 15
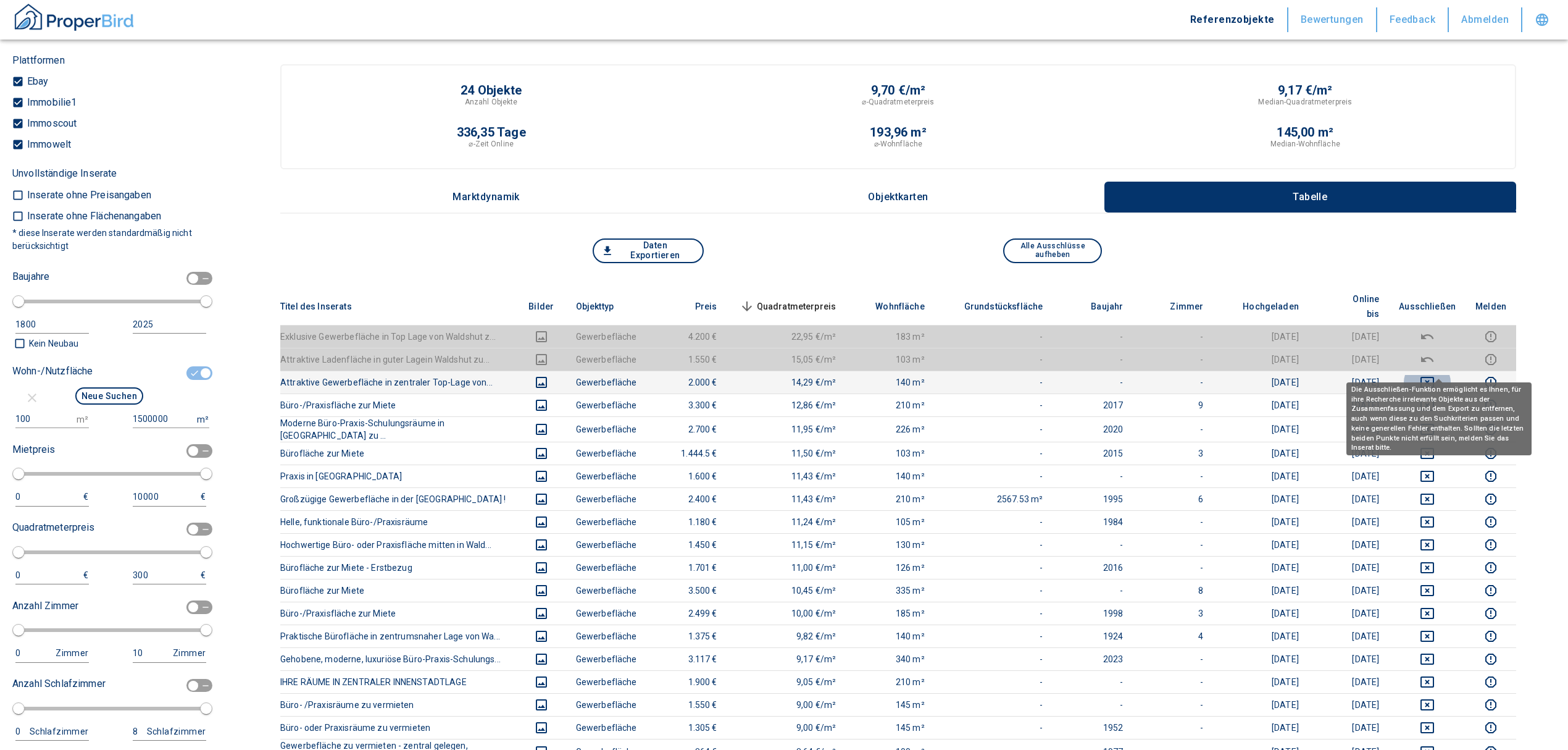
click at [1435, 375] on icon "deselect this listing" at bounding box center [1427, 382] width 15 height 15
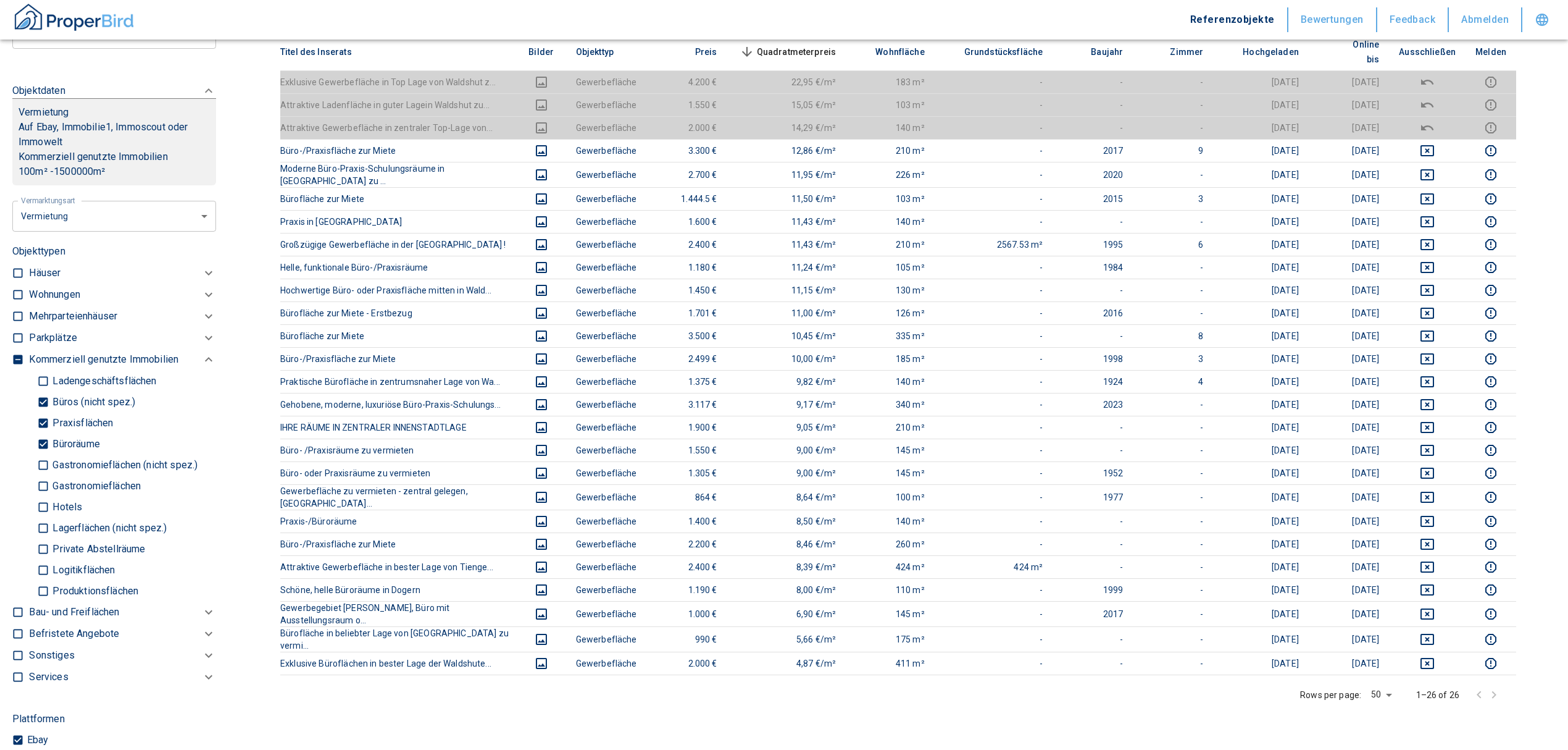
scroll to position [177, 0]
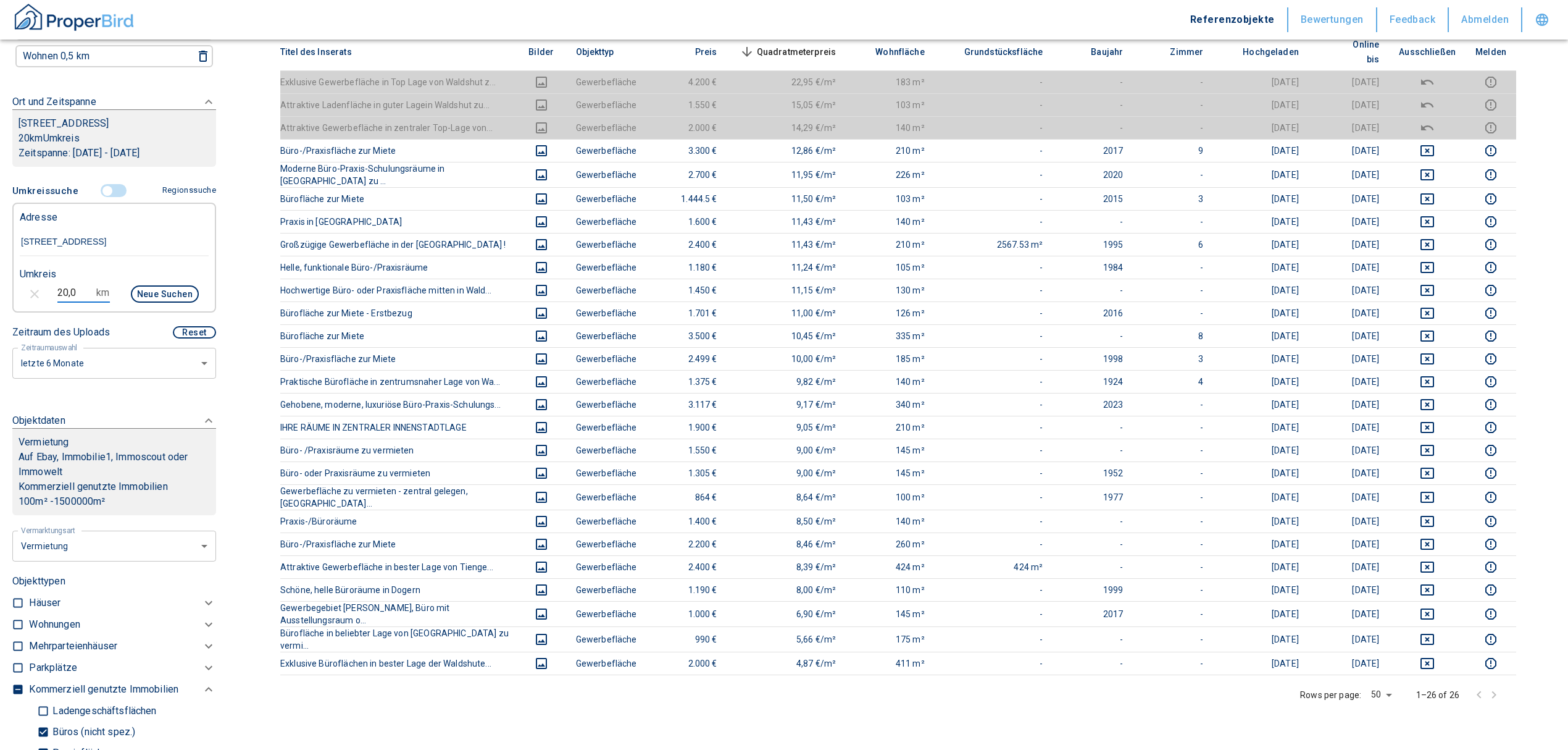
drag, startPoint x: 75, startPoint y: 288, endPoint x: 22, endPoint y: 424, distance: 146.0
click at [0, 289] on html "Referenzobjekte Bewertungen Feedback Abmelden Filtervorlagen Neue Filtereinstel…" at bounding box center [784, 422] width 1568 height 1354
type input "17,0"
click at [168, 281] on div "Neue Suchen" at bounding box center [159, 295] width 79 height 29
click at [166, 289] on button "Neue Suchen" at bounding box center [165, 293] width 68 height 17
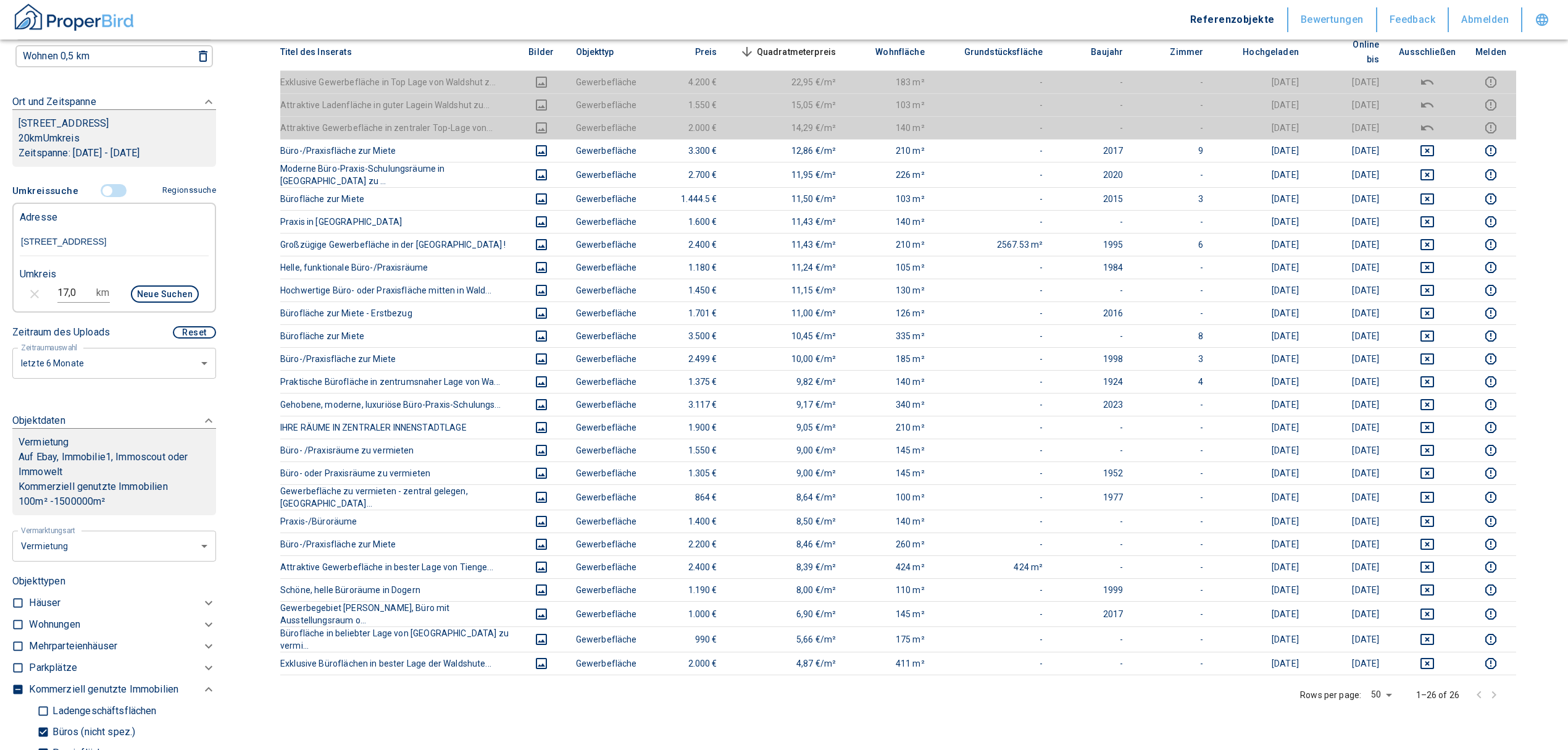
type input "2020"
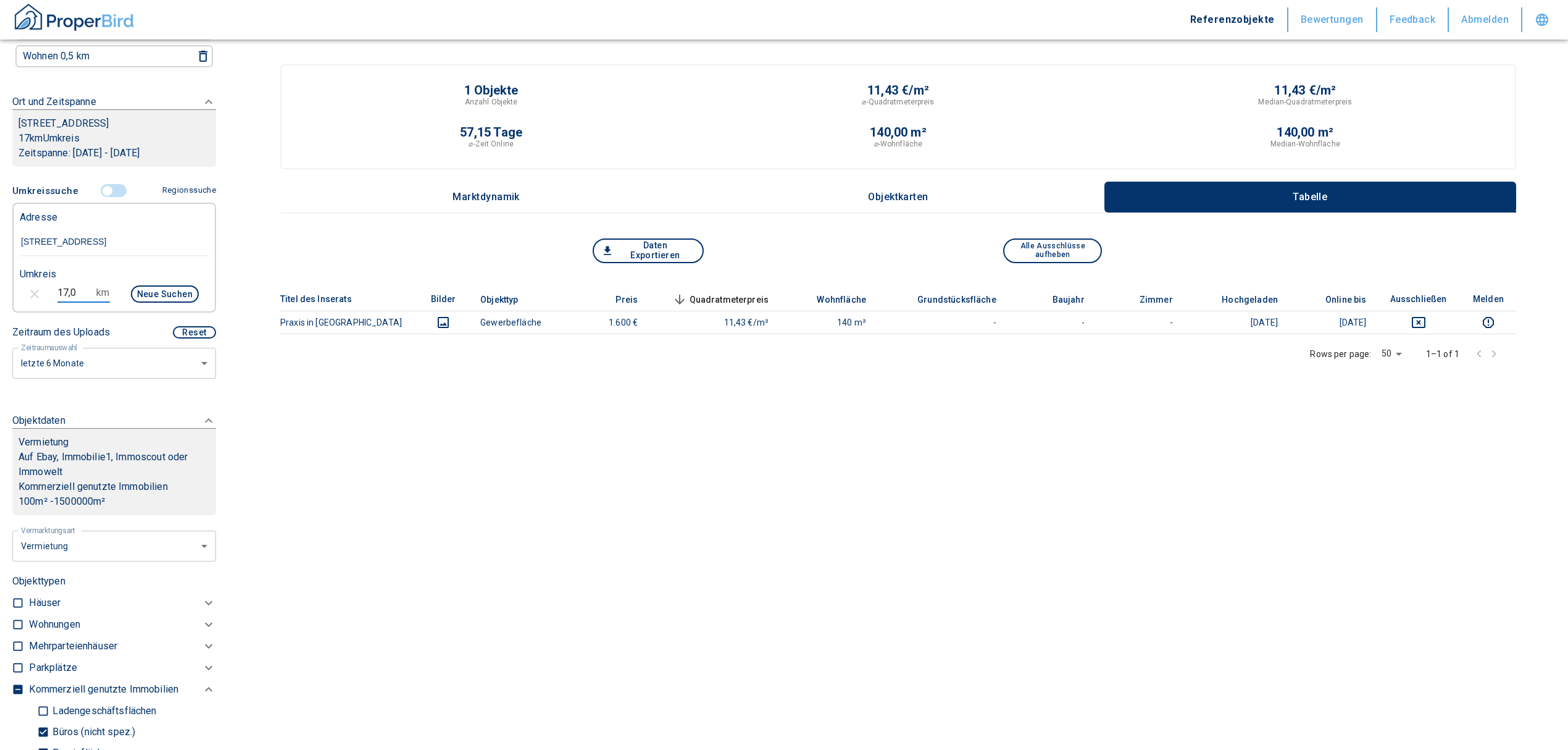
drag, startPoint x: 86, startPoint y: 290, endPoint x: -20, endPoint y: 283, distance: 106.2
click at [0, 283] on html "Referenzobjekte Bewertungen Feedback Abmelden Filtervorlagen Neue Filtereinstel…" at bounding box center [784, 380] width 1568 height 759
type input "20,0"
click at [144, 287] on button "Neue Suchen" at bounding box center [165, 293] width 68 height 17
type input "2020"
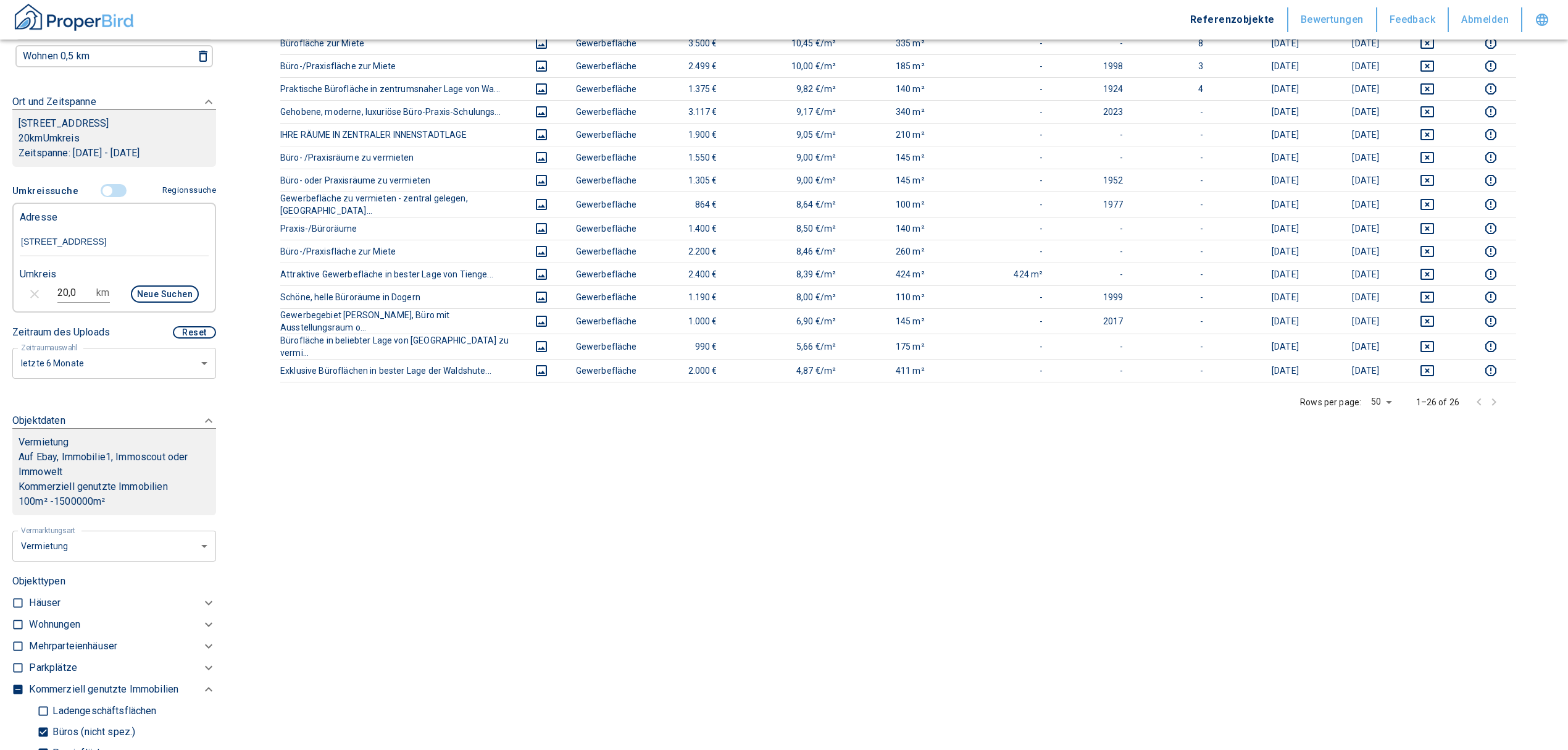
scroll to position [584, 0]
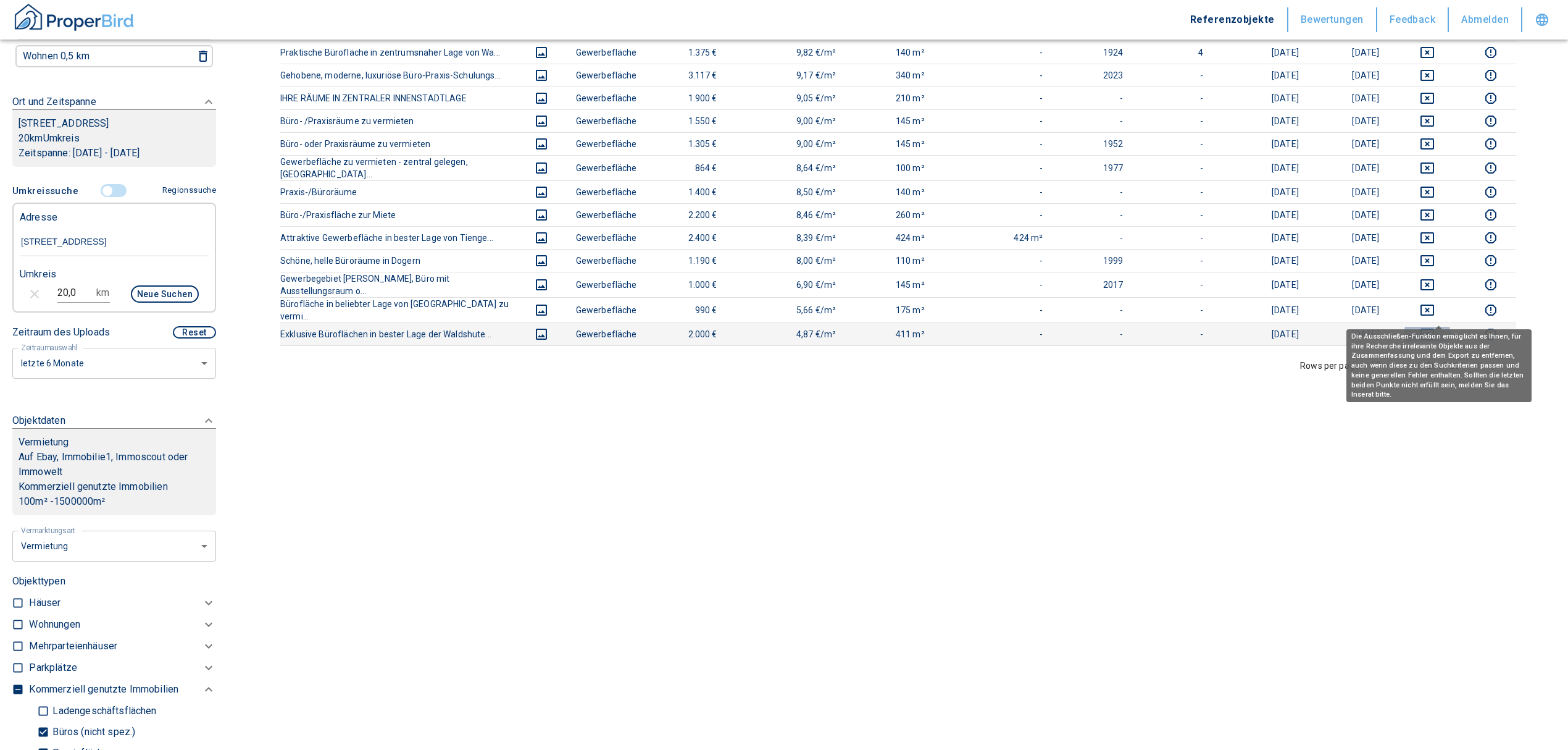
click at [1434, 328] on icon "deselect this listing" at bounding box center [1427, 334] width 14 height 11
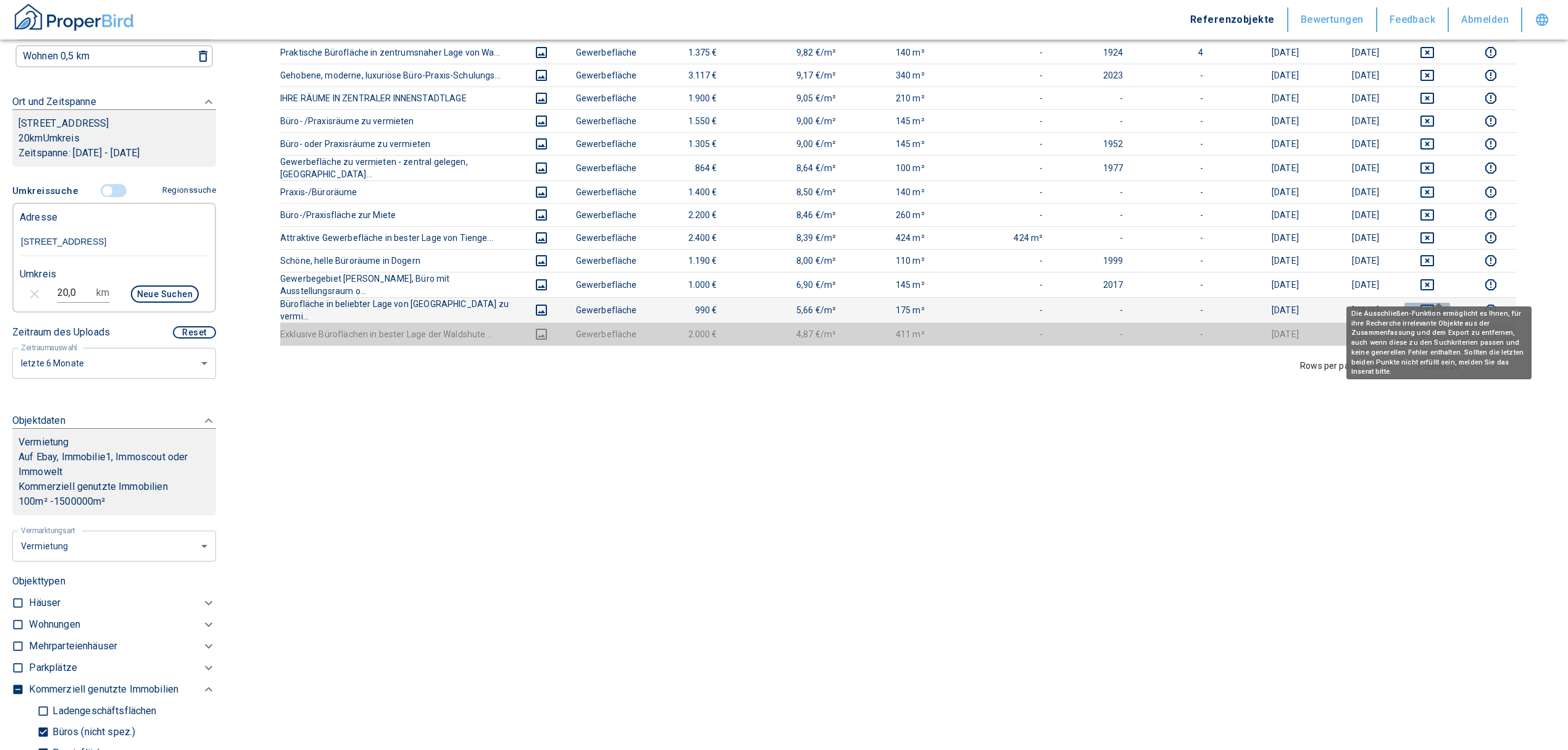
click at [1434, 304] on icon "deselect this listing" at bounding box center [1427, 310] width 14 height 11
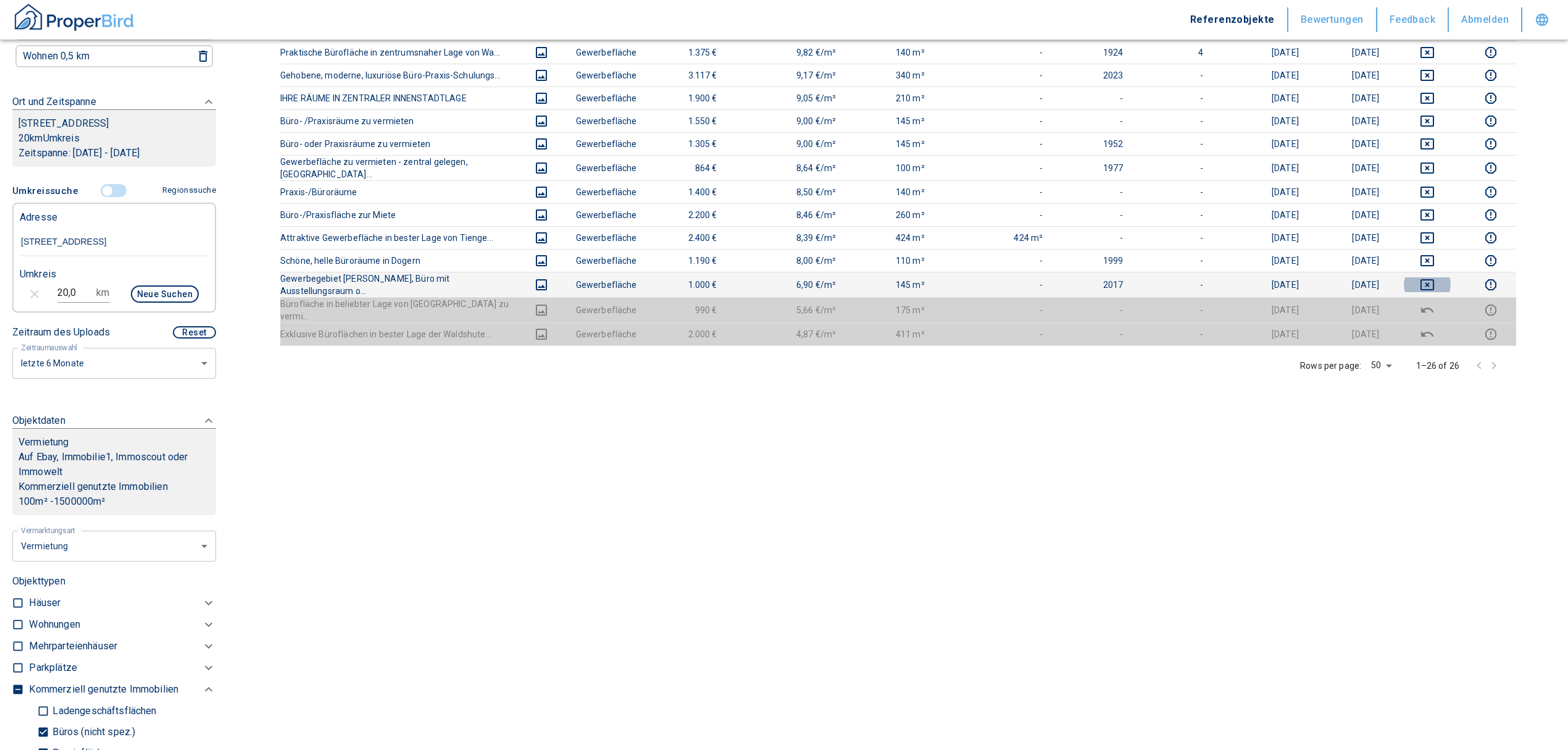
click at [1435, 277] on icon "deselect this listing" at bounding box center [1427, 284] width 15 height 15
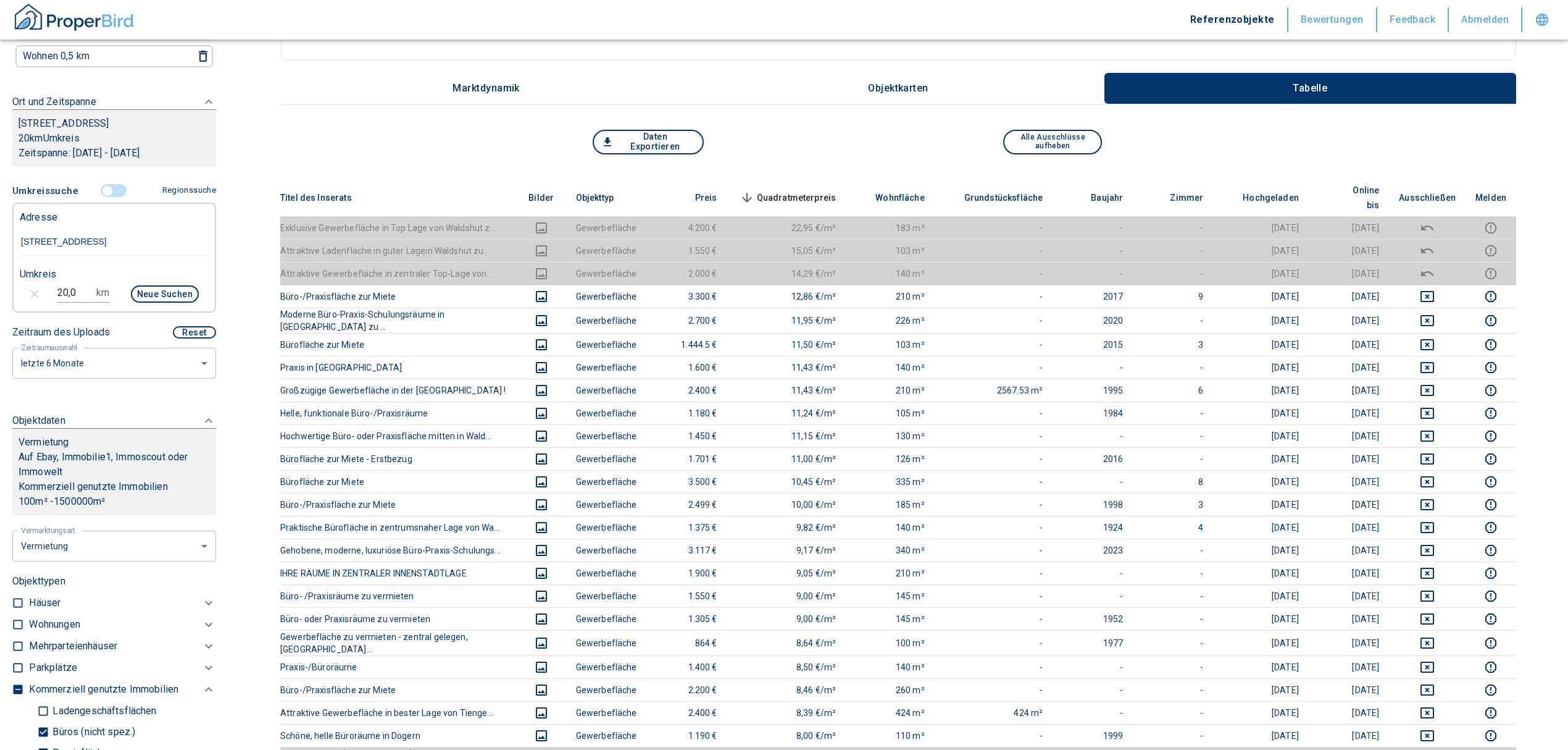
scroll to position [0, 0]
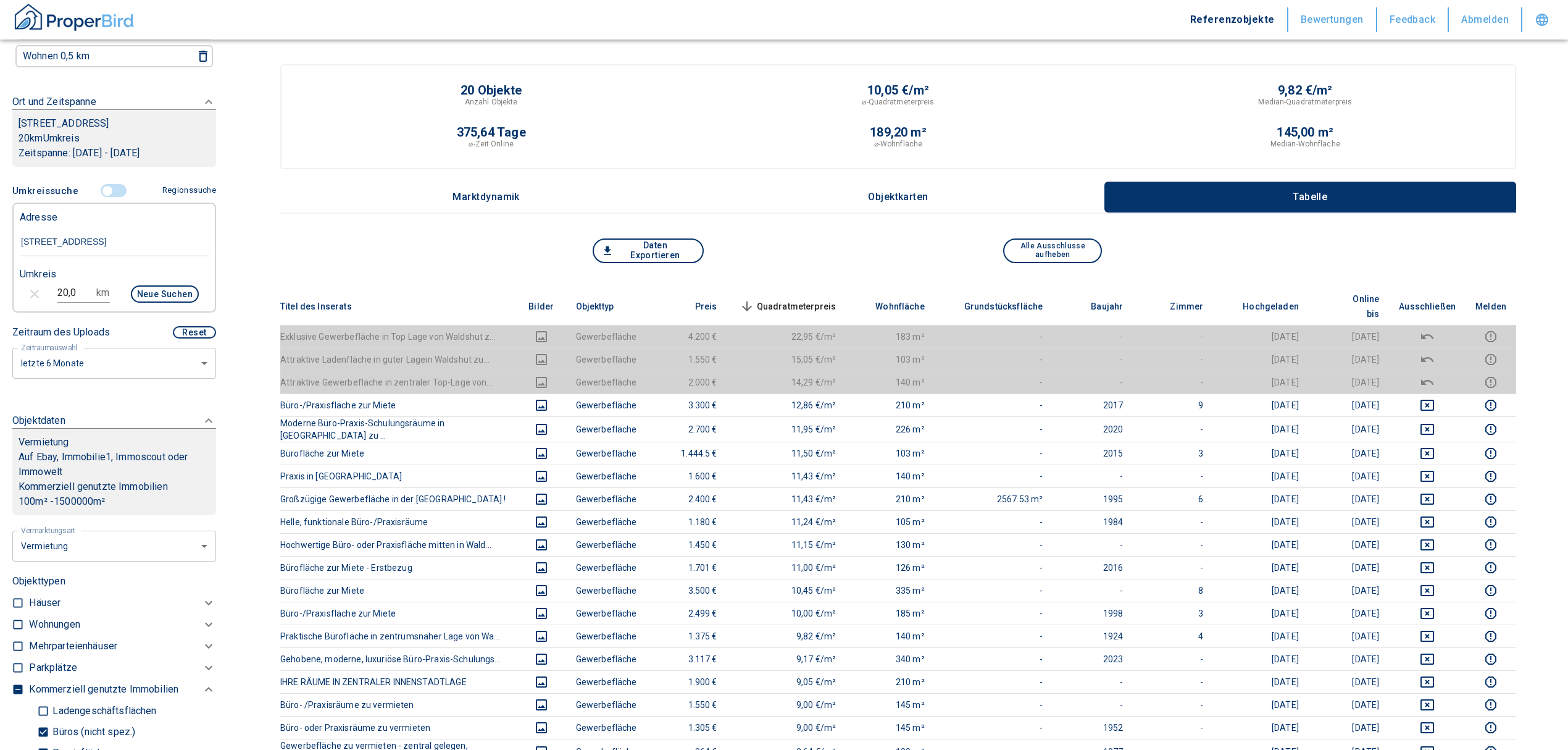
drag, startPoint x: 125, startPoint y: 236, endPoint x: -67, endPoint y: 236, distance: 192.0
click at [0, 236] on html "Referenzobjekte Bewertungen Feedback Abmelden Filtervorlagen Neue Filtereinstel…" at bounding box center [784, 677] width 1568 height 1354
paste input "[GEOGRAPHIC_DATA] | [STREET_ADDRESS]"
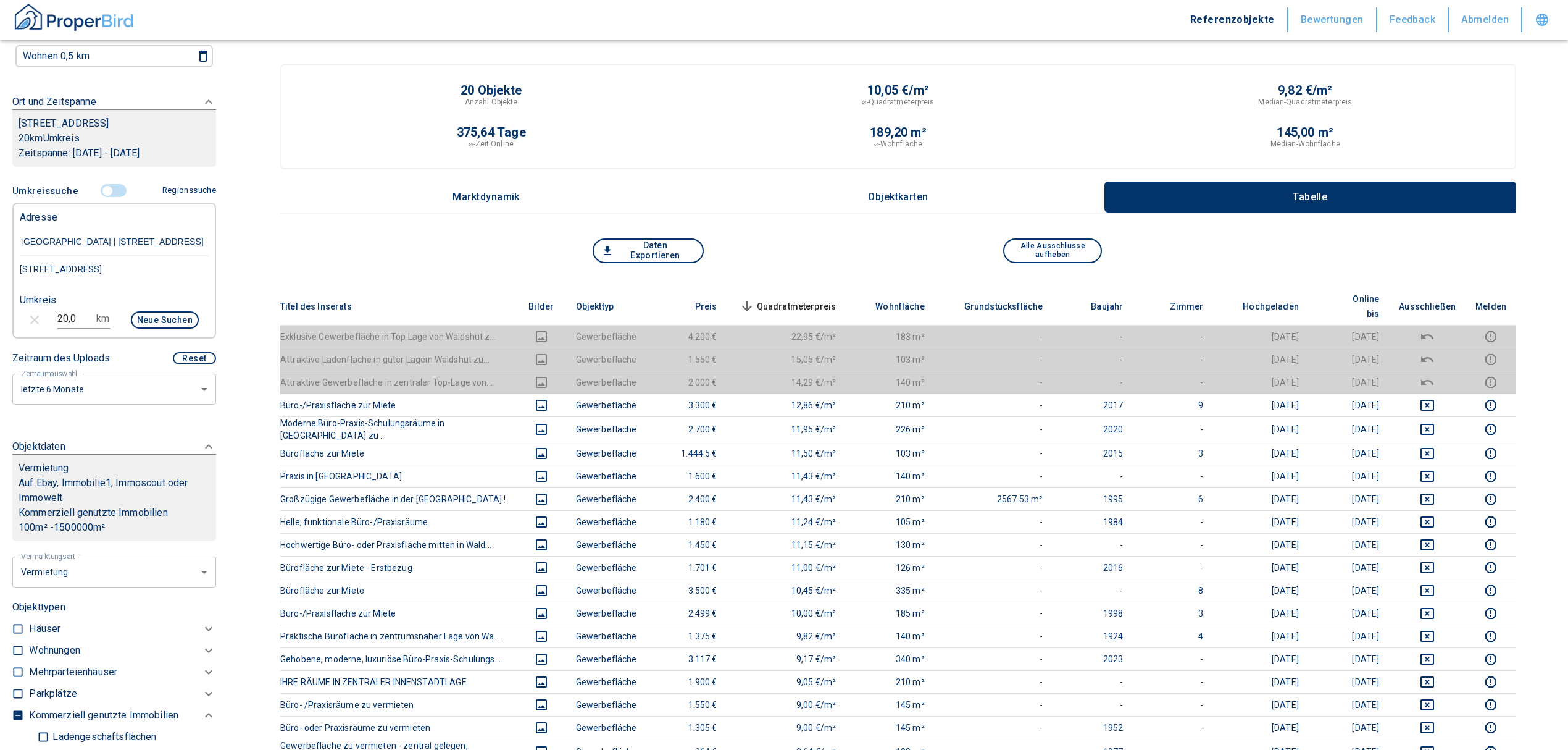
type input "[GEOGRAPHIC_DATA] | [STREET_ADDRESS]"
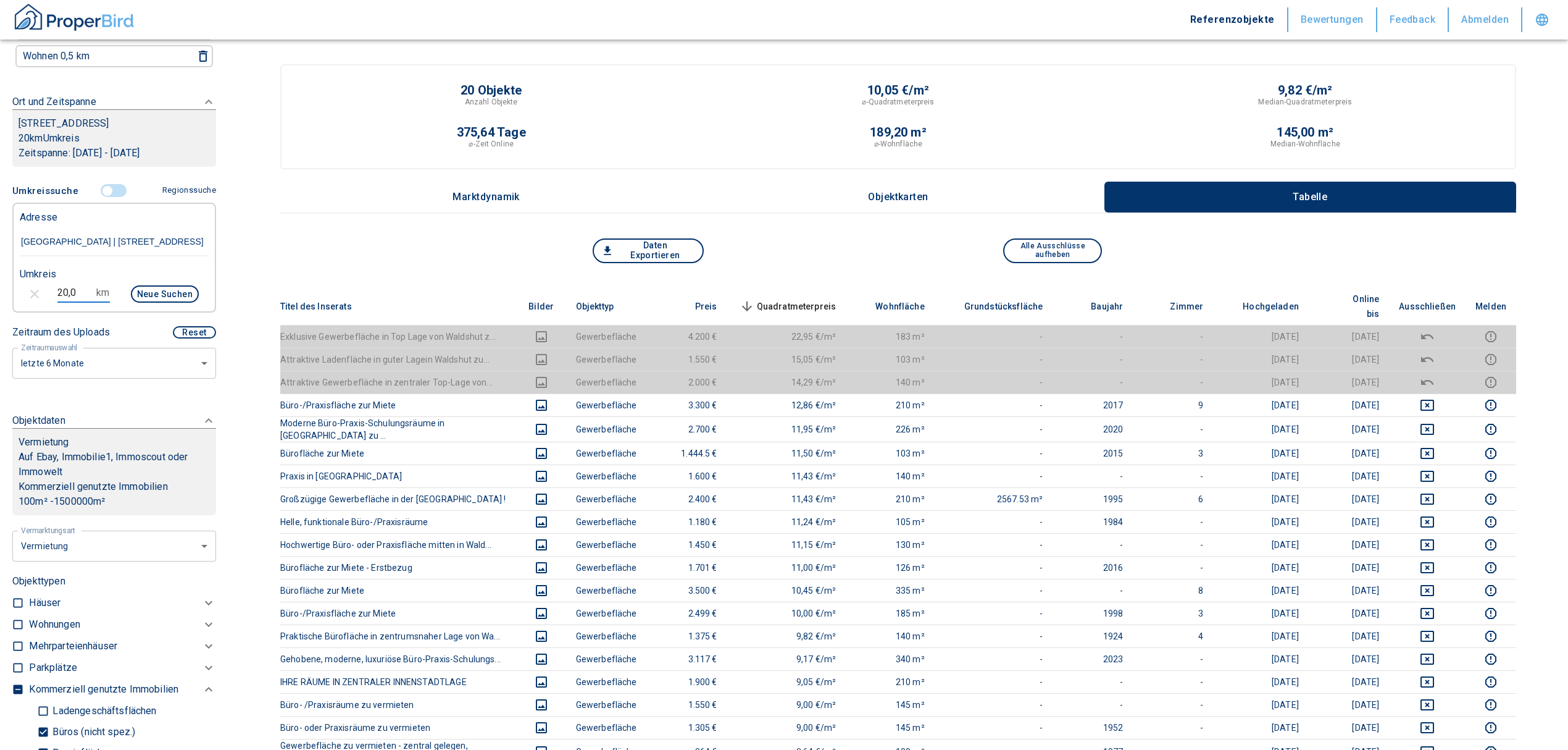
drag, startPoint x: 84, startPoint y: 314, endPoint x: 10, endPoint y: 307, distance: 74.3
click at [10, 307] on div "Filtervorlagen Neue Filtereinstellungen erkannt! Name für neue Vorlage x Gespei…" at bounding box center [114, 375] width 228 height 750
type input "1,0"
click at [149, 237] on input "[GEOGRAPHIC_DATA] | [STREET_ADDRESS]" at bounding box center [115, 242] width 189 height 28
drag, startPoint x: 154, startPoint y: 232, endPoint x: -63, endPoint y: 234, distance: 217.0
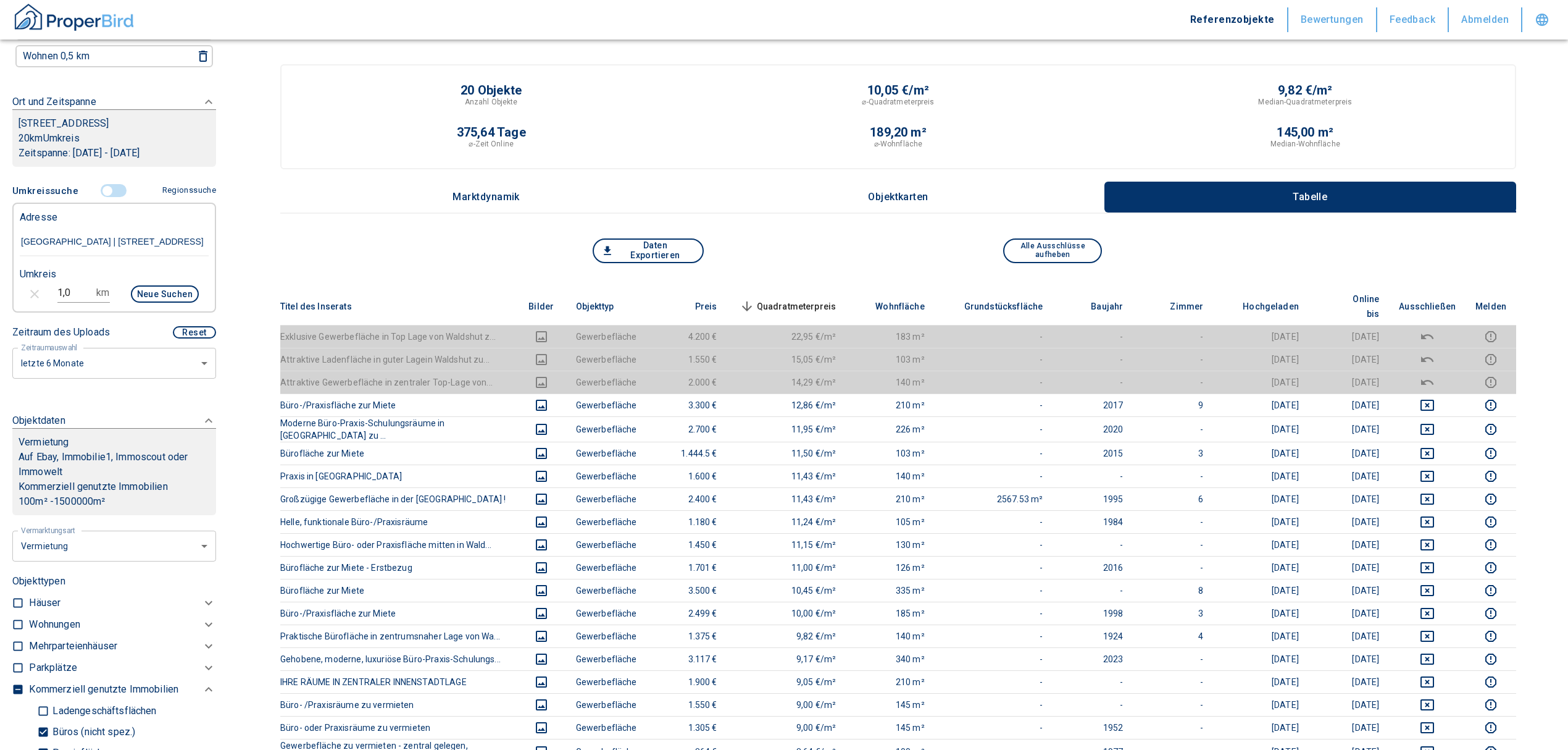
click at [0, 234] on html "Referenzobjekte Bewertungen Feedback Abmelden Filtervorlagen Neue Filtereinstel…" at bounding box center [784, 677] width 1568 height 1354
click at [131, 230] on input "[GEOGRAPHIC_DATA] | [STREET_ADDRESS]" at bounding box center [115, 242] width 189 height 28
click at [159, 237] on input "[GEOGRAPHIC_DATA] | [STREET_ADDRESS]" at bounding box center [115, 242] width 189 height 28
click at [60, 235] on input "[GEOGRAPHIC_DATA] | [STREET_ADDRESS]" at bounding box center [115, 242] width 189 height 28
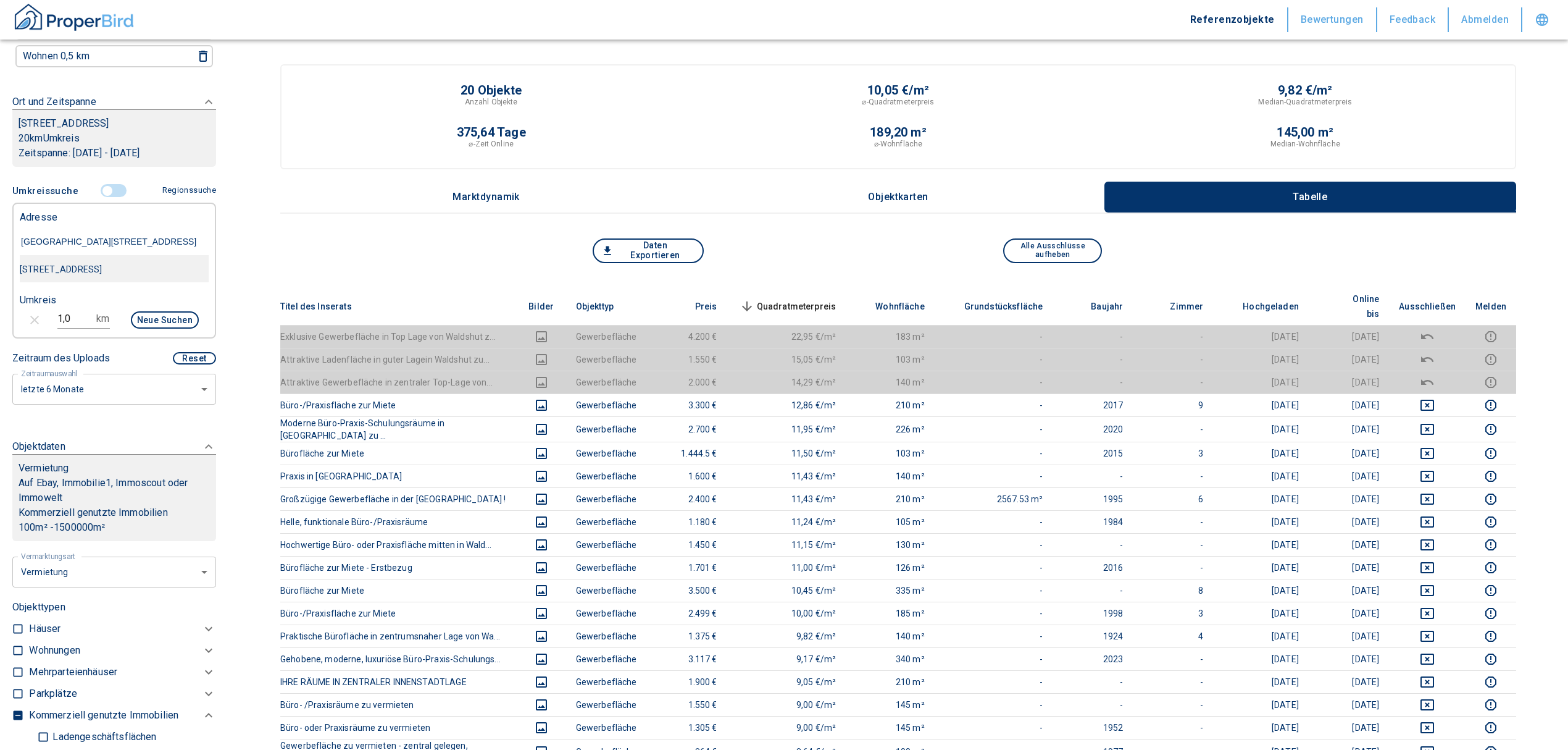
click at [75, 268] on div "[STREET_ADDRESS]" at bounding box center [115, 270] width 189 height 26
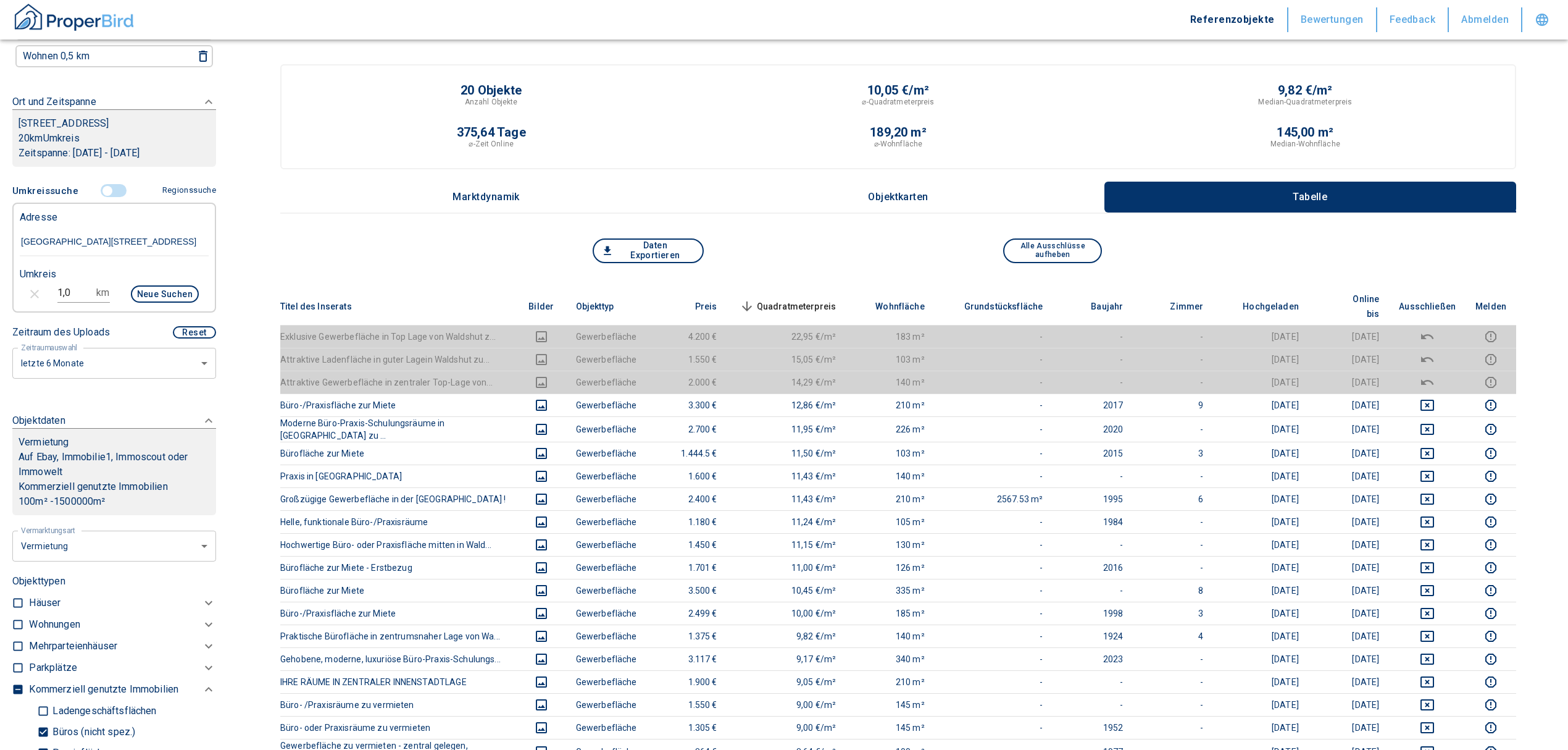
type input "[STREET_ADDRESS]"
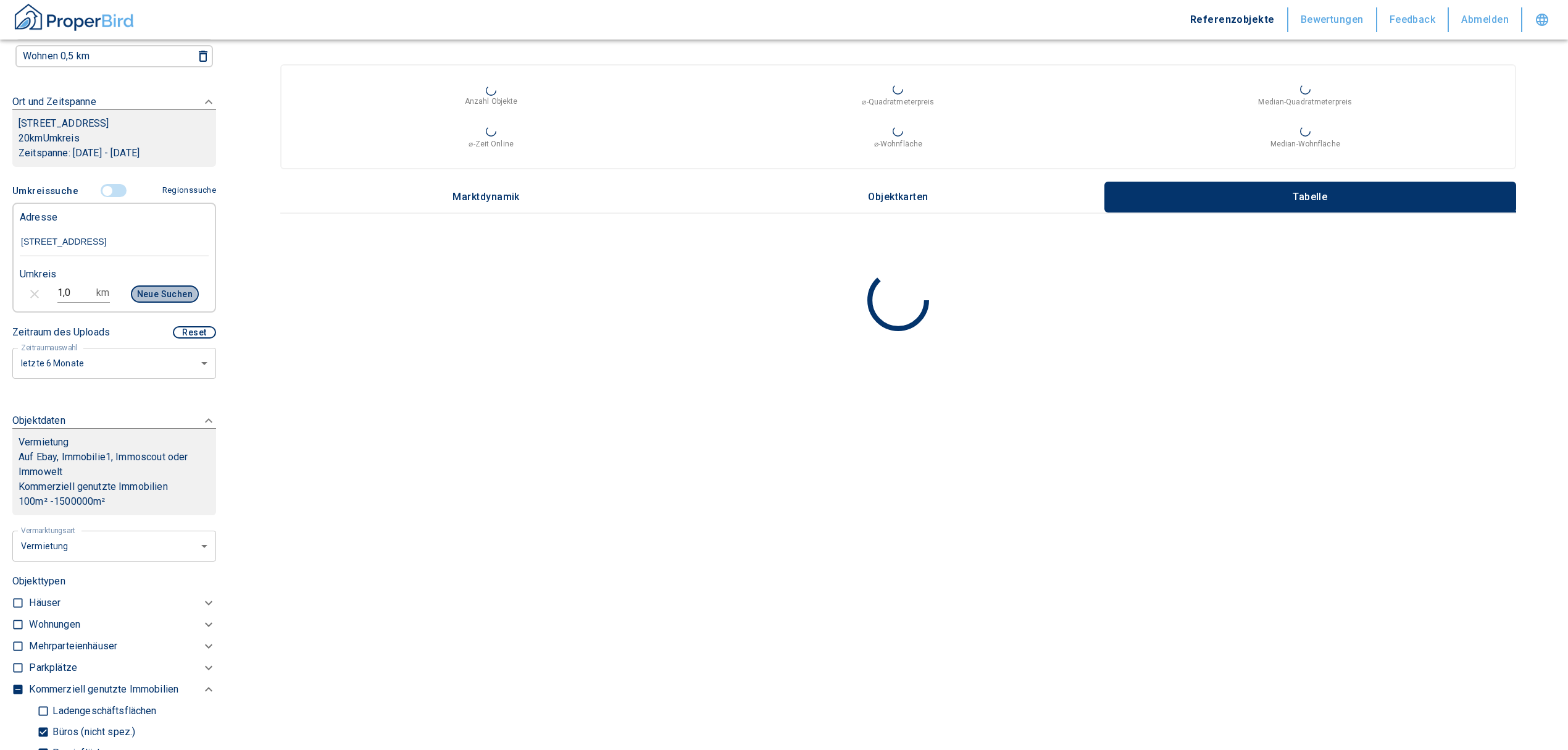
click at [134, 292] on button "Neue Suchen" at bounding box center [165, 293] width 68 height 17
type input "2020"
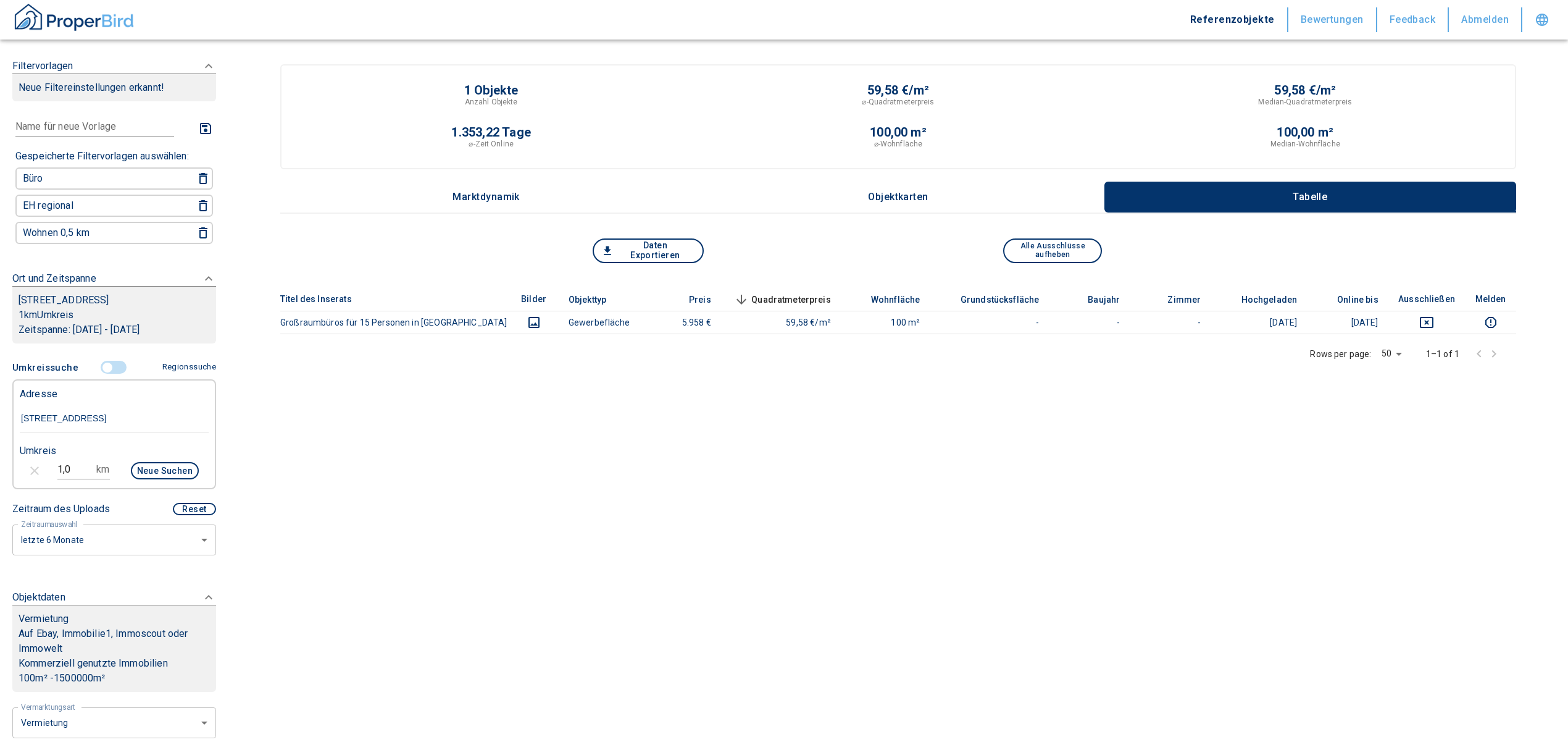
click at [457, 393] on div "Titel des Inserats Bilder Objekttyp Preis Quadratmeterpreis sorted descending W…" at bounding box center [898, 392] width 1236 height 209
click at [74, 470] on input "1,0" at bounding box center [75, 469] width 35 height 20
click at [131, 468] on button "Neue Suchen" at bounding box center [165, 470] width 68 height 17
drag, startPoint x: 75, startPoint y: 466, endPoint x: -22, endPoint y: 462, distance: 97.1
click at [0, 462] on html "Referenzobjekte Bewertungen Feedback Abmelden Filtervorlagen Neue Filtereinstel…" at bounding box center [784, 380] width 1568 height 759
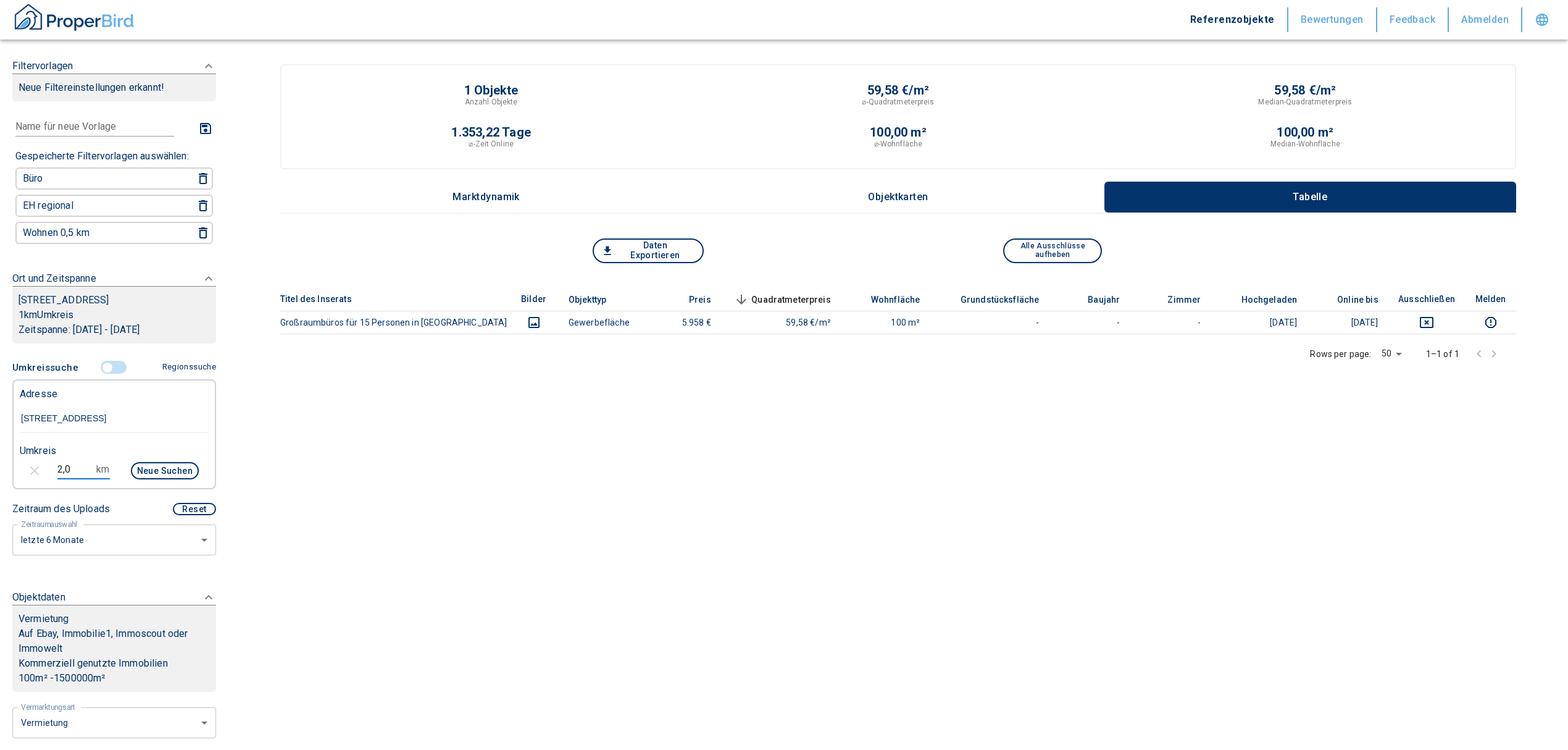
type input "2,0"
click at [131, 466] on button "Neue Suchen" at bounding box center [165, 470] width 68 height 17
type input "2020"
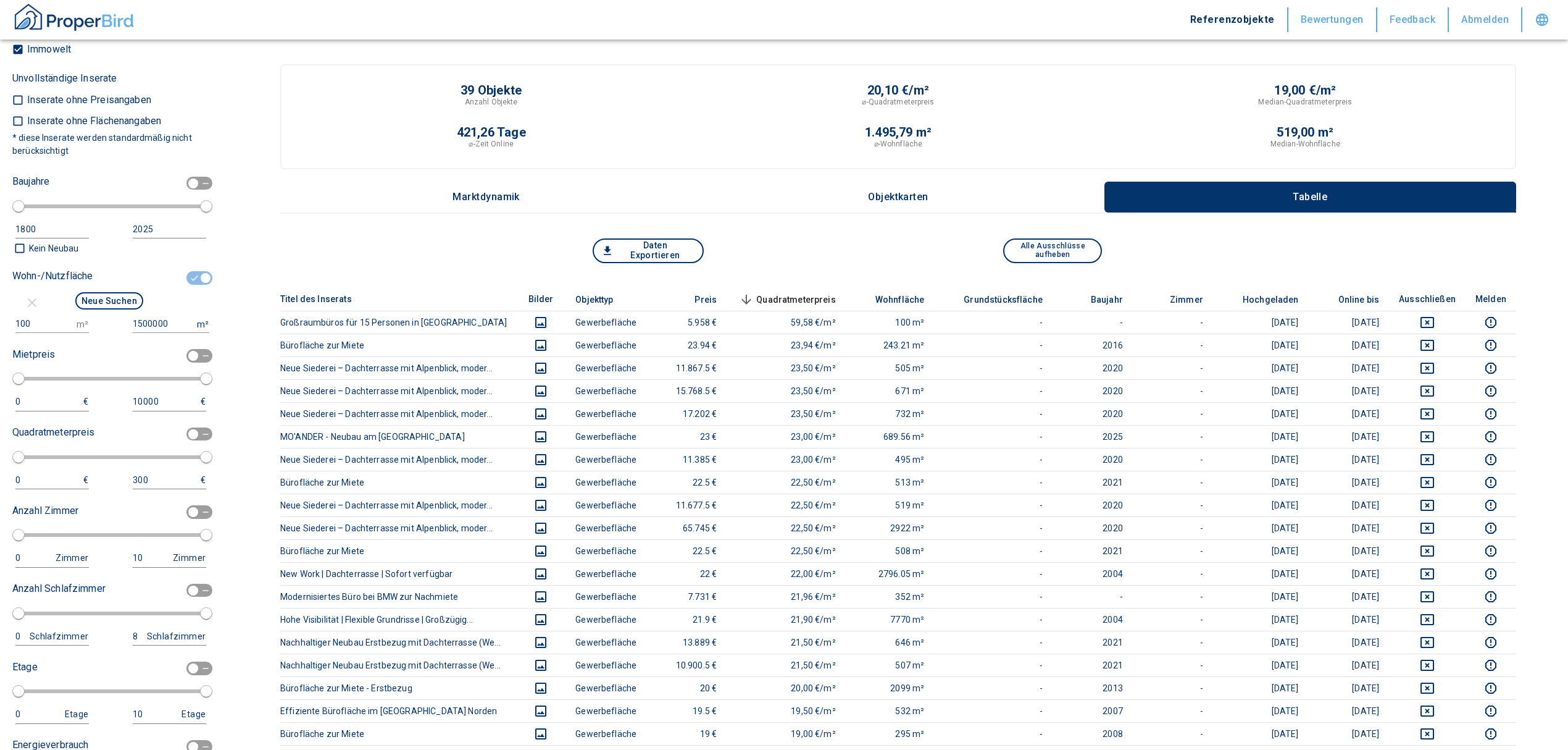
scroll to position [1318, 0]
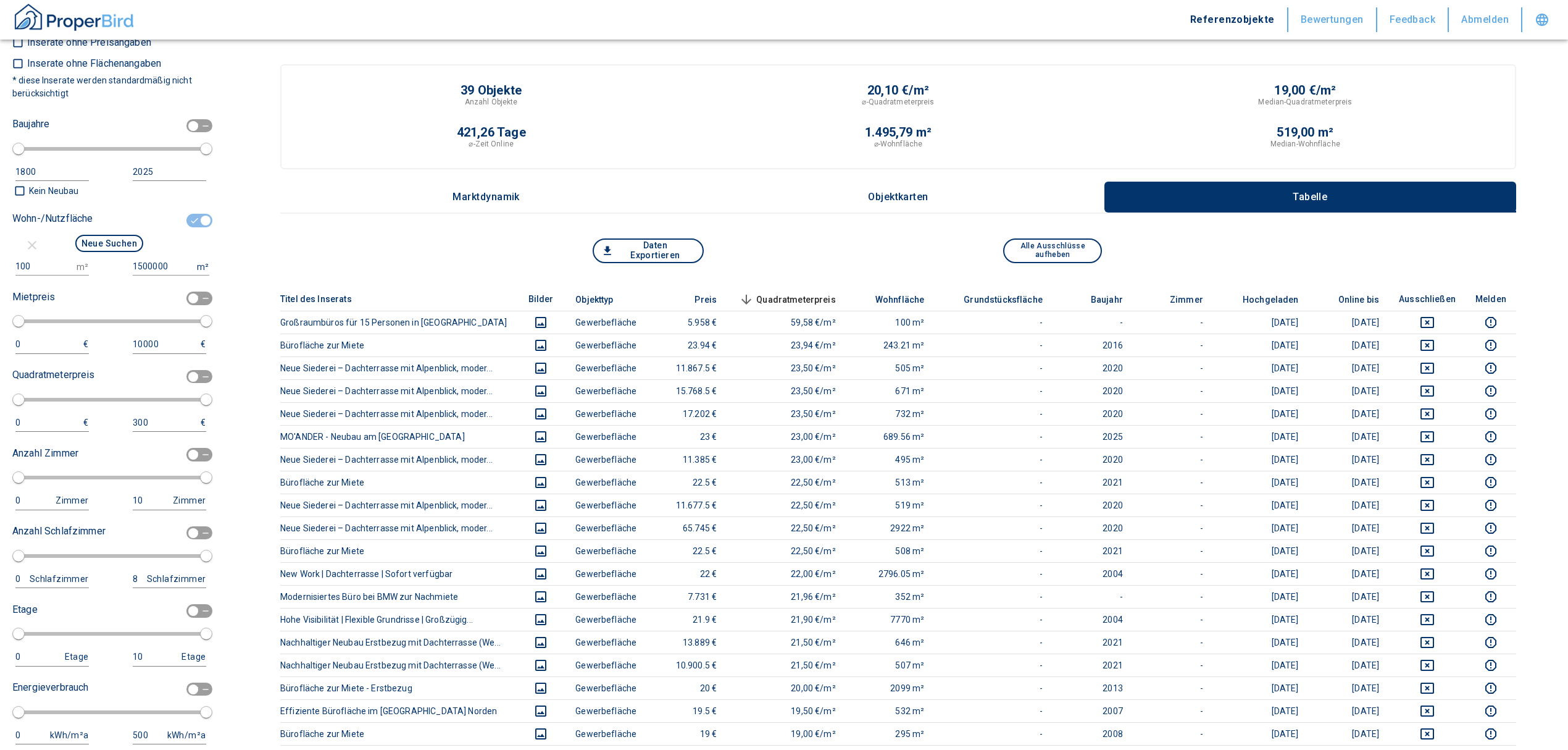
click at [95, 235] on button "Neue Suchen" at bounding box center [109, 243] width 68 height 17
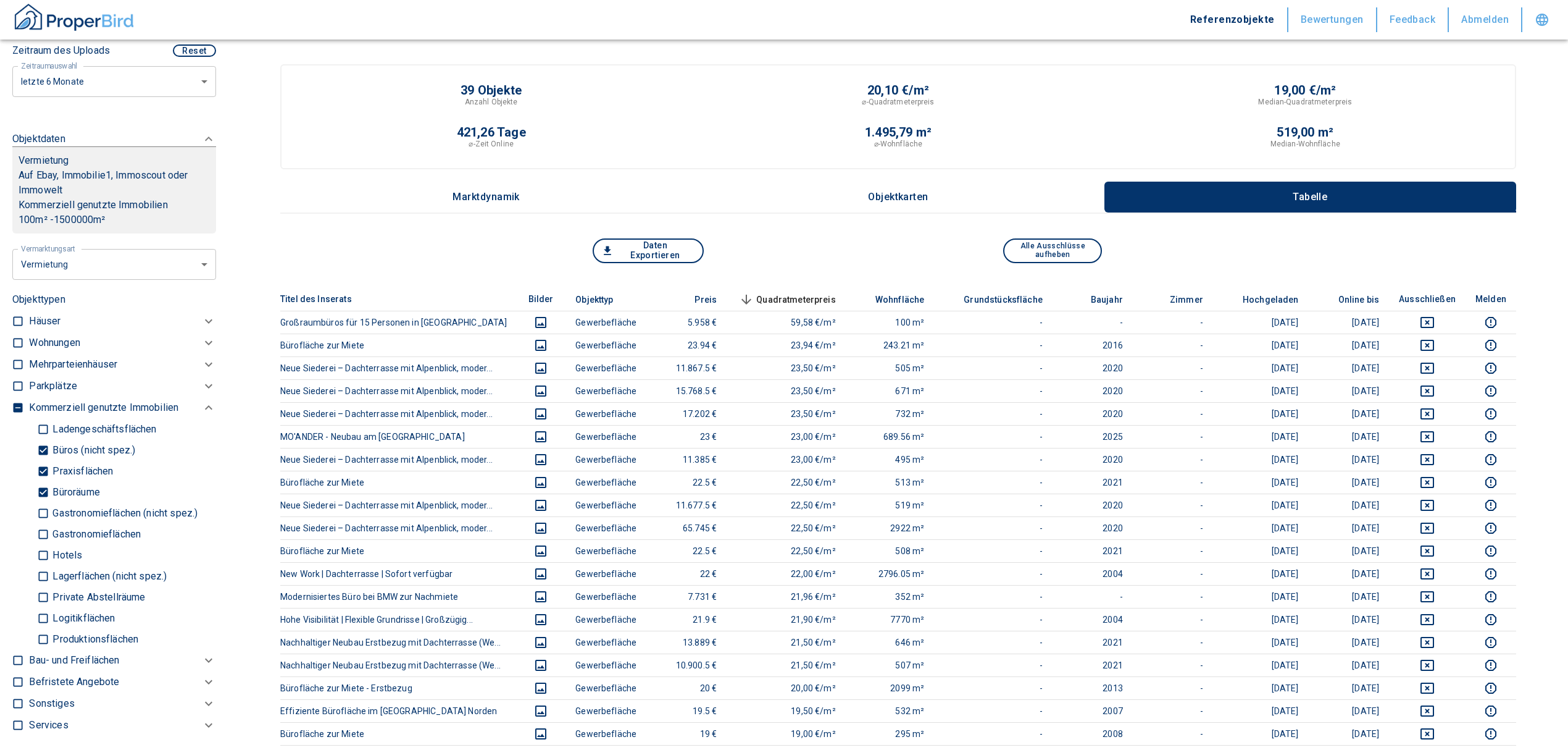
scroll to position [437, 0]
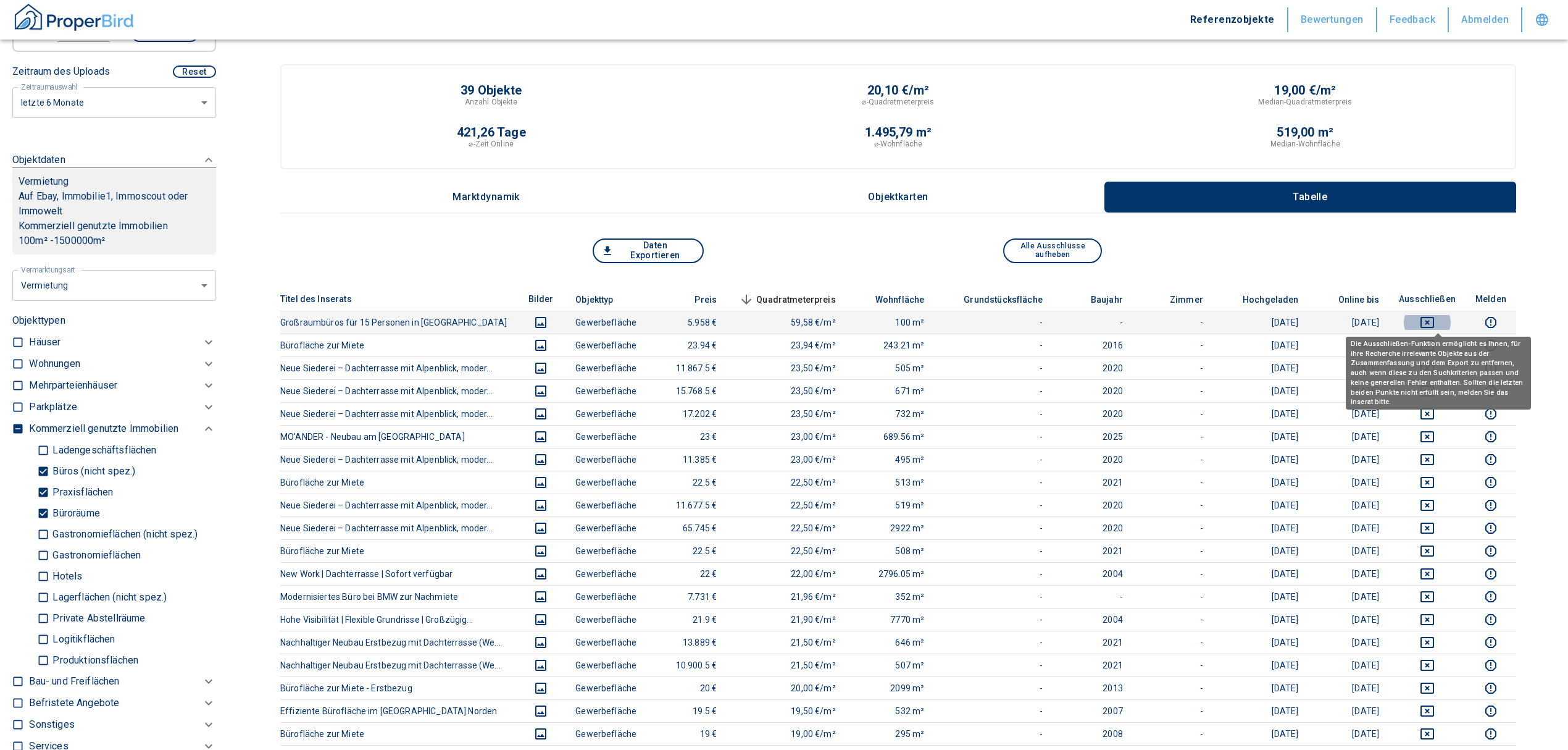
click at [1434, 321] on icon "deselect this listing" at bounding box center [1427, 323] width 14 height 11
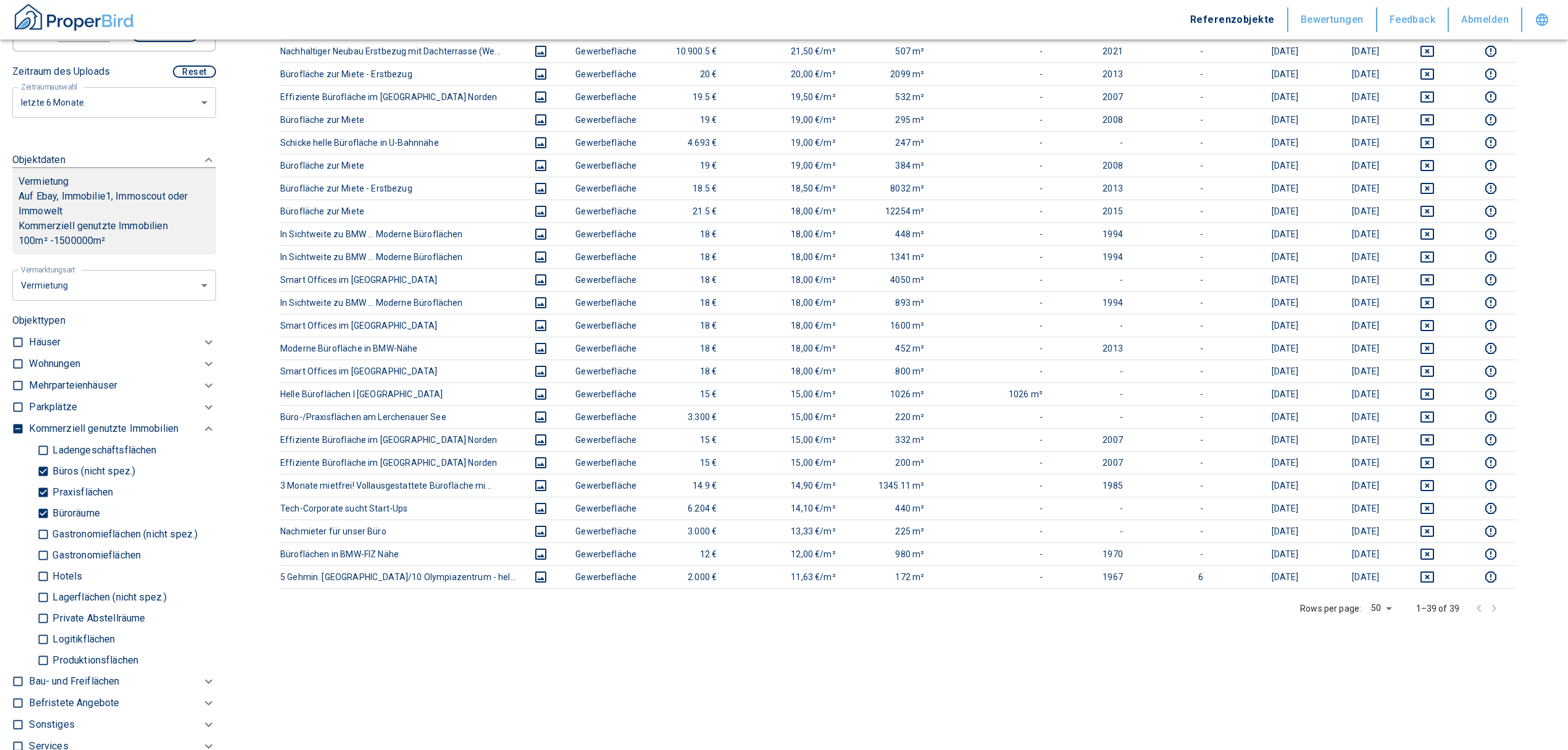
scroll to position [631, 0]
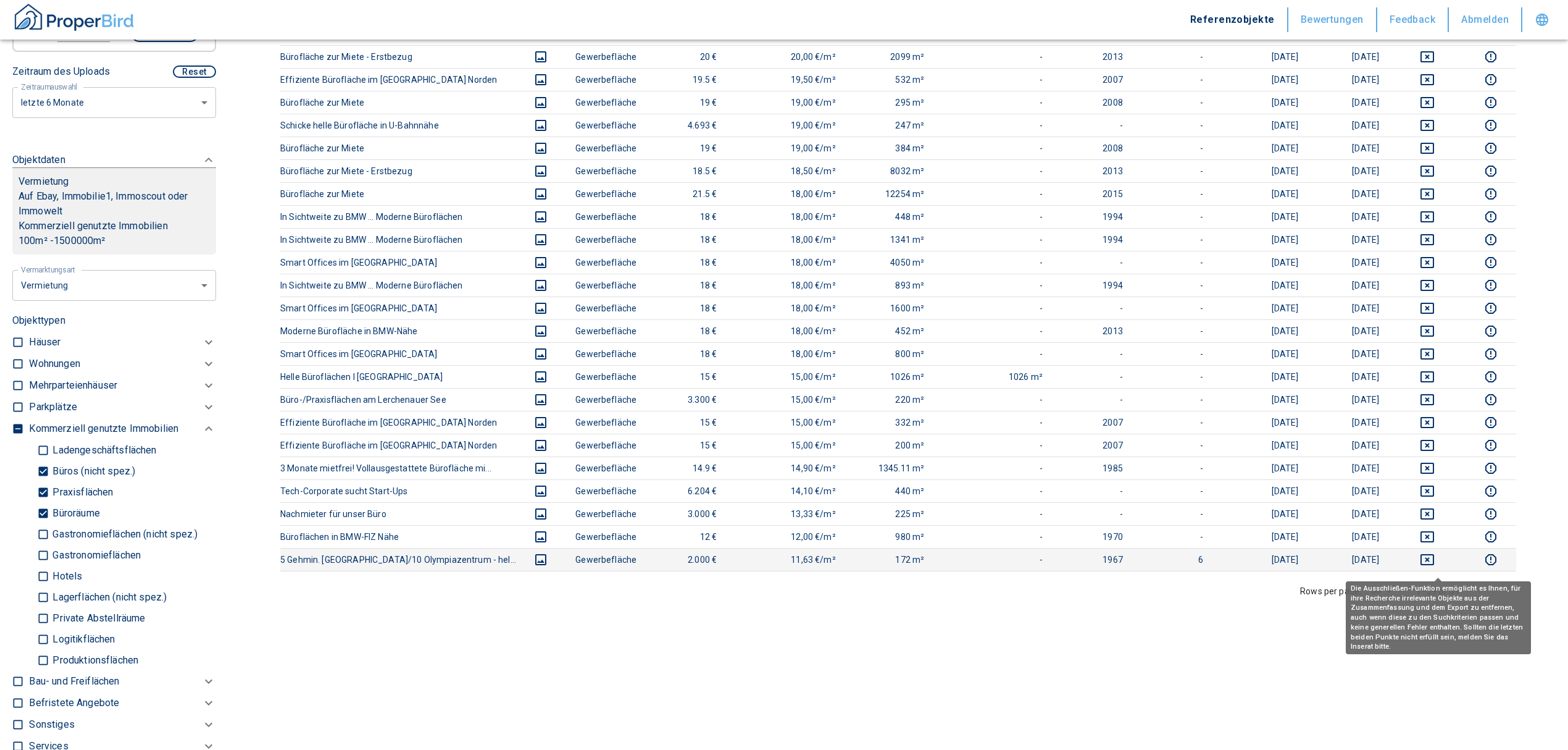
click at [1431, 563] on icon "deselect this listing" at bounding box center [1427, 559] width 15 height 15
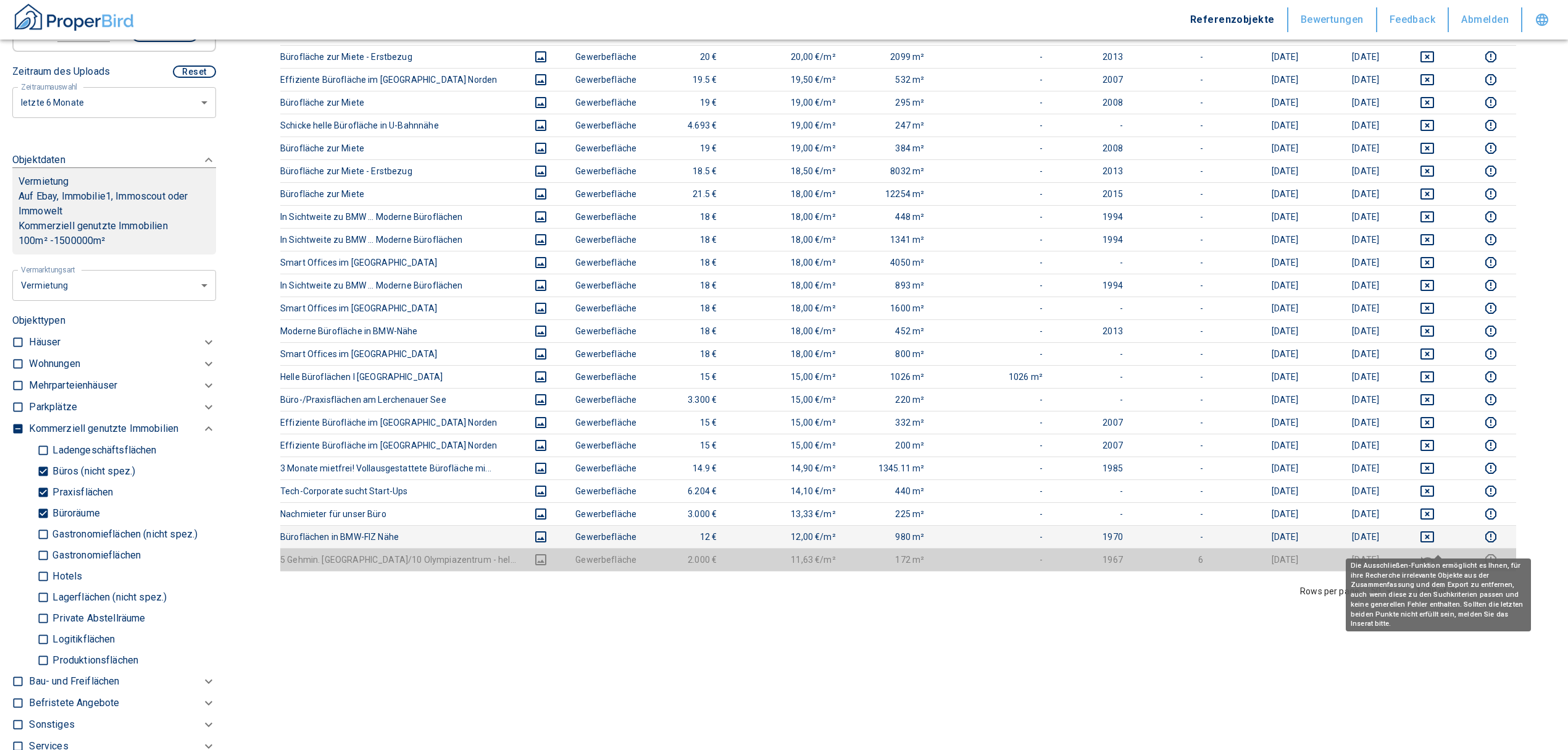
click at [1431, 550] on div "Die Ausschließen-Funktion ermöglicht es Ihnen, für ihre Recherche irrelevante O…" at bounding box center [1439, 590] width 185 height 82
click at [1435, 539] on icon "deselect this listing" at bounding box center [1427, 536] width 15 height 15
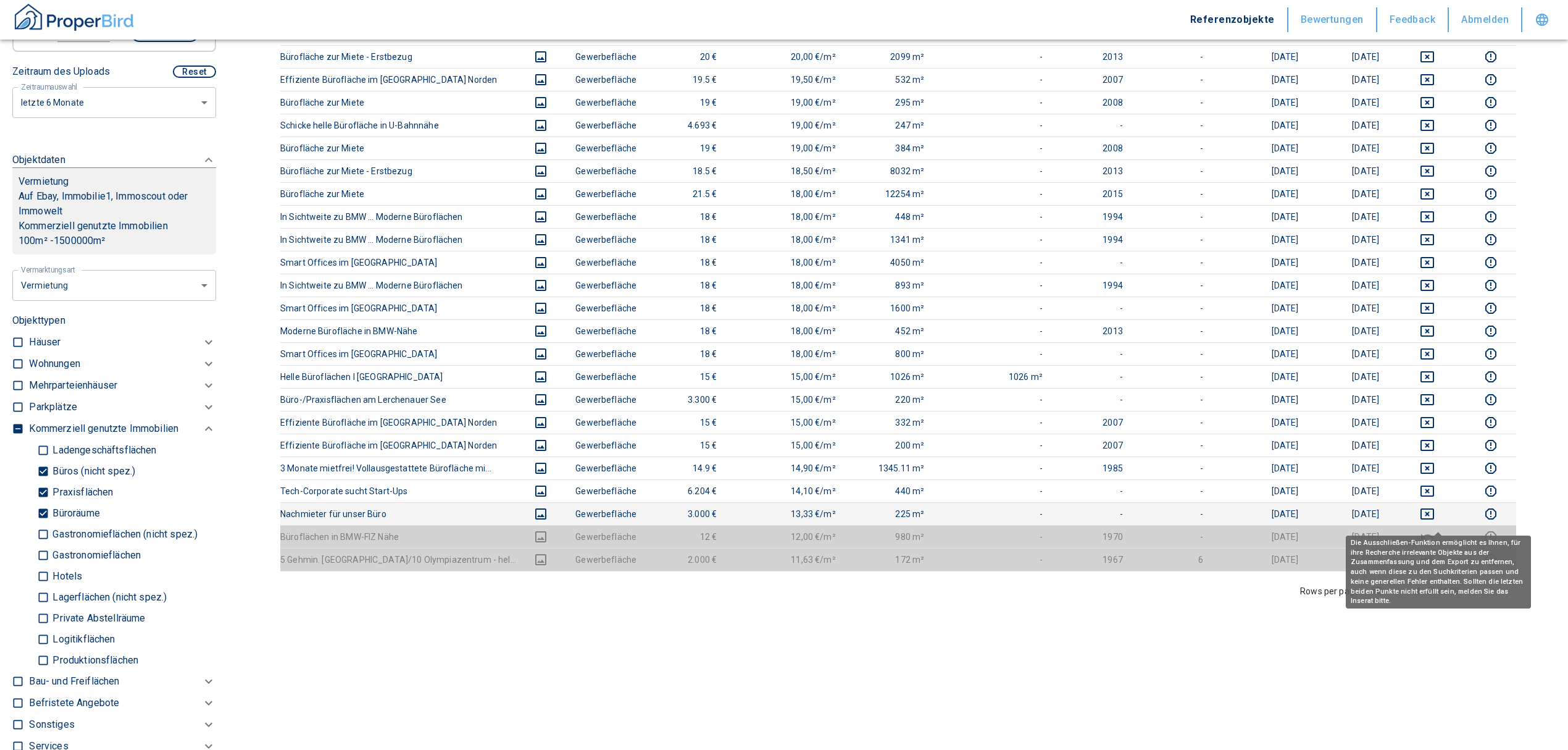
click at [1435, 522] on icon "deselect this listing" at bounding box center [1427, 513] width 15 height 15
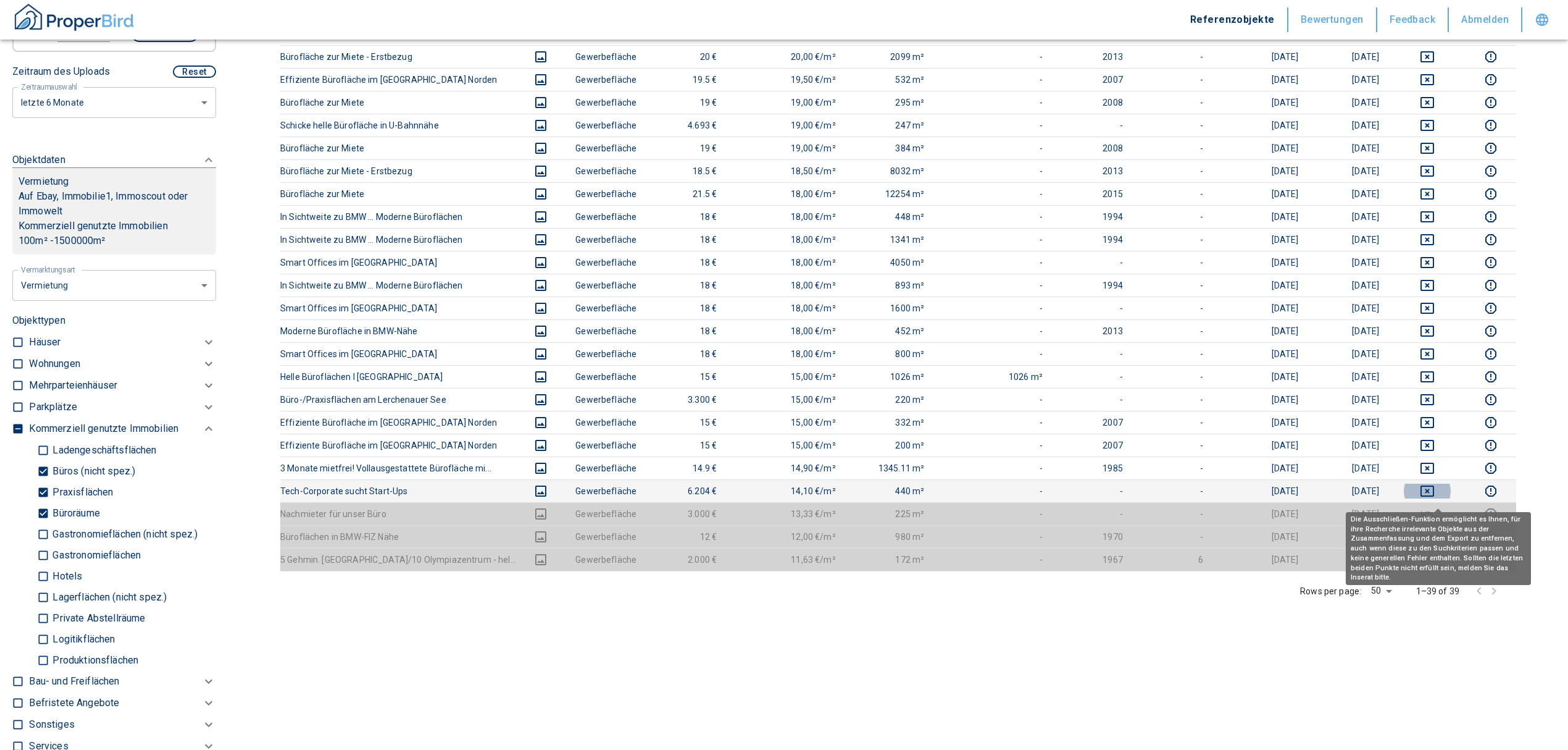
click at [1434, 497] on icon "deselect this listing" at bounding box center [1427, 491] width 14 height 11
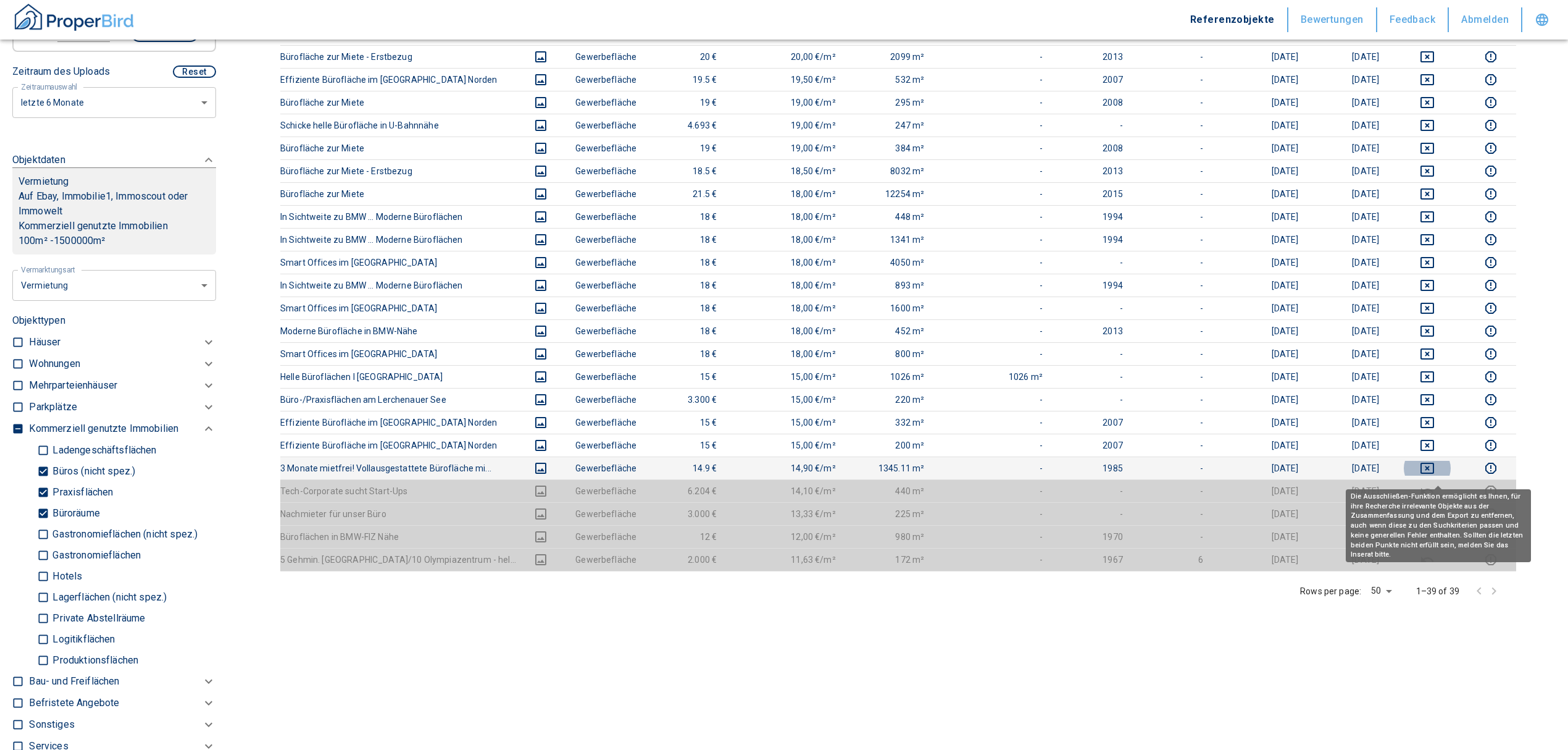
click at [1435, 476] on icon "deselect this listing" at bounding box center [1427, 469] width 15 height 15
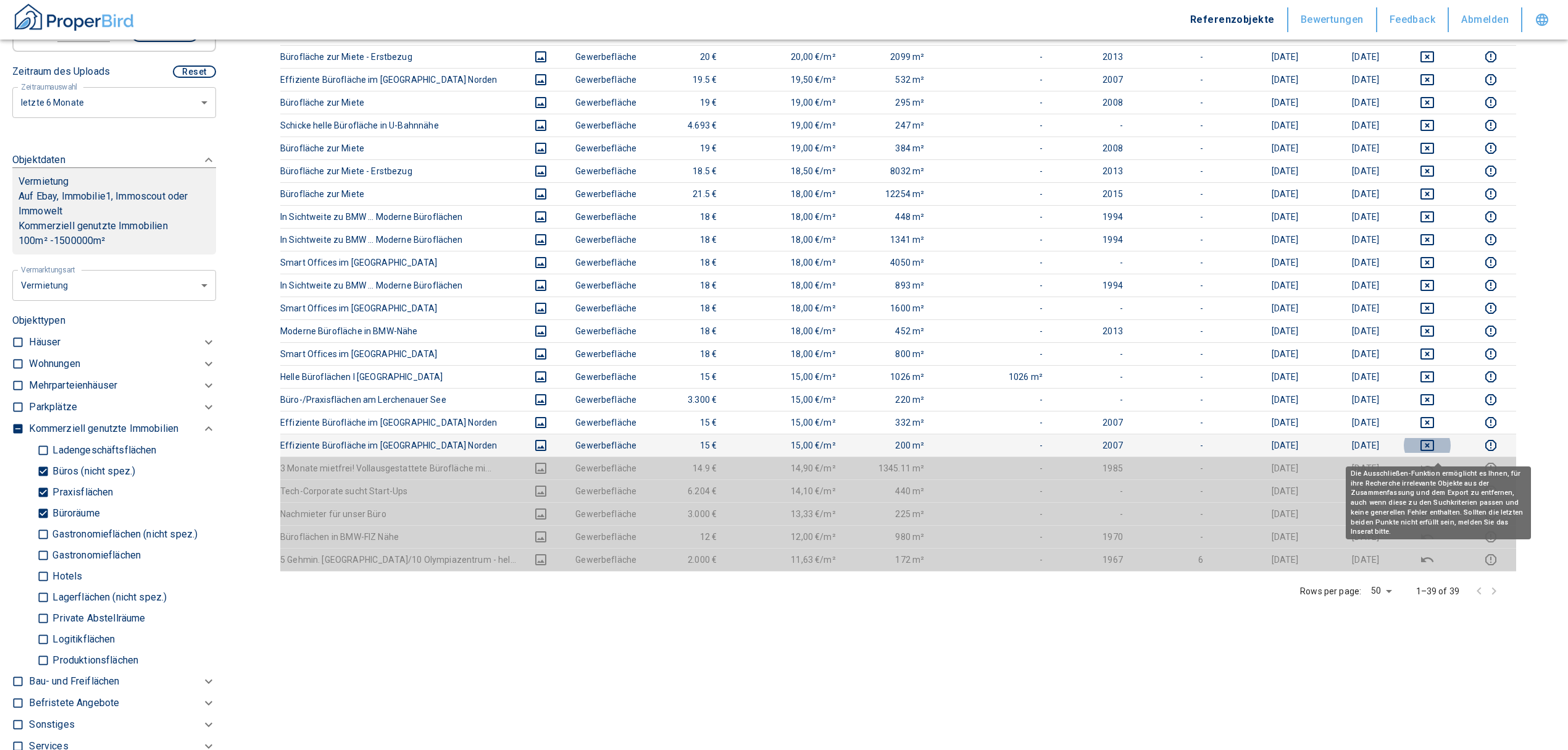
click at [1435, 452] on icon "deselect this listing" at bounding box center [1427, 446] width 15 height 15
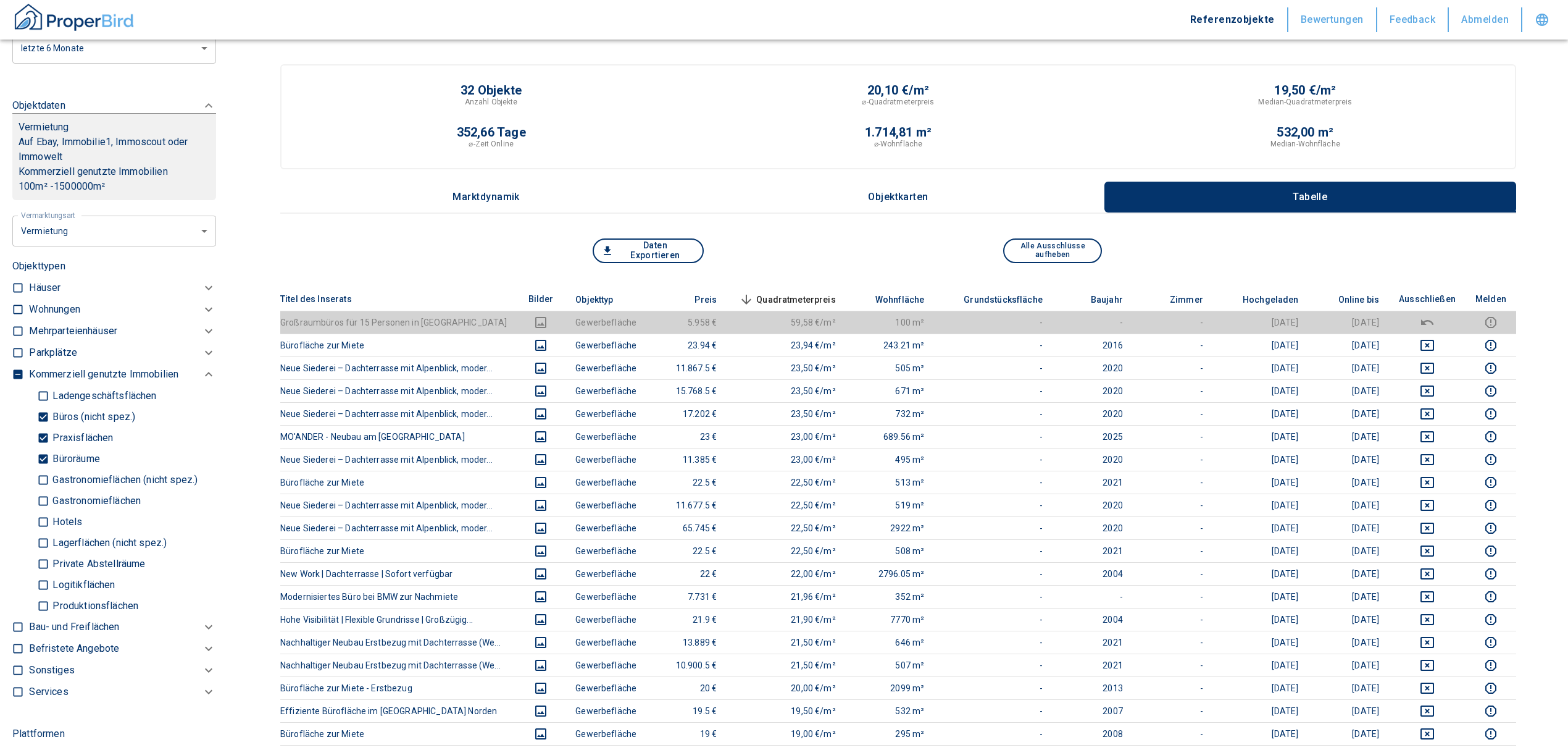
scroll to position [658, 0]
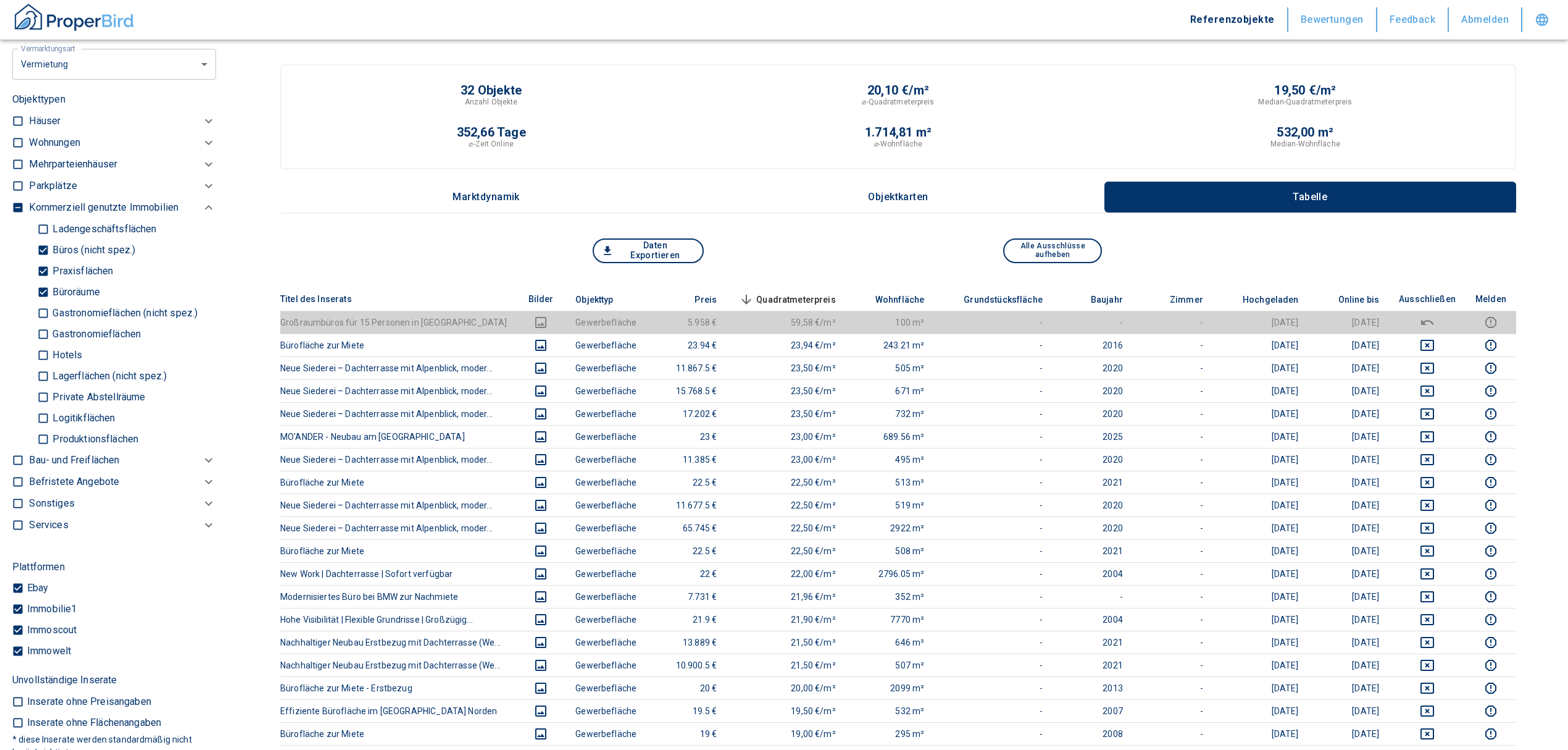
click at [42, 285] on input "Büroräume" at bounding box center [42, 292] width 12 height 22
checkbox input "false"
type input "2020"
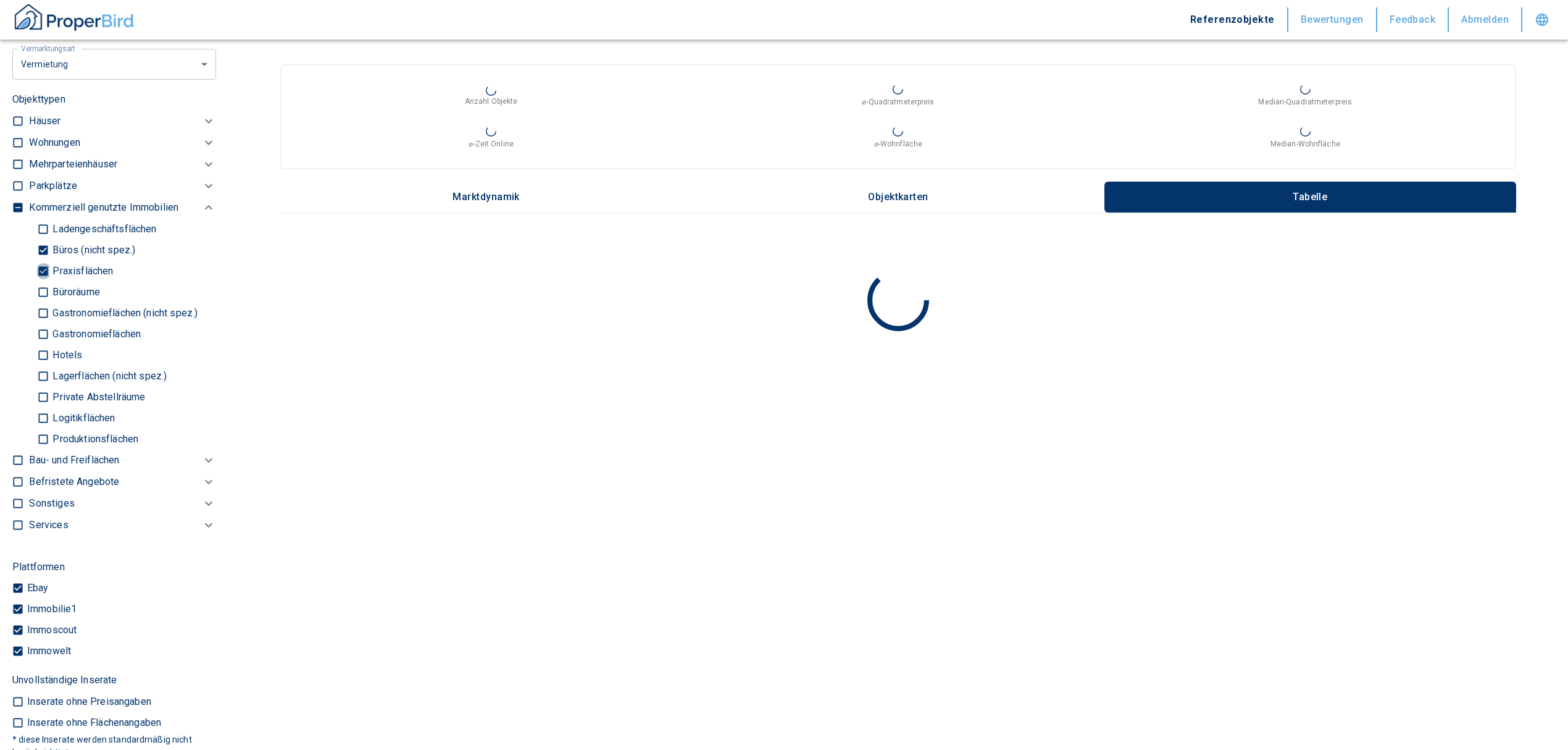
click at [46, 268] on input "Praxisflächen" at bounding box center [42, 271] width 12 height 22
checkbox input "false"
type input "2020"
click at [46, 242] on input "Büros (nicht spez.)" at bounding box center [42, 250] width 12 height 22
checkbox input "false"
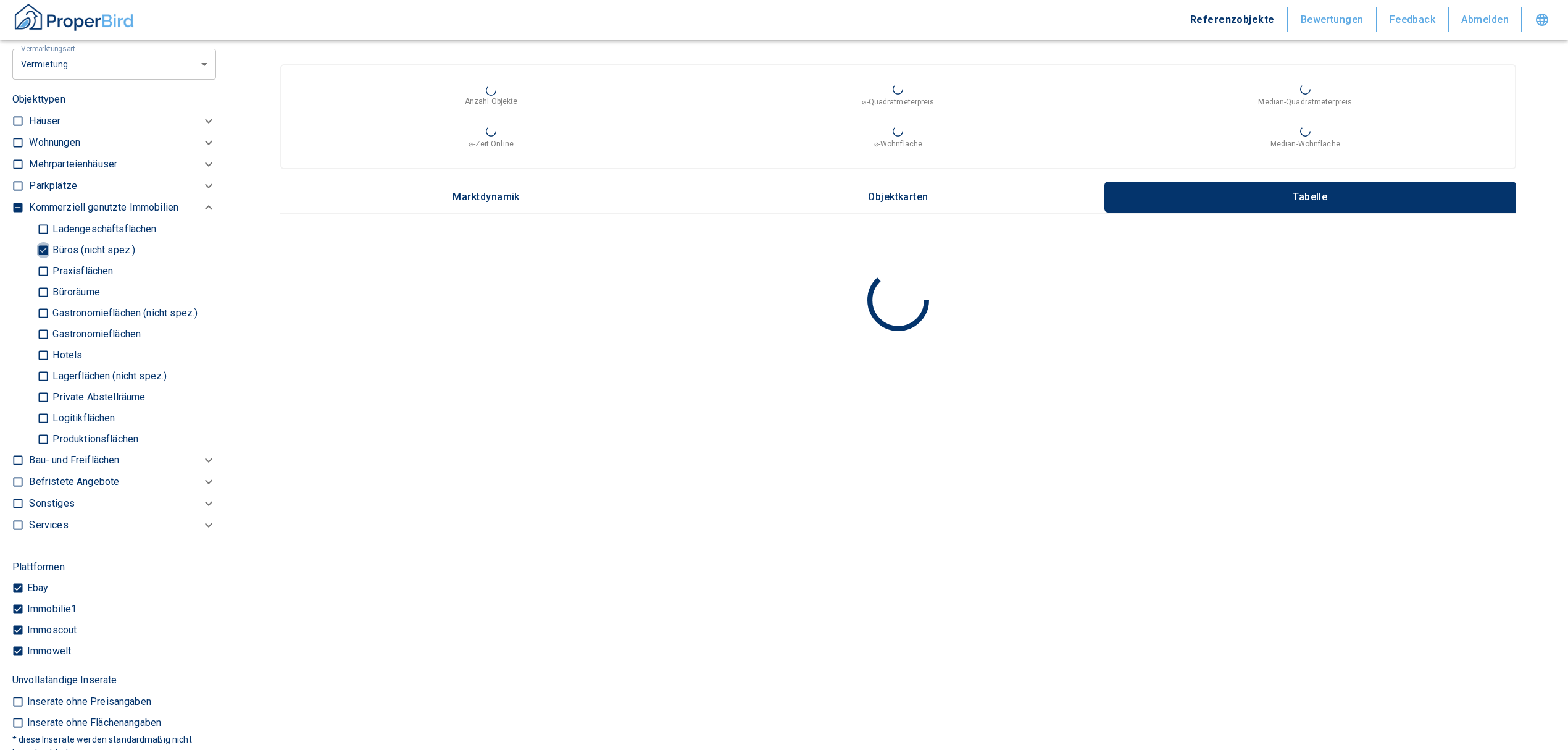
type input "2020"
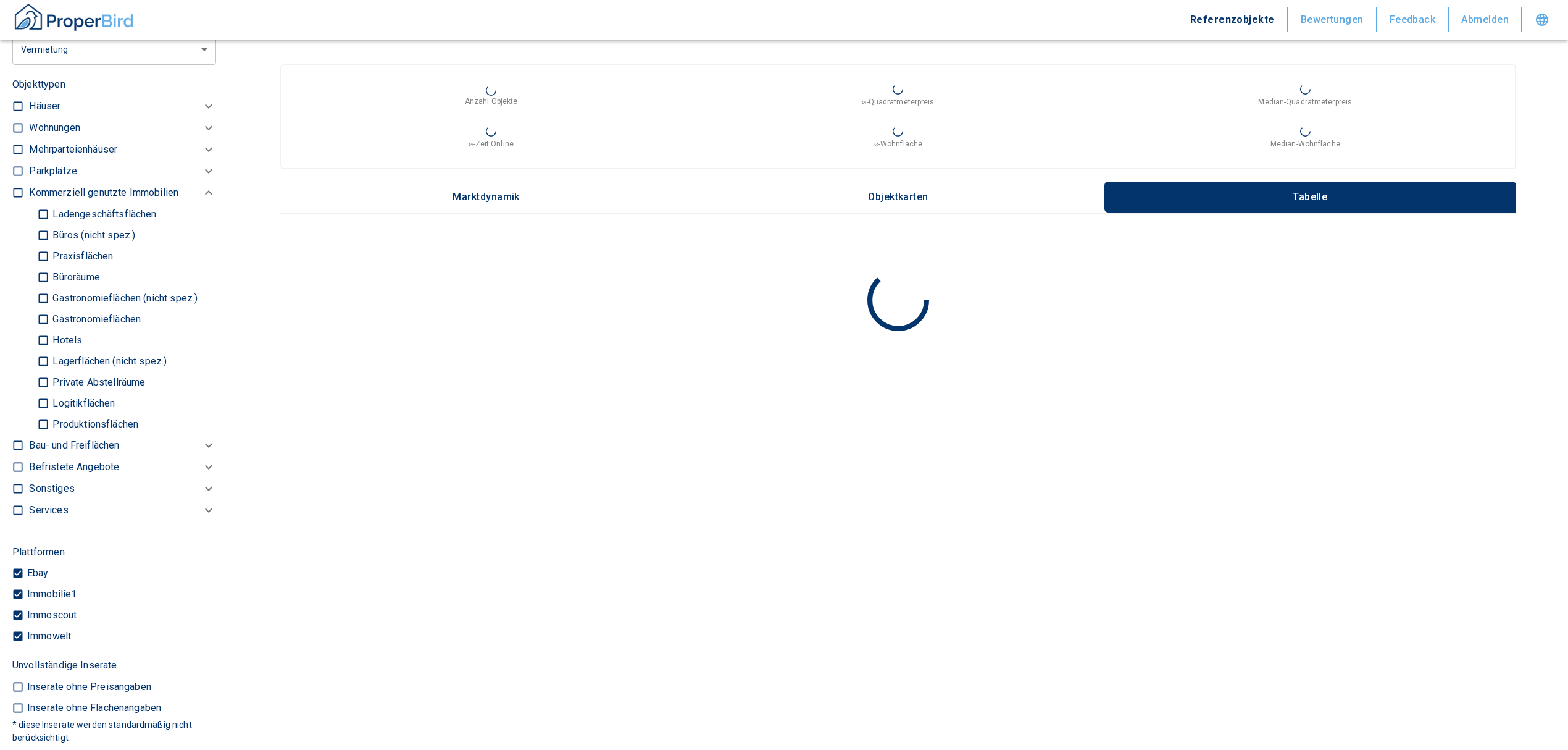
click at [64, 295] on p "Gastronomieflächen (nicht spez.)" at bounding box center [124, 298] width 148 height 10
click at [49, 295] on input "Gastronomieflächen (nicht spez.)" at bounding box center [42, 298] width 12 height 22
checkbox input "true"
type input "2020"
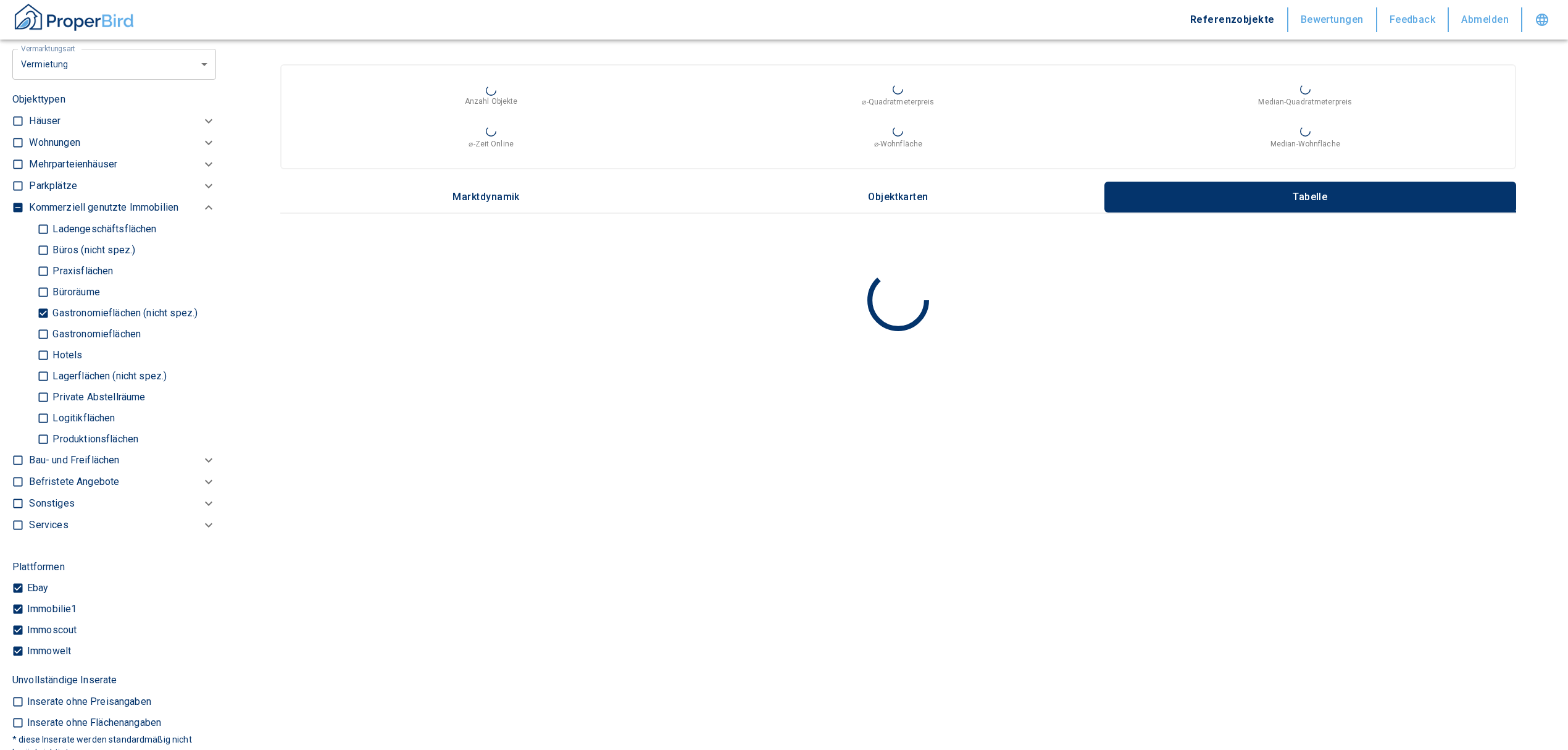
click at [45, 330] on input "Gastronomieflächen" at bounding box center [42, 334] width 12 height 22
checkbox input "true"
type input "2020"
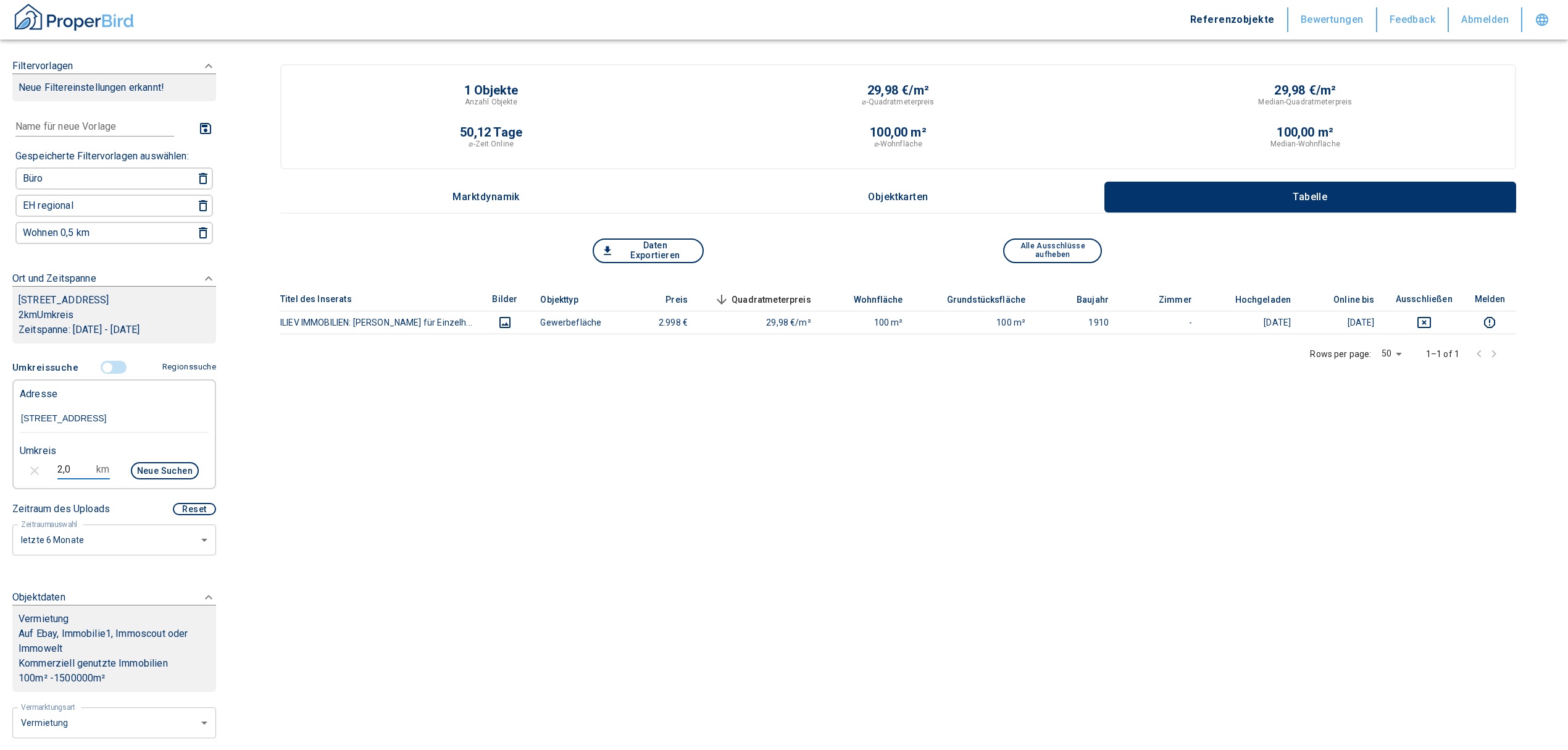
drag, startPoint x: 75, startPoint y: 465, endPoint x: 16, endPoint y: 467, distance: 59.0
click at [18, 466] on div "2,0 km Neue Suchen" at bounding box center [104, 471] width 189 height 29
type input "5,0"
click at [171, 463] on button "Neue Suchen" at bounding box center [165, 470] width 68 height 17
type input "2020"
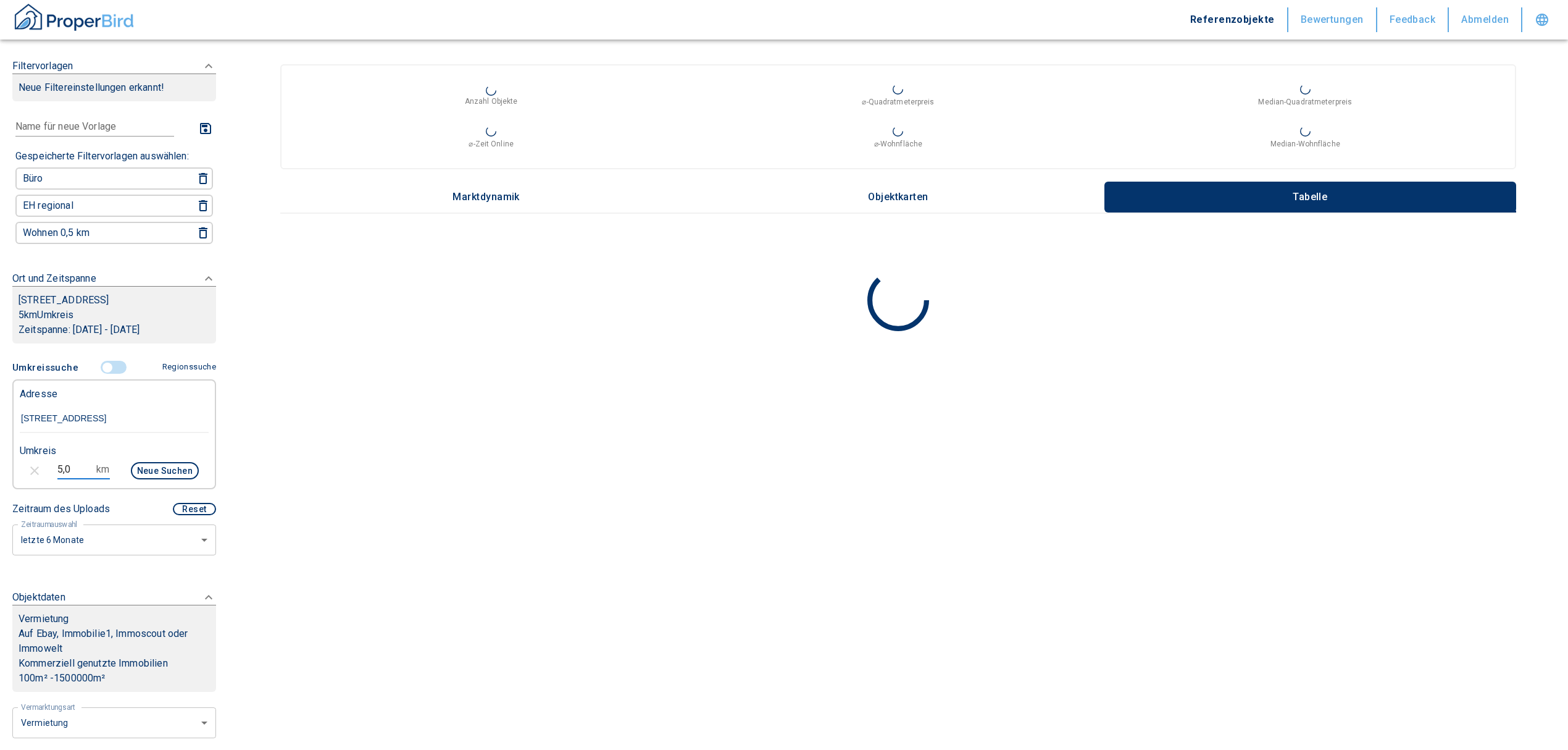
drag, startPoint x: 67, startPoint y: 463, endPoint x: -22, endPoint y: 463, distance: 89.0
click at [0, 463] on html "Referenzobjekte Bewertungen Feedback Abmelden Filtervorlagen Neue Filtereinstel…" at bounding box center [784, 375] width 1568 height 750
type input "3,0"
click at [148, 467] on button "Neue Suchen" at bounding box center [165, 470] width 68 height 17
type input "2020"
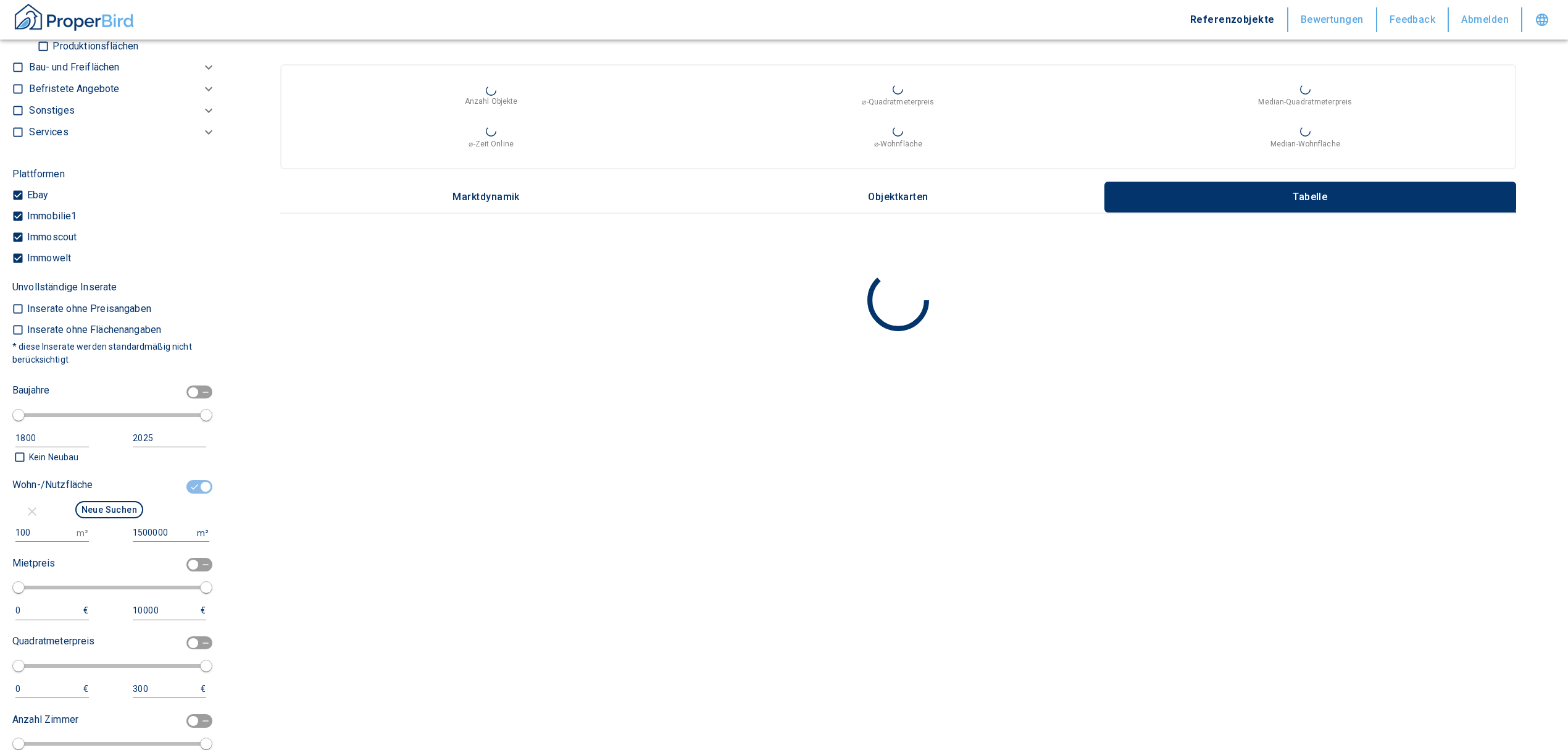
scroll to position [1318, 0]
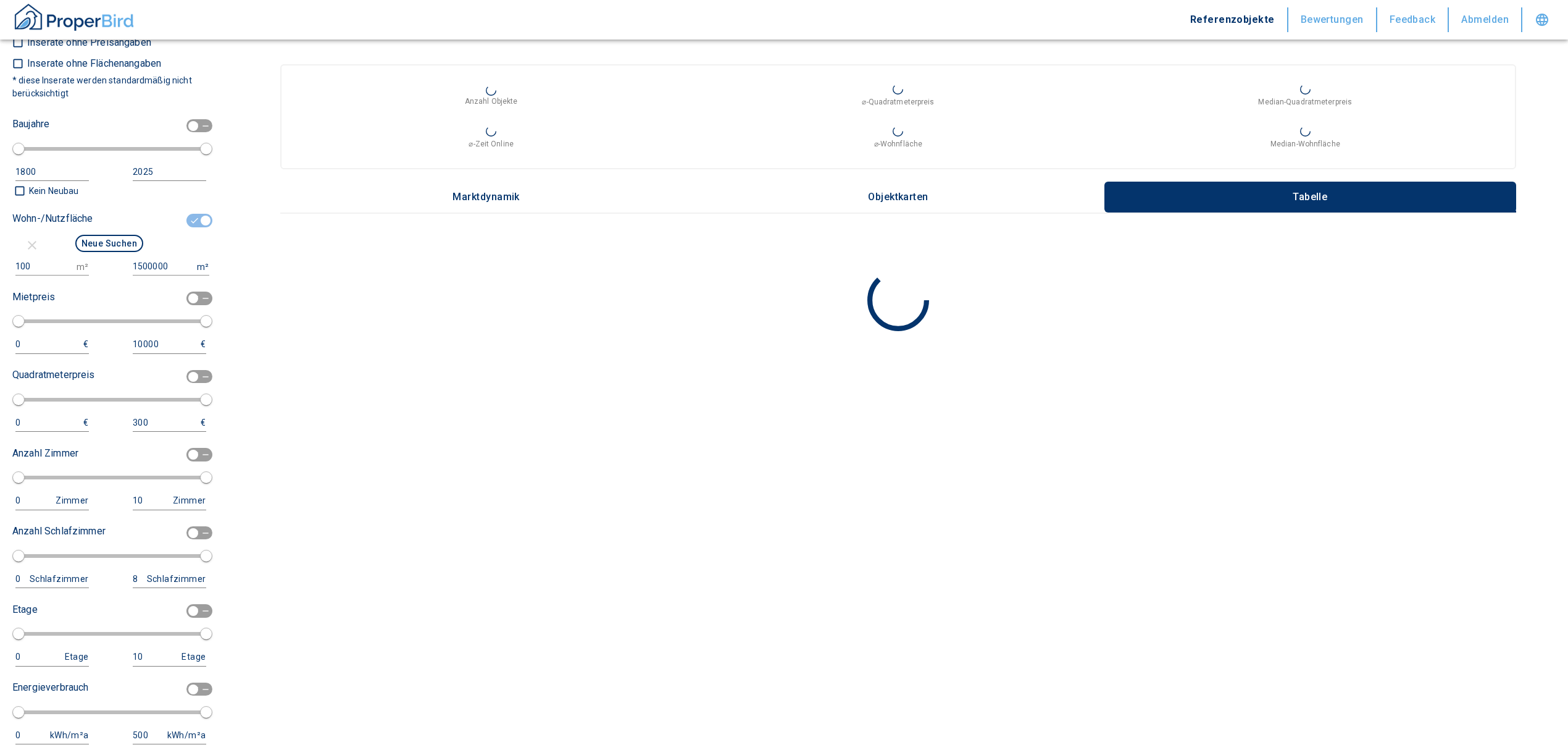
click at [187, 218] on input "checkbox" at bounding box center [205, 220] width 37 height 14
checkbox input "false"
type input "2020"
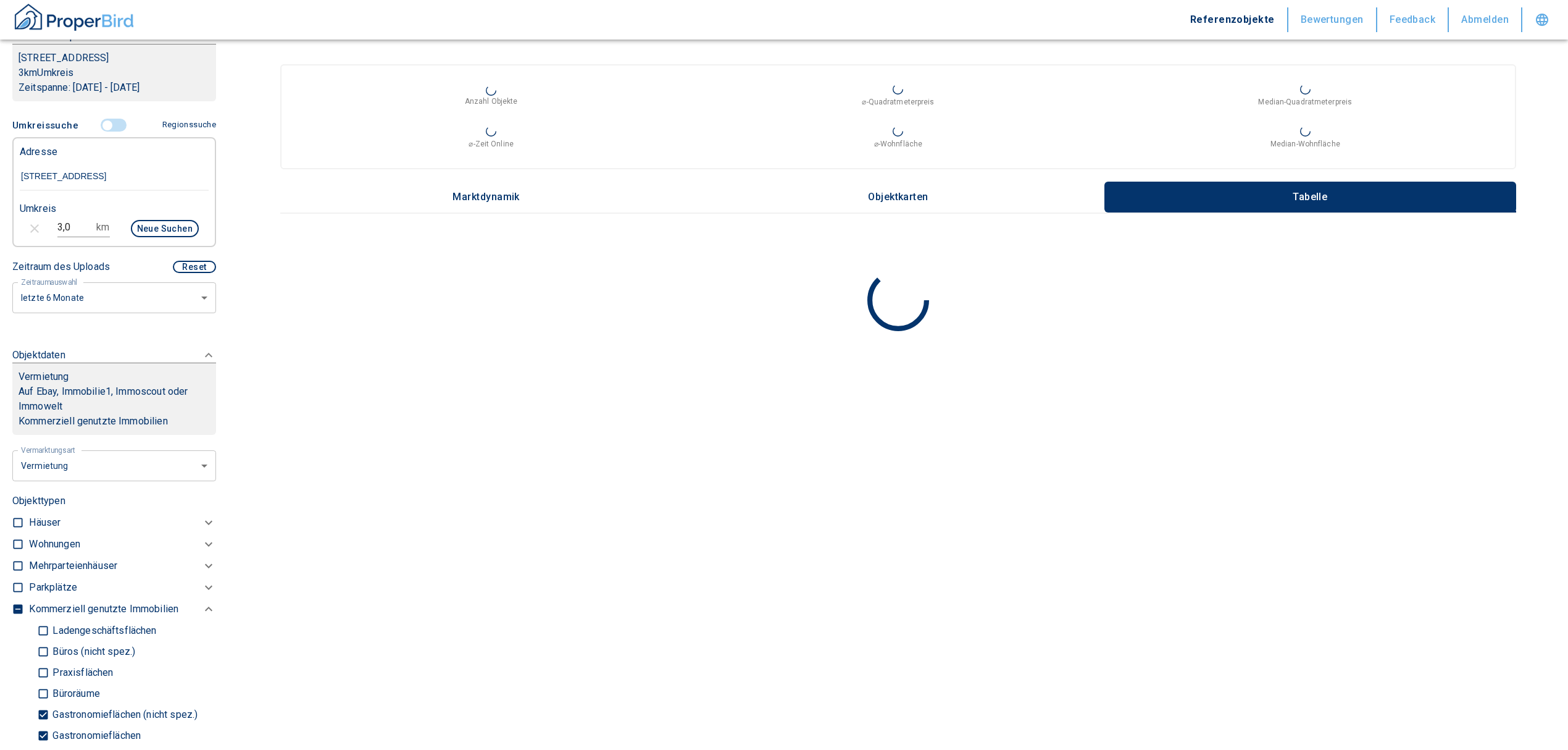
scroll to position [211, 0]
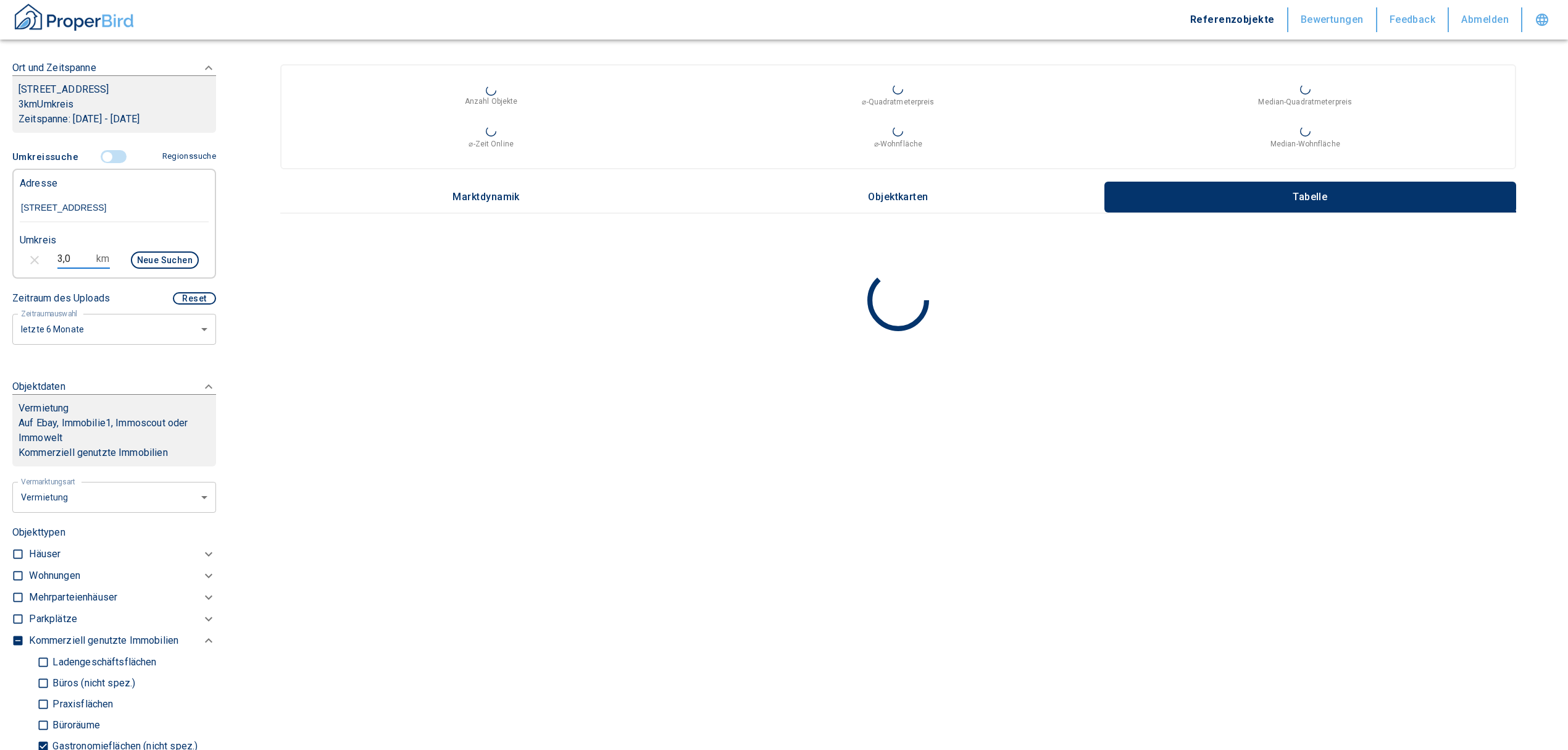
drag, startPoint x: 75, startPoint y: 257, endPoint x: 46, endPoint y: 250, distance: 29.8
click at [42, 249] on div "3,0 km Neue Suchen" at bounding box center [104, 261] width 189 height 29
type input "1,0"
click at [131, 251] on button "Neue Suchen" at bounding box center [165, 259] width 68 height 17
type input "2020"
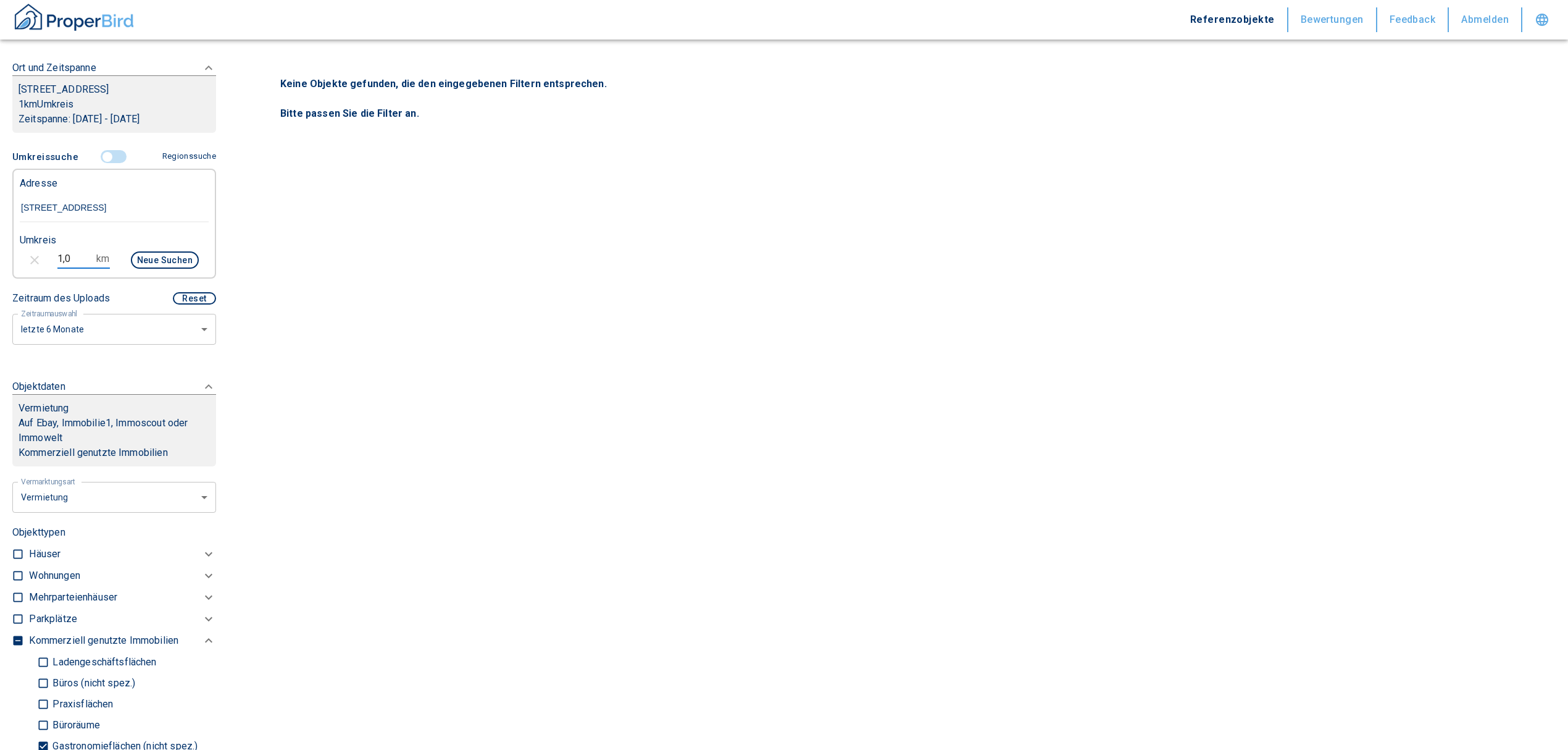
drag, startPoint x: 71, startPoint y: 255, endPoint x: 4, endPoint y: 250, distance: 67.2
click at [4, 250] on div "Filtervorlagen Neue Filtereinstellungen erkannt! Name für neue Vorlage x Gespei…" at bounding box center [114, 375] width 228 height 750
type input "2,0"
click at [154, 253] on button "Neue Suchen" at bounding box center [165, 259] width 68 height 17
type input "2020"
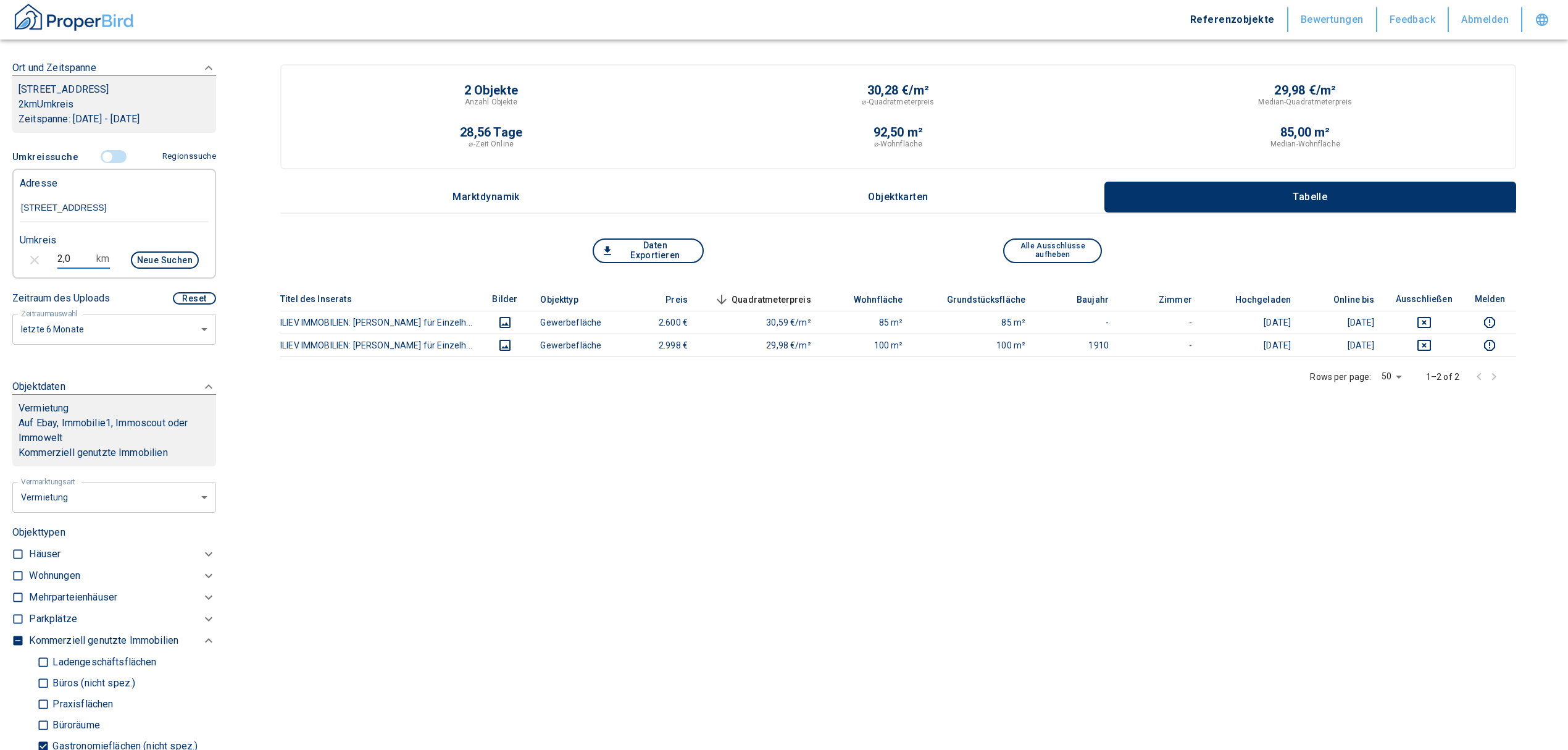
drag, startPoint x: 74, startPoint y: 255, endPoint x: -61, endPoint y: 270, distance: 135.8
click at [0, 270] on html "Referenzobjekte Bewertungen Feedback Abmelden Filtervorlagen Neue Filtereinstel…" at bounding box center [784, 391] width 1568 height 782
type input "3,0"
click at [170, 255] on button "Neue Suchen" at bounding box center [165, 259] width 68 height 17
type input "2020"
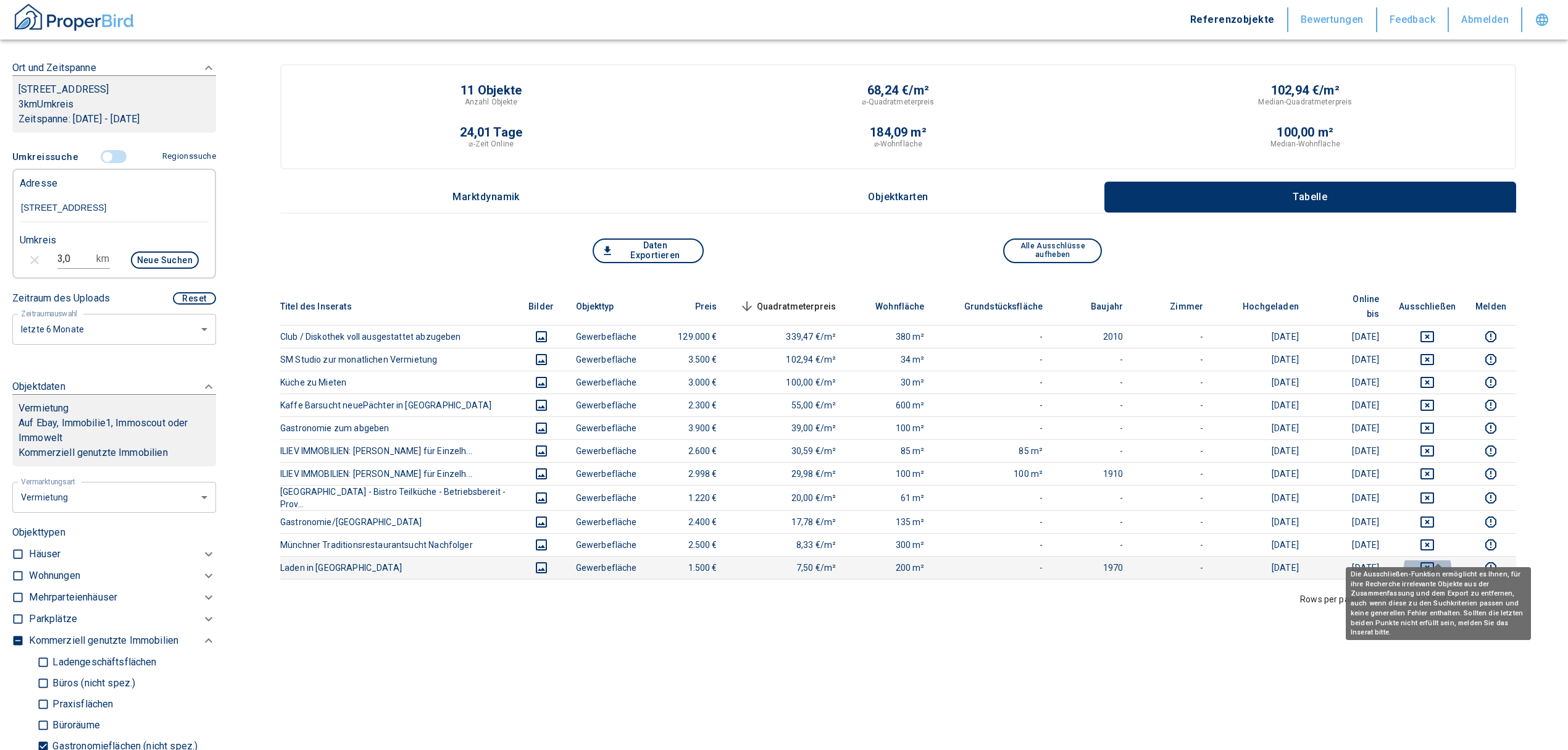
click at [1434, 562] on icon "deselect this listing" at bounding box center [1427, 568] width 14 height 11
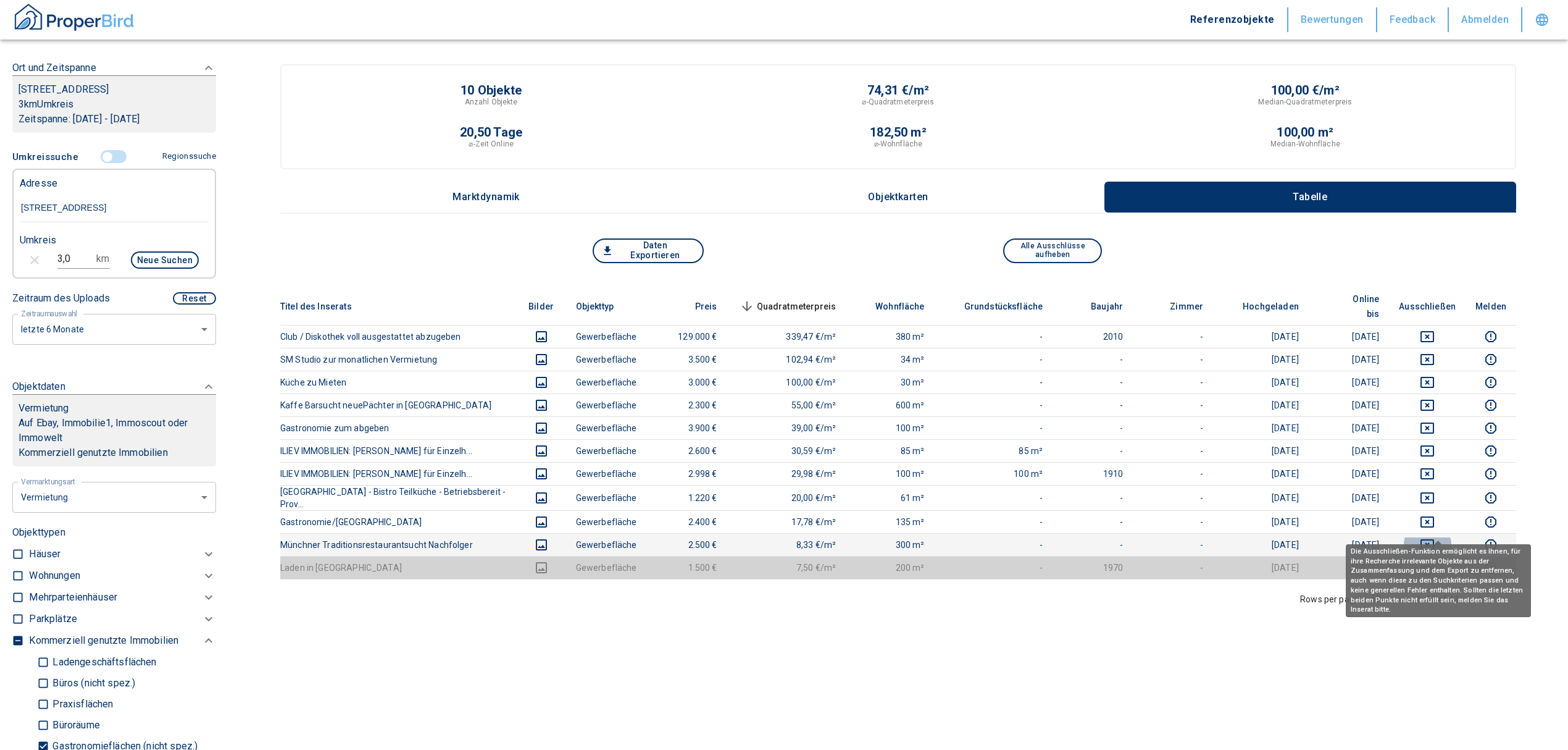
click at [1435, 537] on icon "deselect this listing" at bounding box center [1427, 545] width 15 height 15
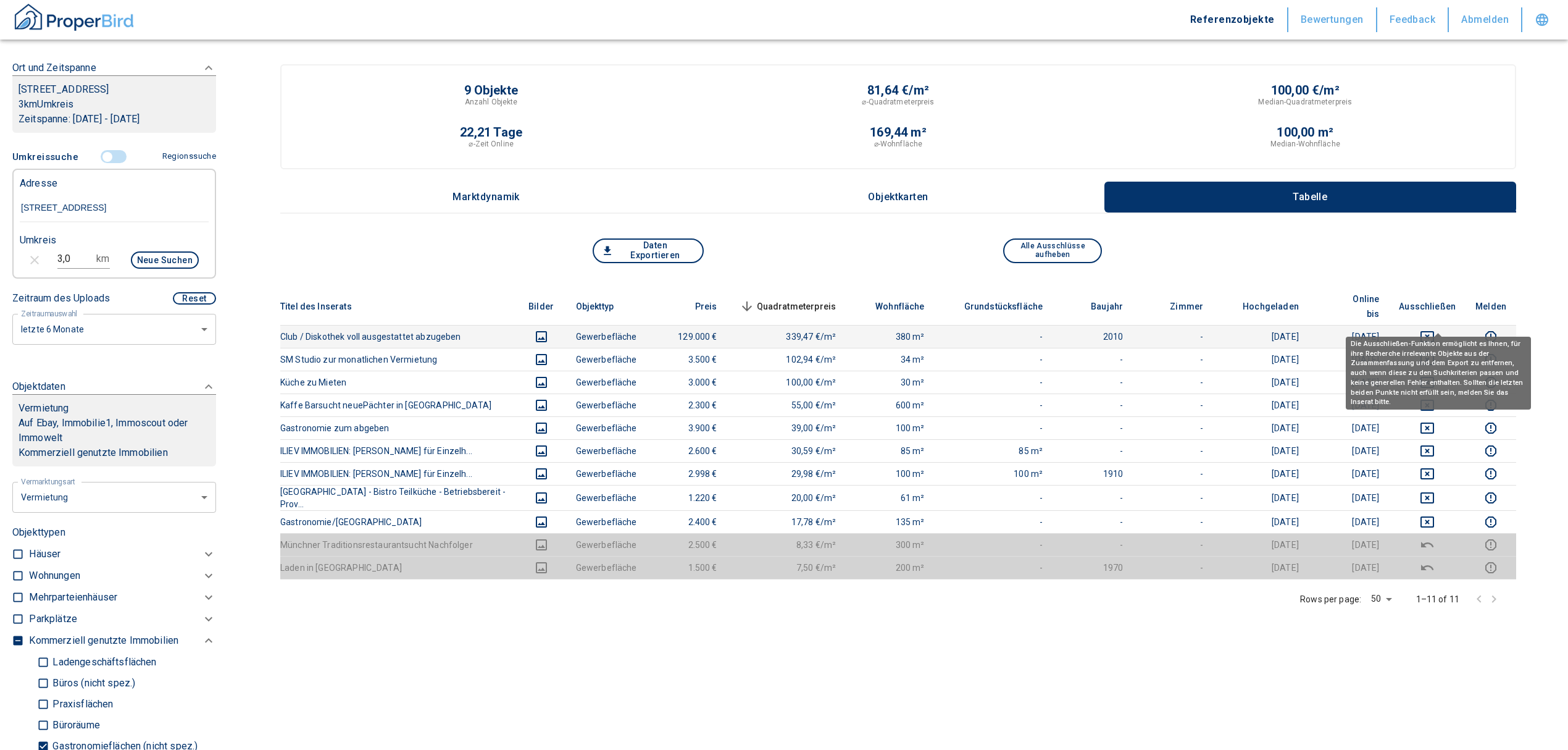
click at [1433, 329] on icon "deselect this listing" at bounding box center [1427, 336] width 15 height 15
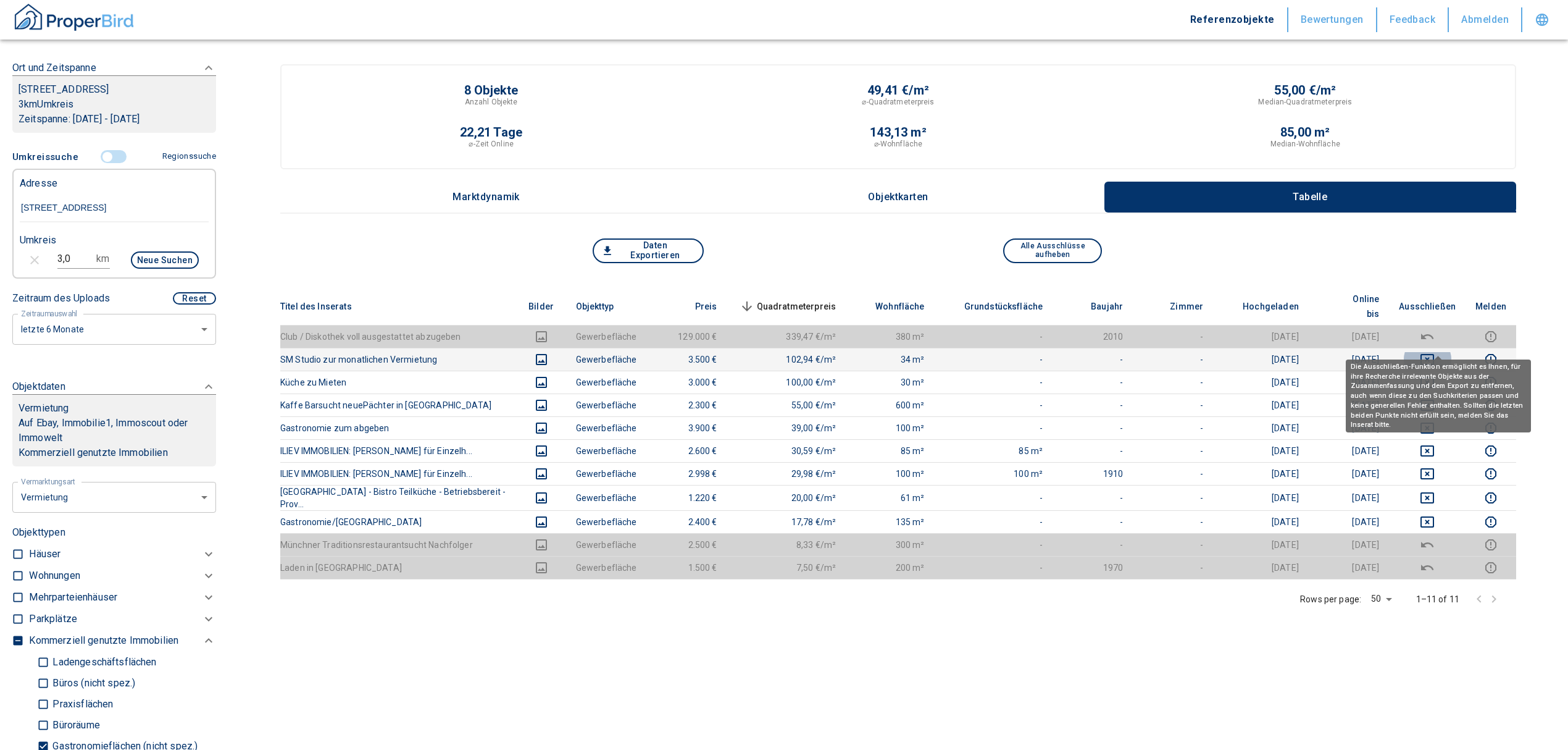
click at [1435, 352] on icon "deselect this listing" at bounding box center [1427, 359] width 15 height 15
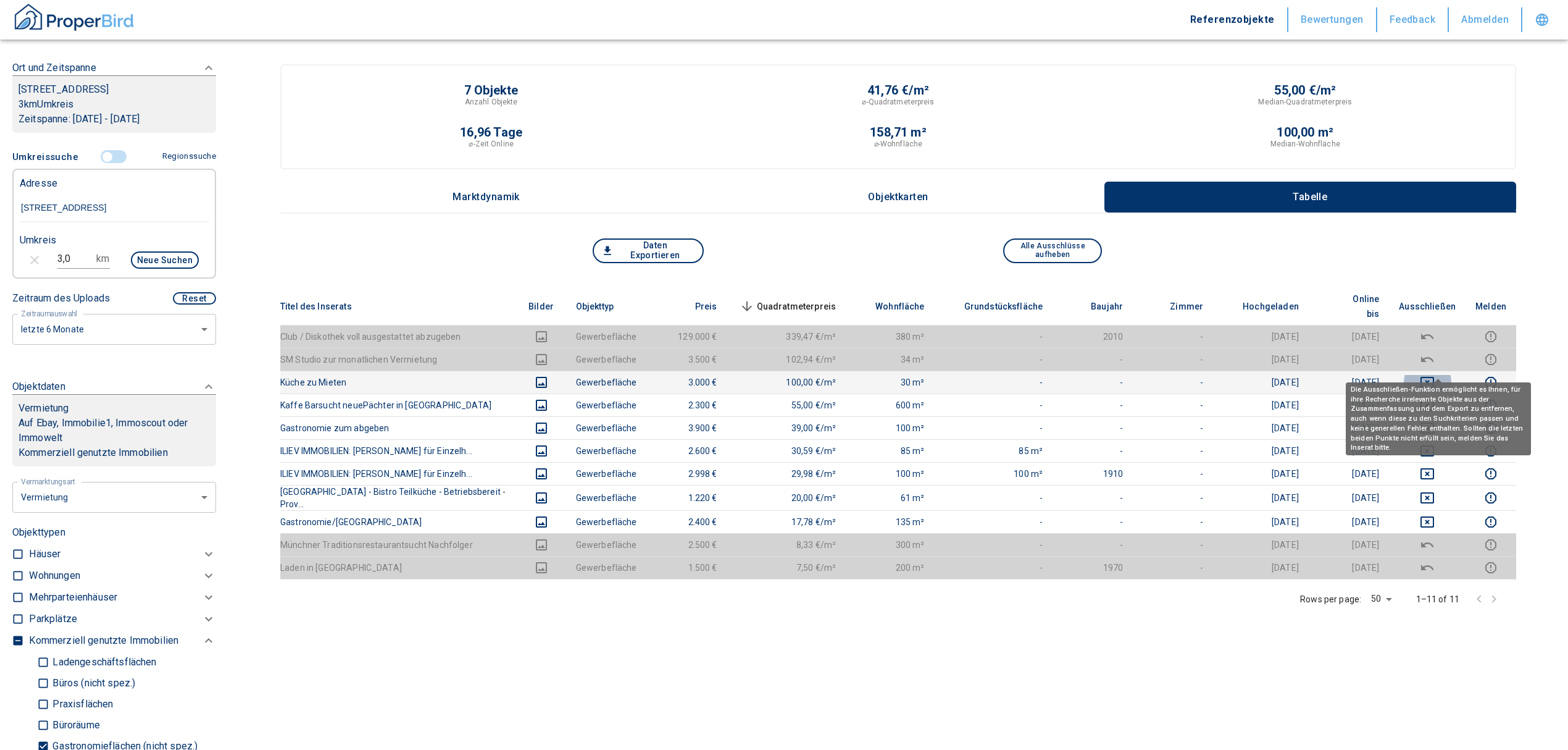
click at [1434, 377] on icon "deselect this listing" at bounding box center [1427, 382] width 14 height 11
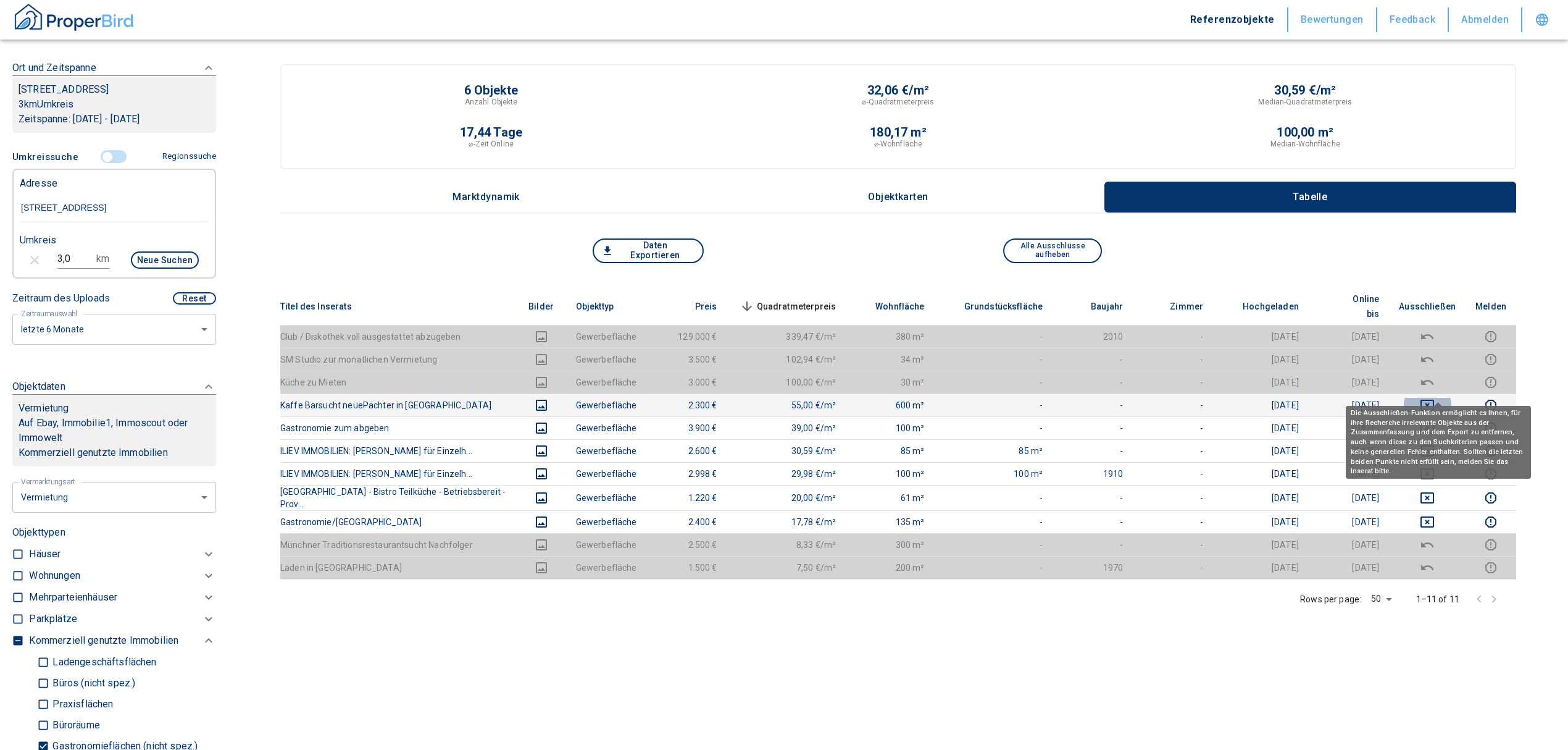
click at [1435, 398] on icon "deselect this listing" at bounding box center [1427, 405] width 15 height 15
